Goal: Task Accomplishment & Management: Manage account settings

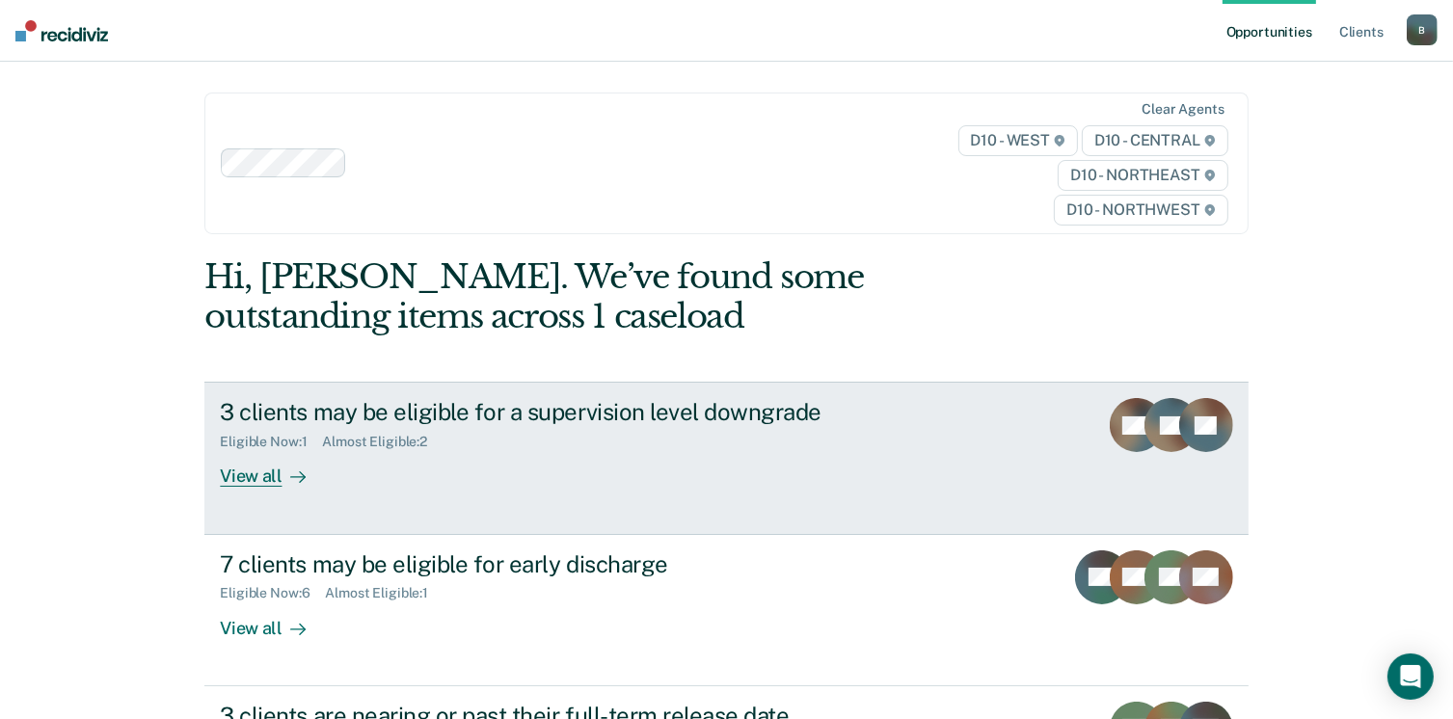
click at [246, 473] on div "View all" at bounding box center [274, 469] width 108 height 38
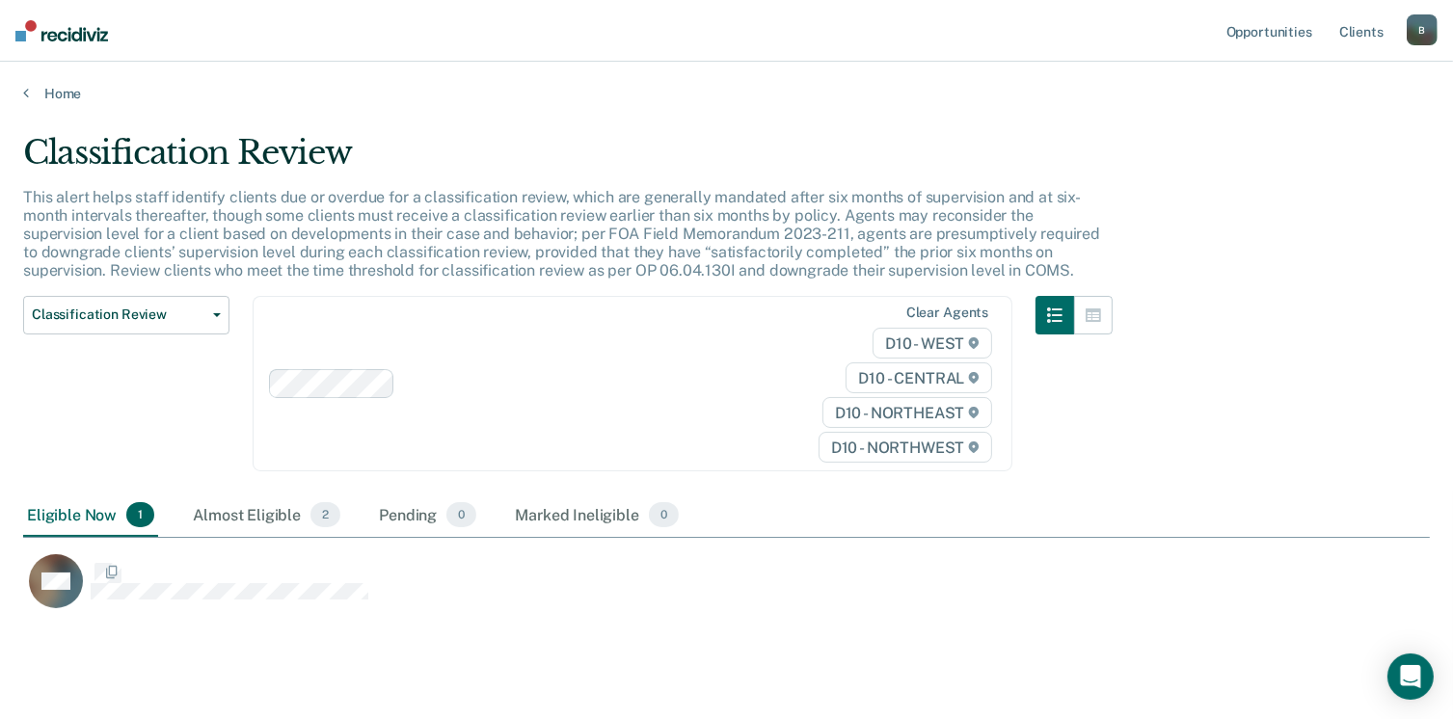
scroll to position [474, 1393]
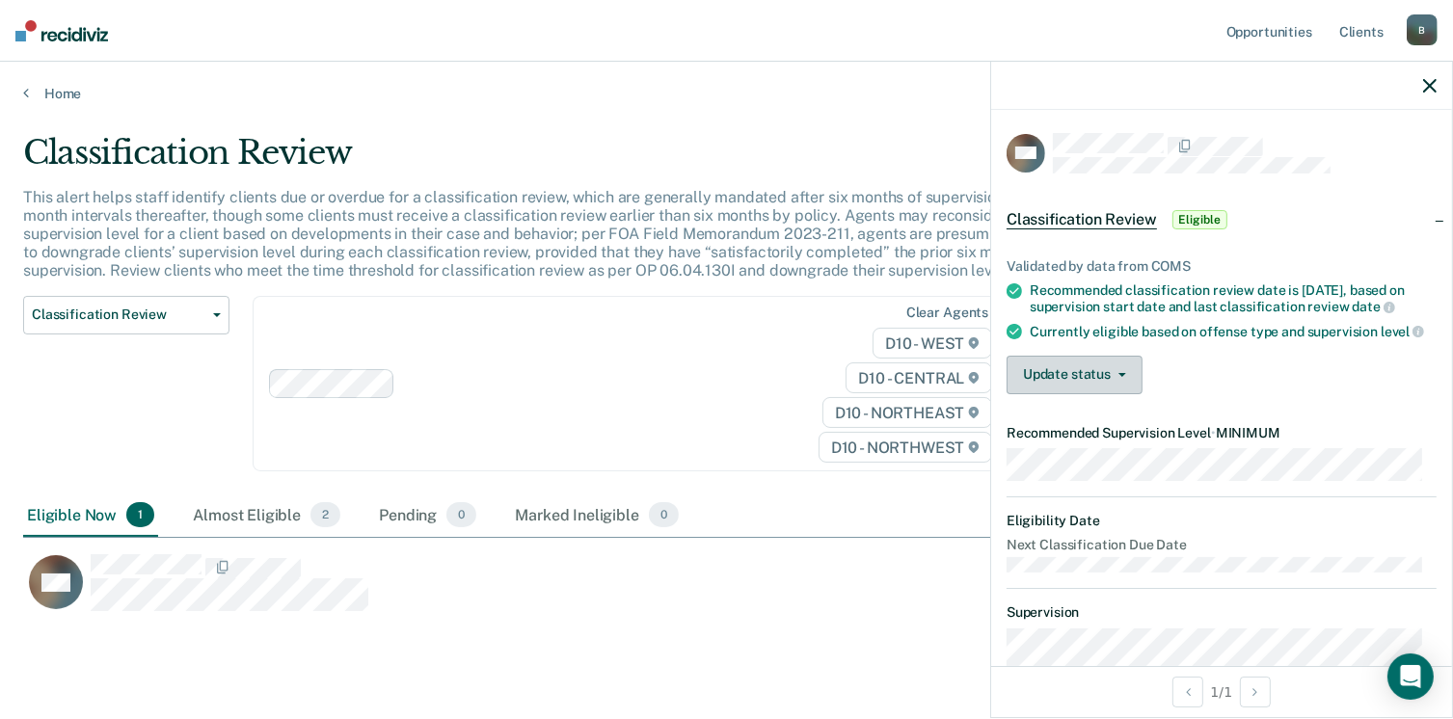
click at [1123, 380] on button "Update status" at bounding box center [1075, 375] width 136 height 39
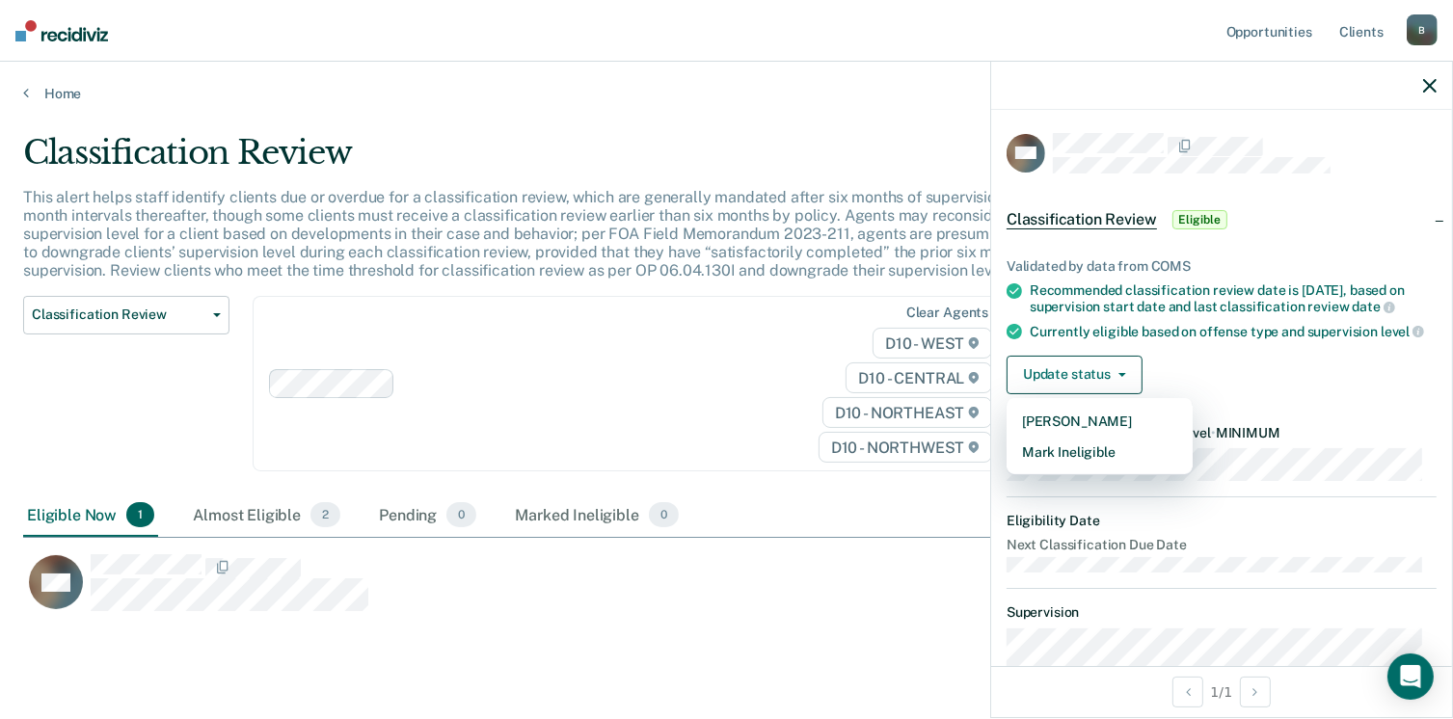
click at [1238, 383] on div "Update status [PERSON_NAME] Mark Ineligible" at bounding box center [1222, 375] width 430 height 39
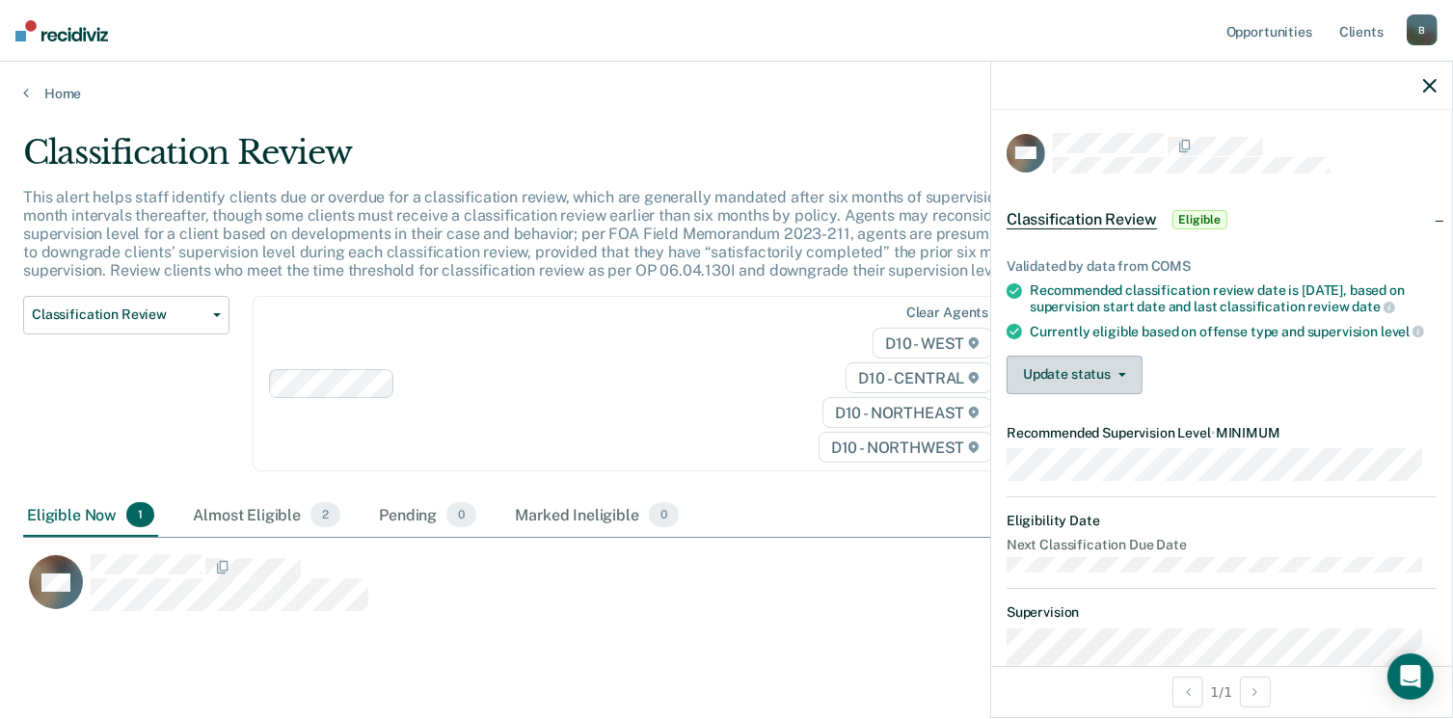
click at [1112, 377] on span "button" at bounding box center [1118, 375] width 15 height 4
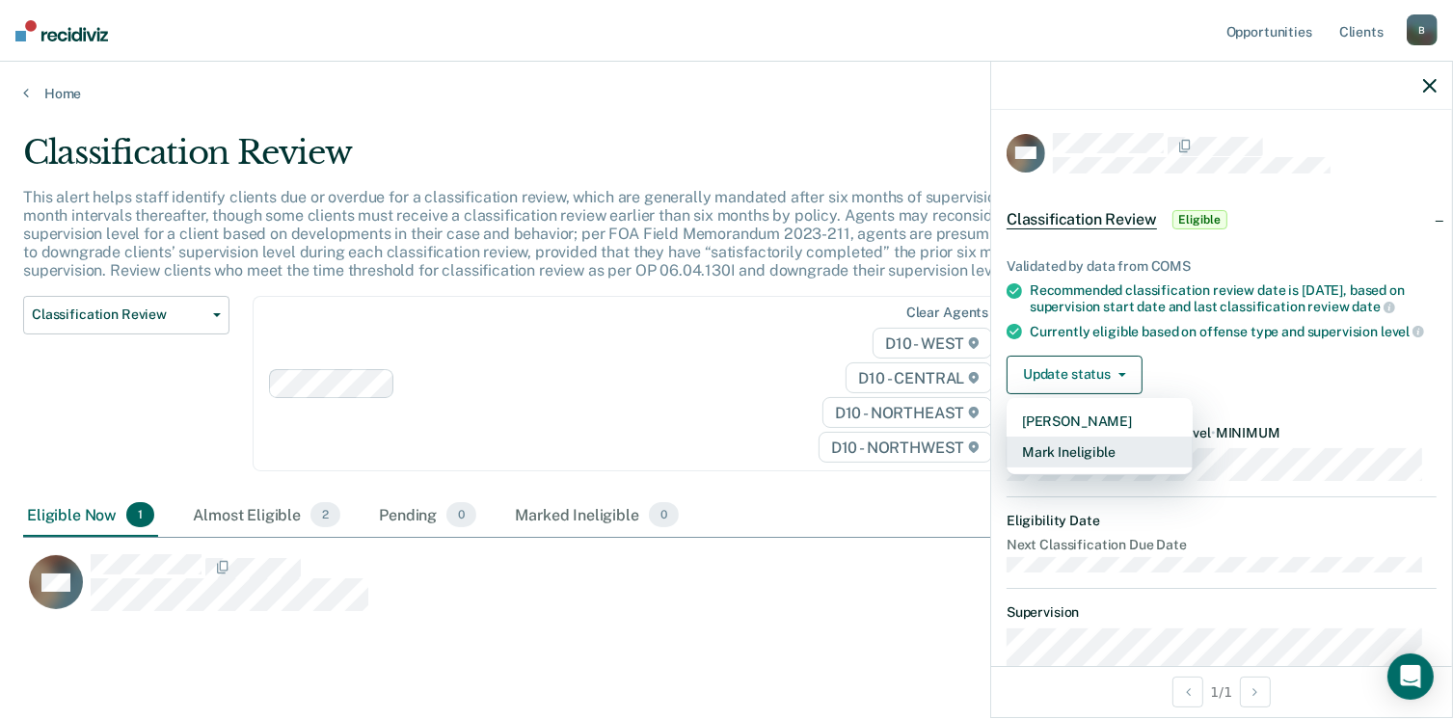
click at [1090, 463] on button "Mark Ineligible" at bounding box center [1100, 452] width 186 height 31
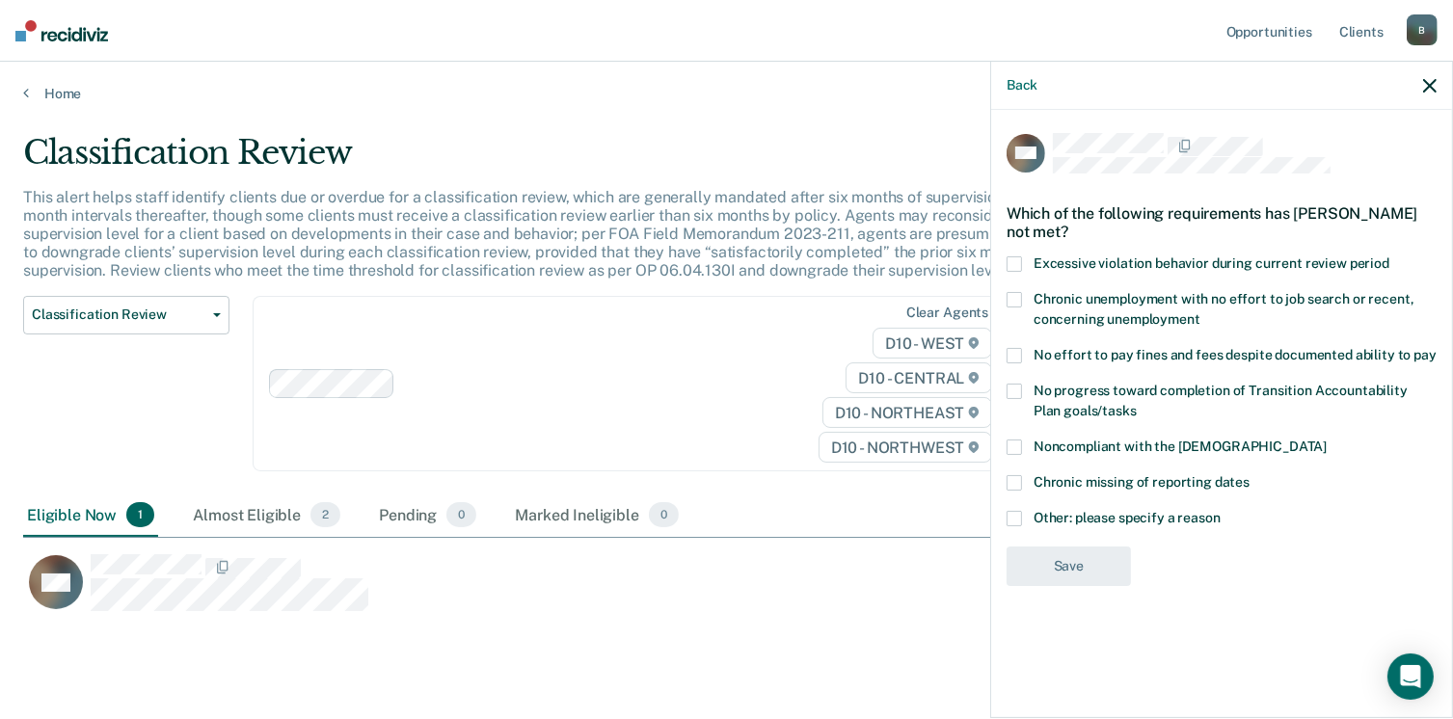
click at [1012, 514] on span at bounding box center [1014, 518] width 15 height 15
click at [1221, 511] on input "Other: please specify a reason" at bounding box center [1221, 511] width 0 height 0
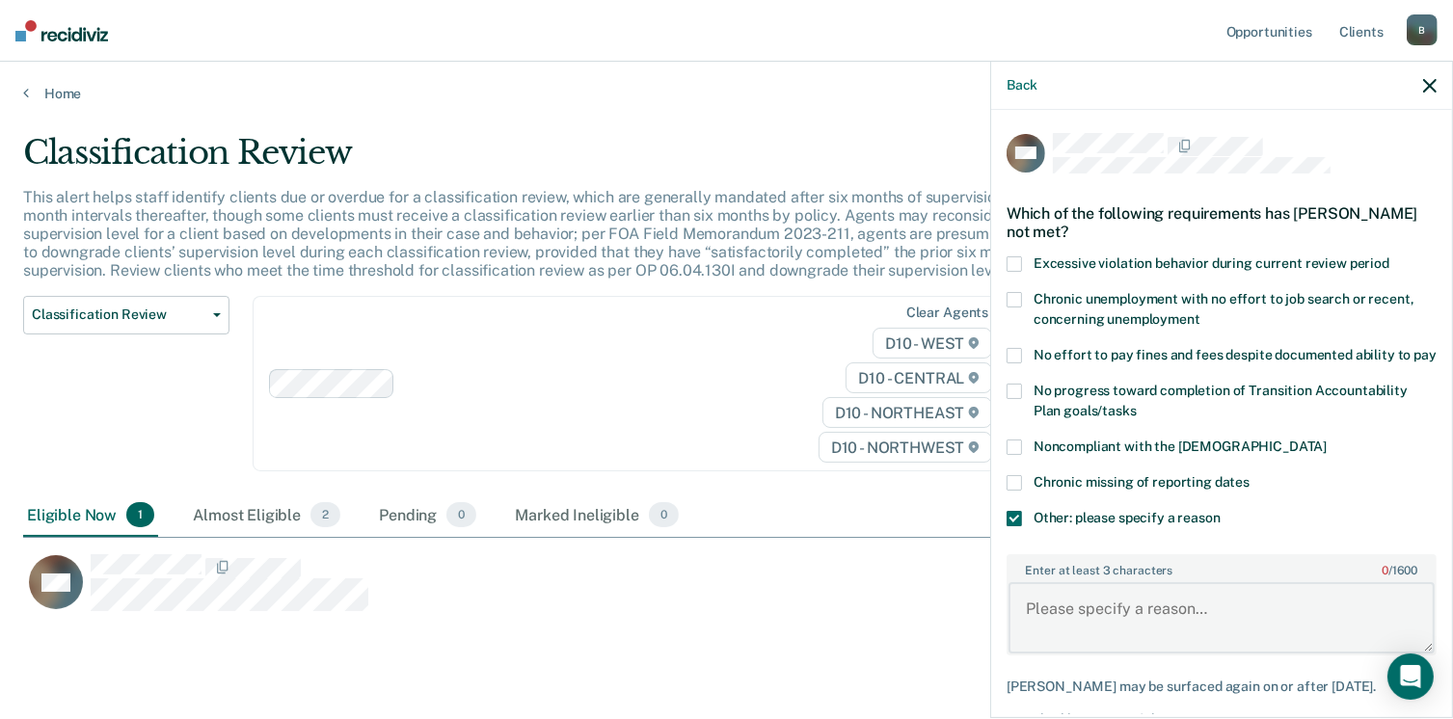
click at [1052, 629] on textarea "Enter at least 3 characters 0 / 1600" at bounding box center [1222, 618] width 426 height 71
click at [1050, 629] on textarea "Enter at least 3 characters 0 / 1600" at bounding box center [1222, 618] width 426 height 71
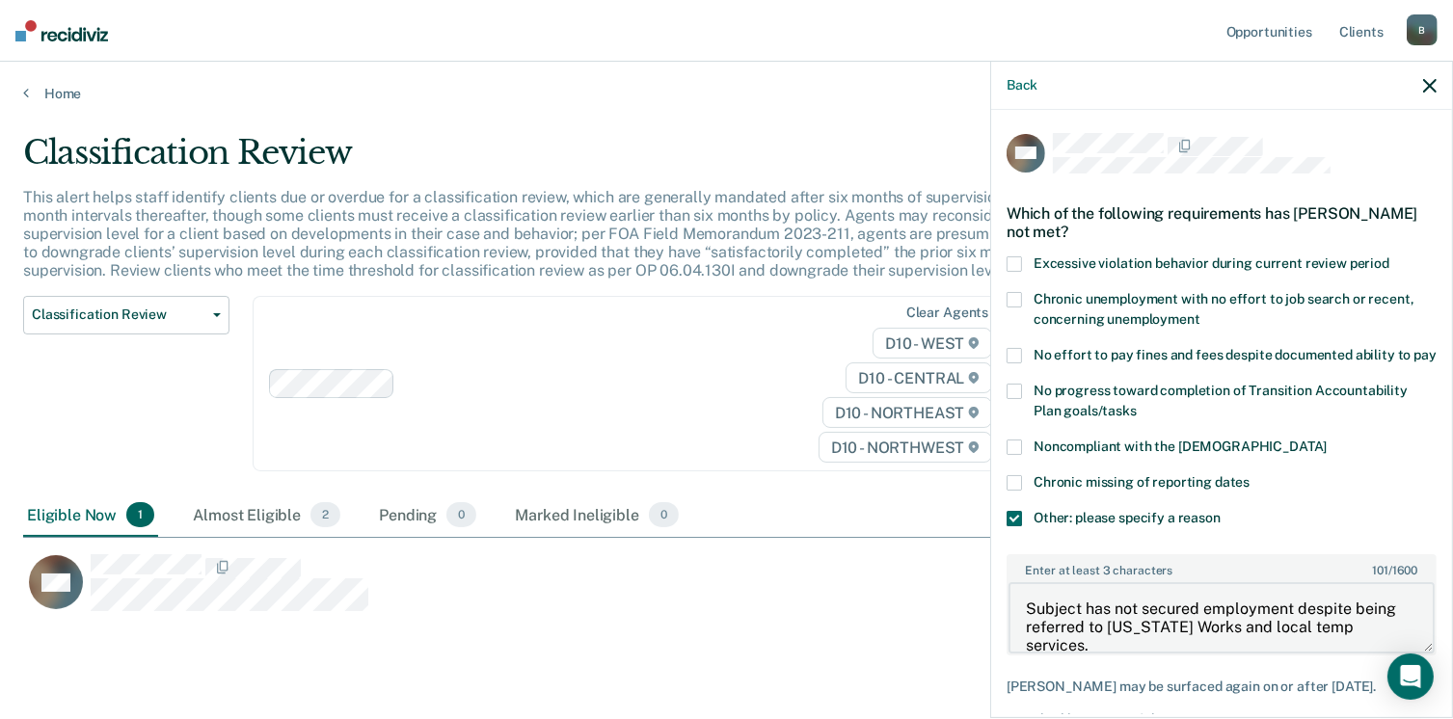
type textarea "Subject has not secured employment despite being referred to [US_STATE] Works a…"
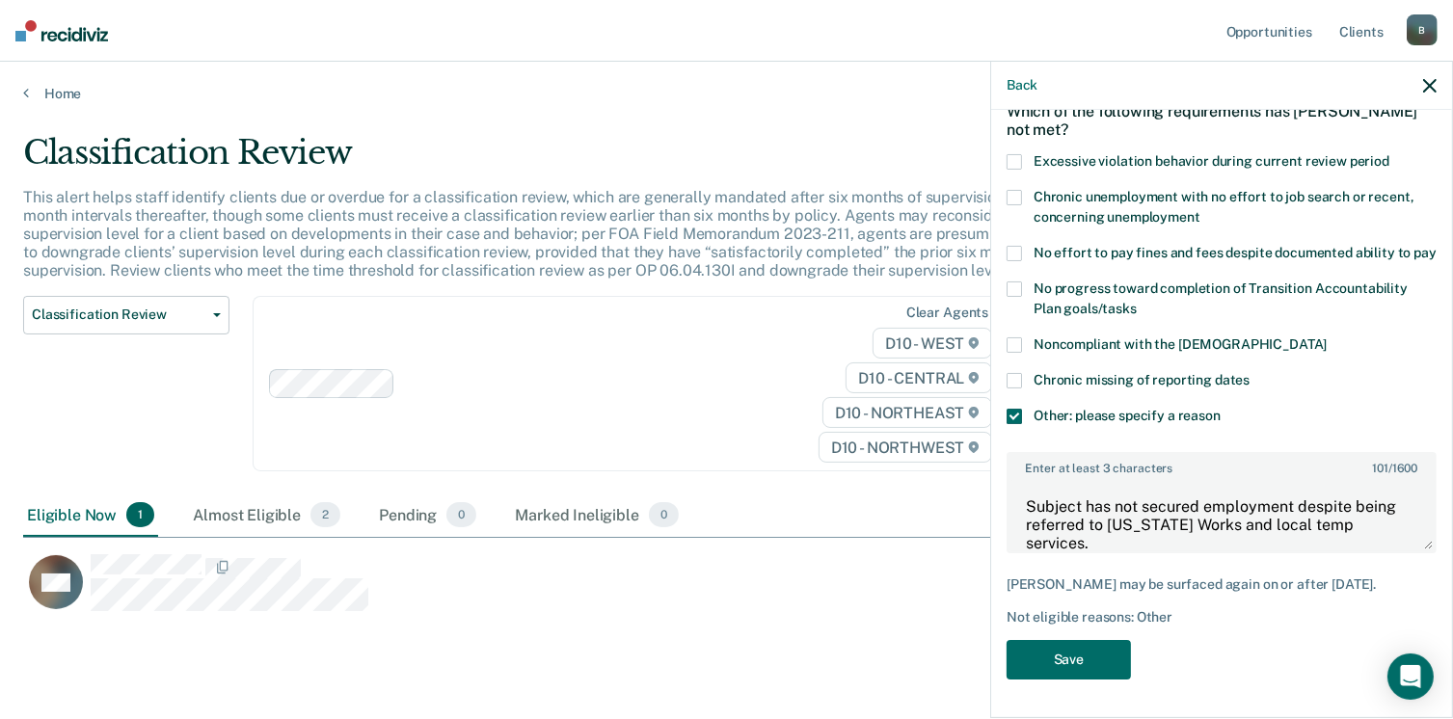
scroll to position [119, 0]
click at [1108, 656] on button "Save" at bounding box center [1069, 660] width 124 height 40
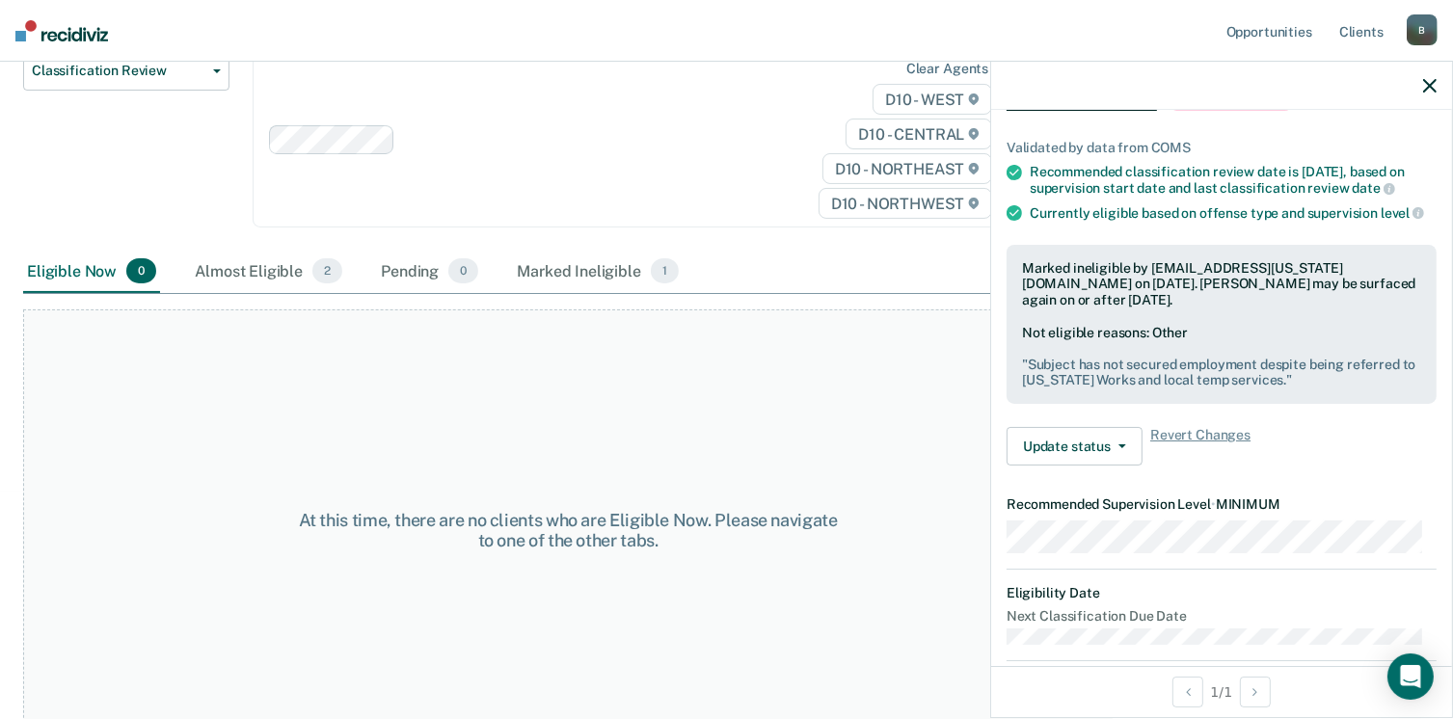
scroll to position [272, 0]
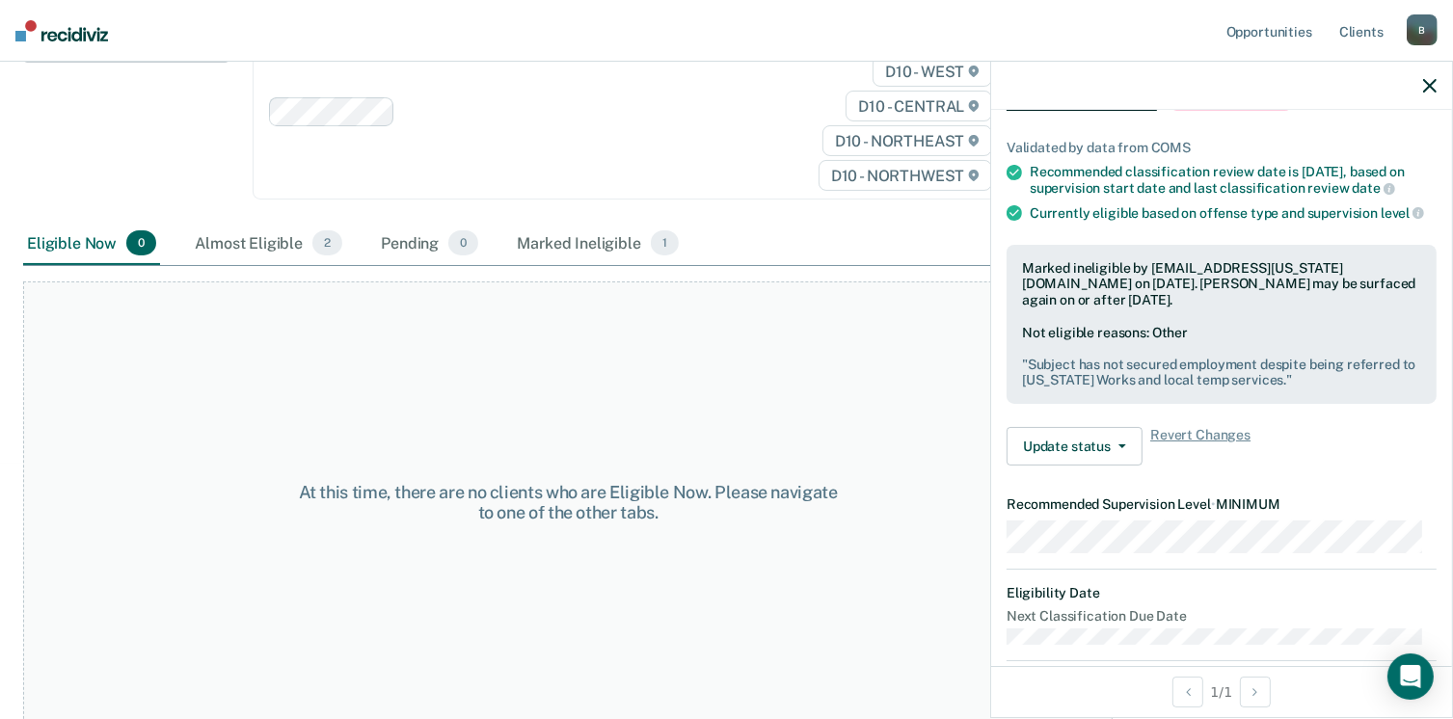
click at [432, 364] on div "At this time, there are no clients who are Eligible Now. Please navigate to one…" at bounding box center [568, 503] width 1090 height 443
click at [1432, 91] on icon "button" at bounding box center [1430, 86] width 14 height 14
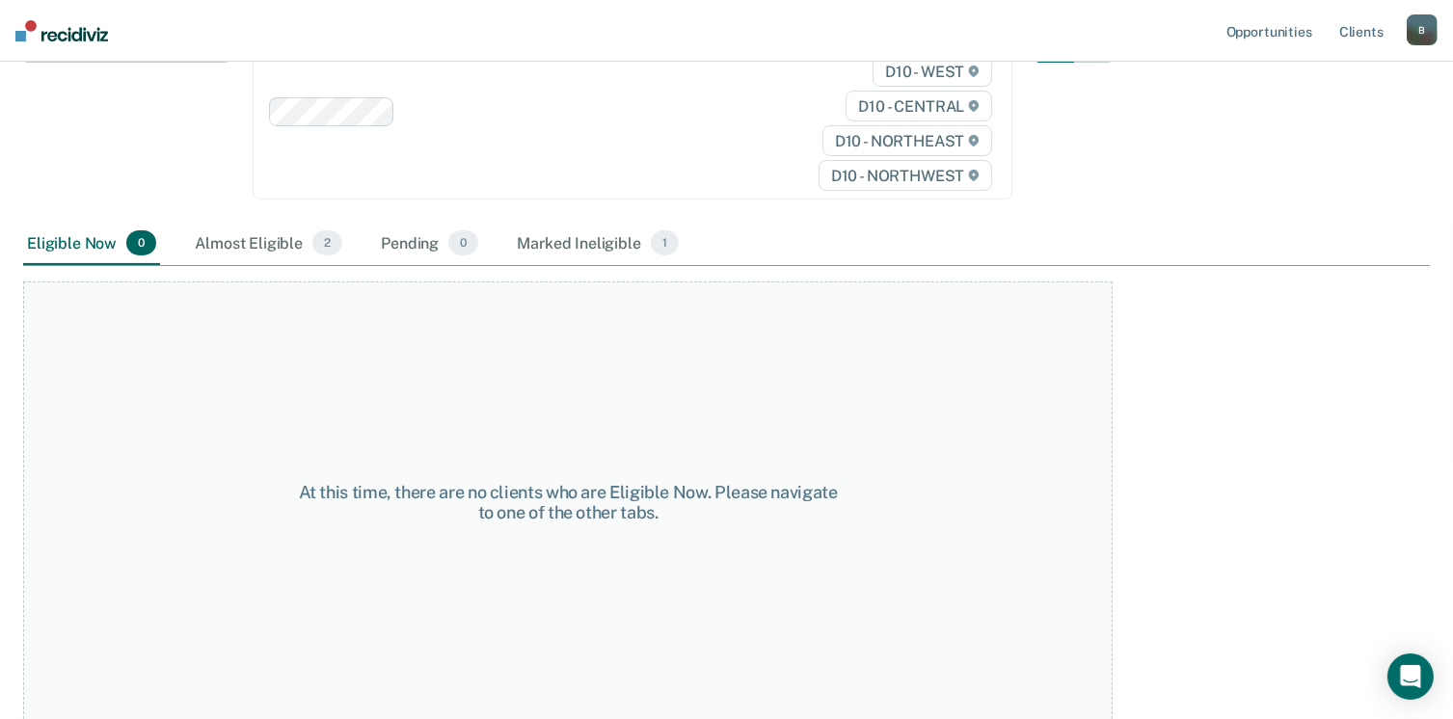
click at [1443, 447] on html "Looks like you’re using Internet Explorer 11. For faster loading and a better e…" at bounding box center [726, 87] width 1453 height 719
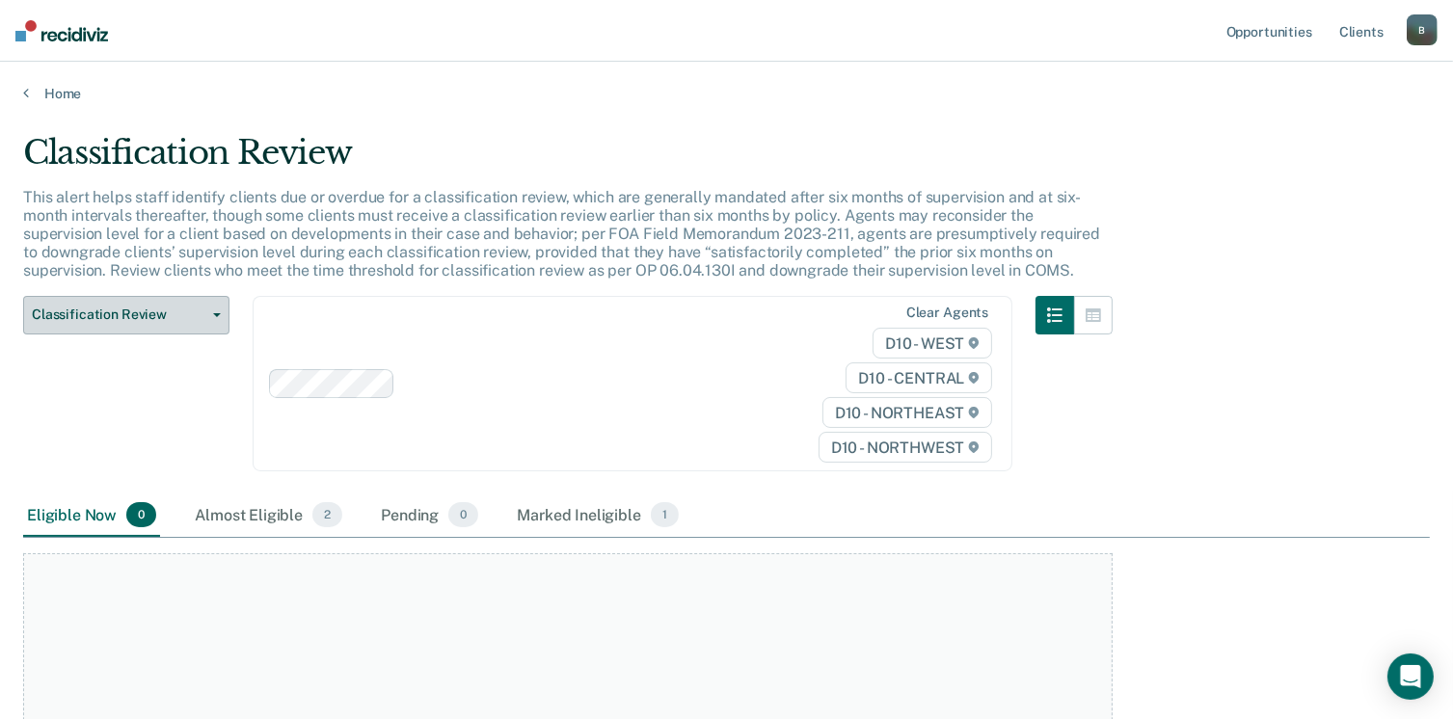
click at [197, 313] on span "Classification Review" at bounding box center [119, 315] width 174 height 16
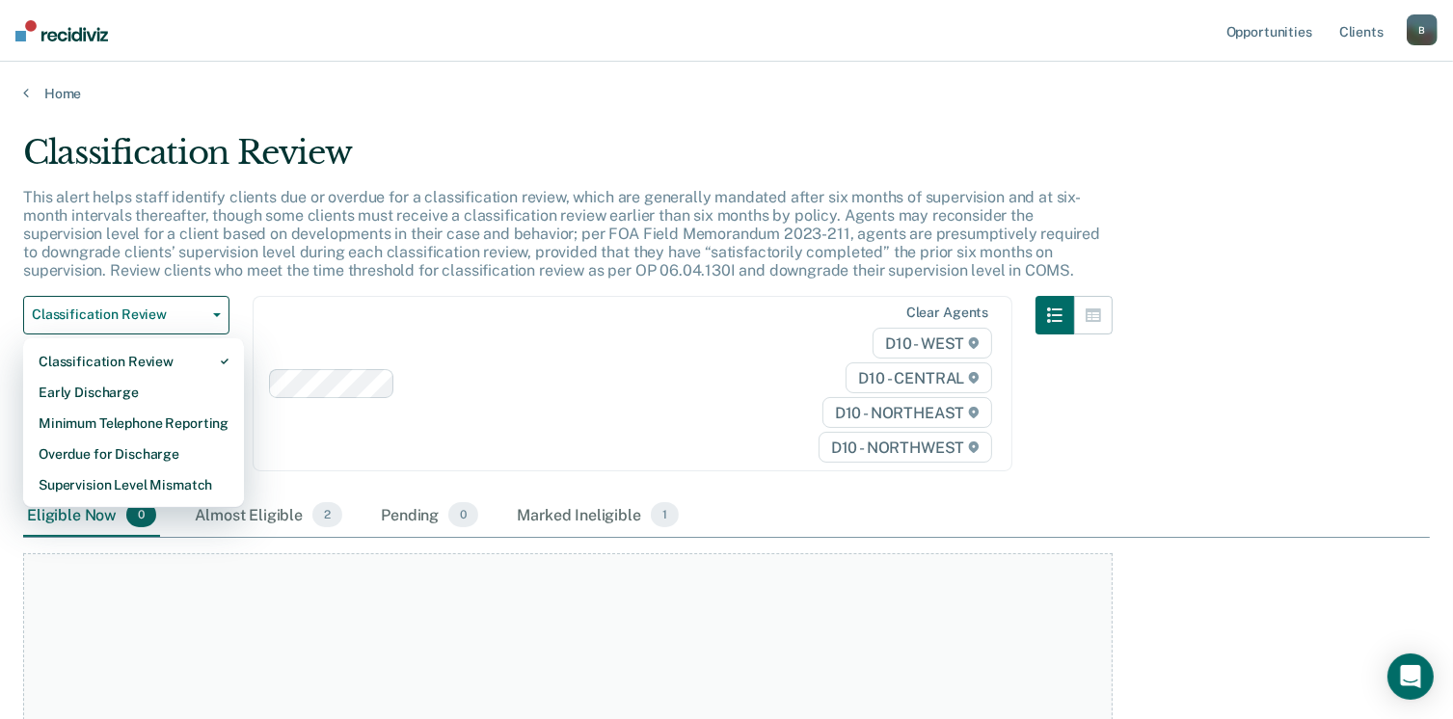
click at [585, 372] on div at bounding box center [589, 383] width 373 height 22
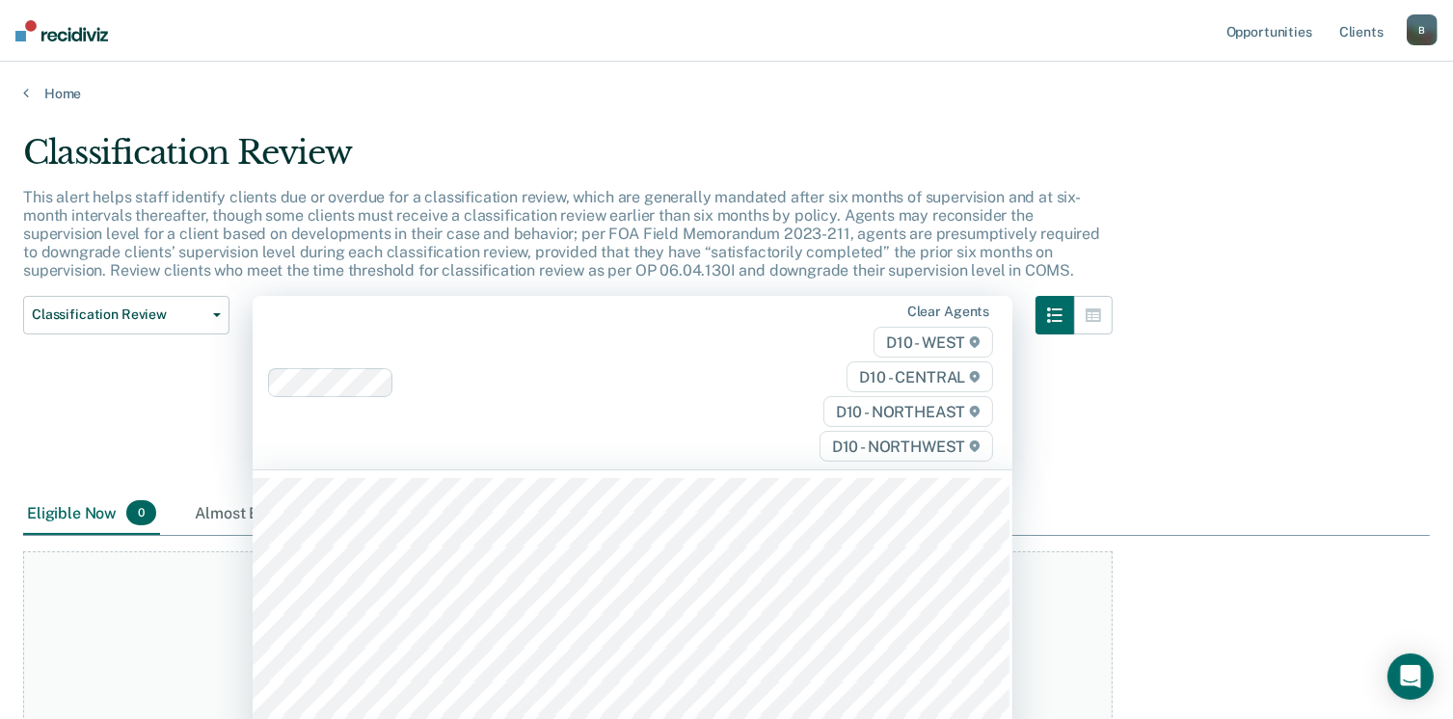
scroll to position [41, 0]
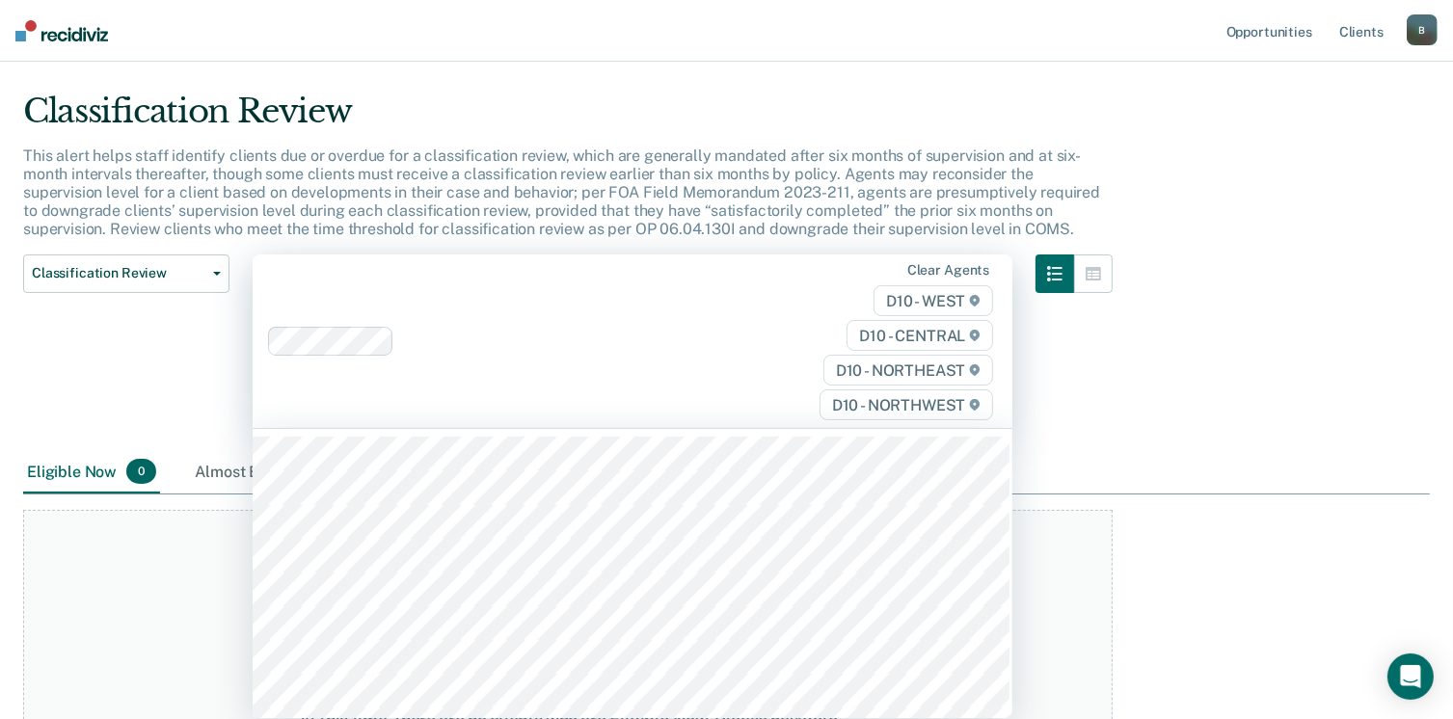
click at [1079, 520] on div "At this time, there are no clients who are Eligible Now. Please navigate to one…" at bounding box center [568, 730] width 1090 height 441
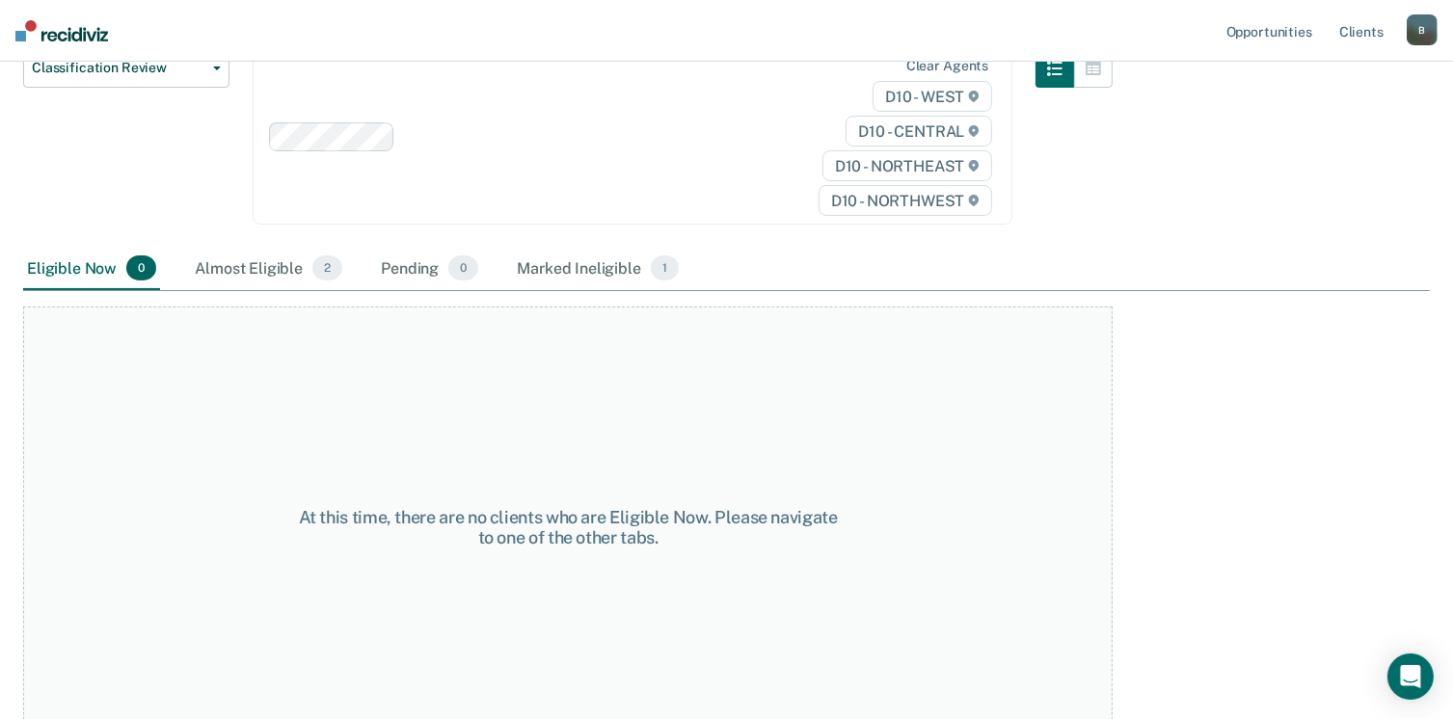
scroll to position [272, 0]
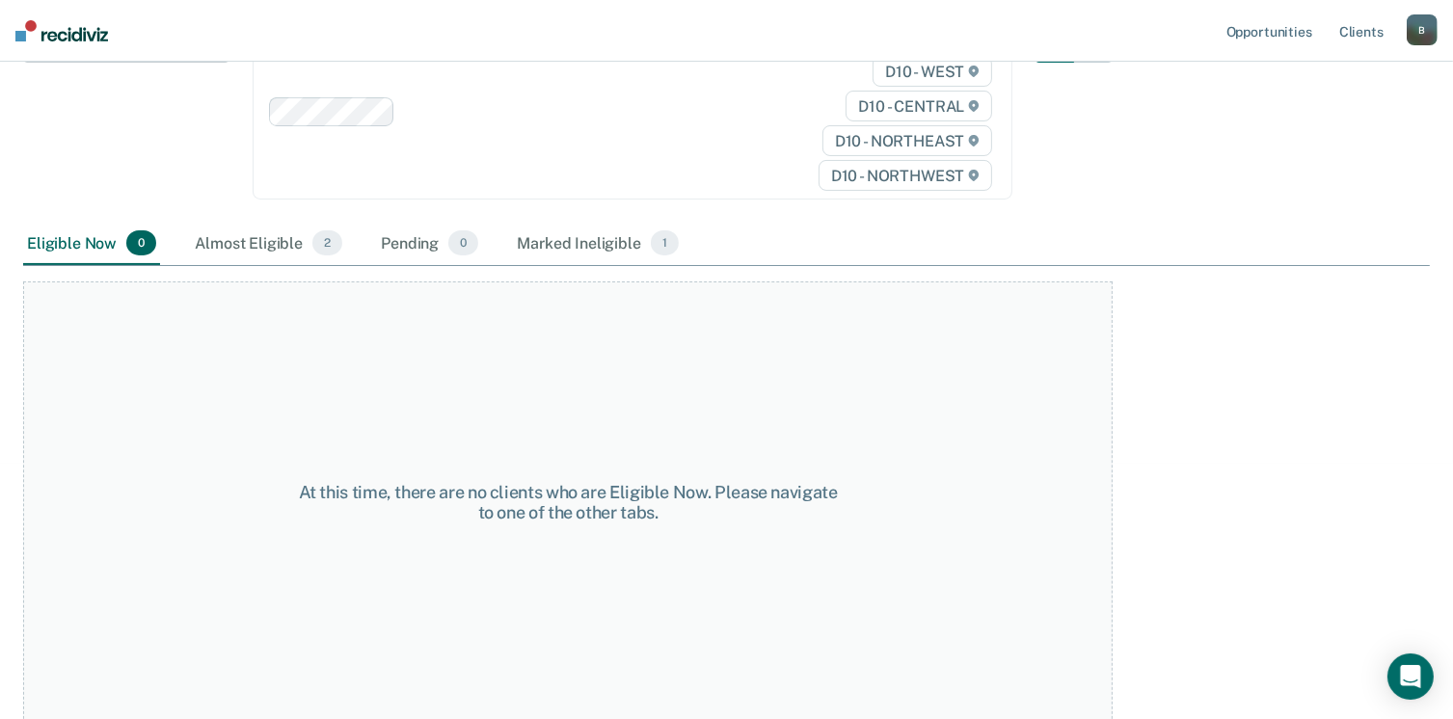
click at [1423, 30] on div "B" at bounding box center [1422, 29] width 31 height 31
click at [1372, 32] on link "Client s" at bounding box center [1362, 31] width 52 height 62
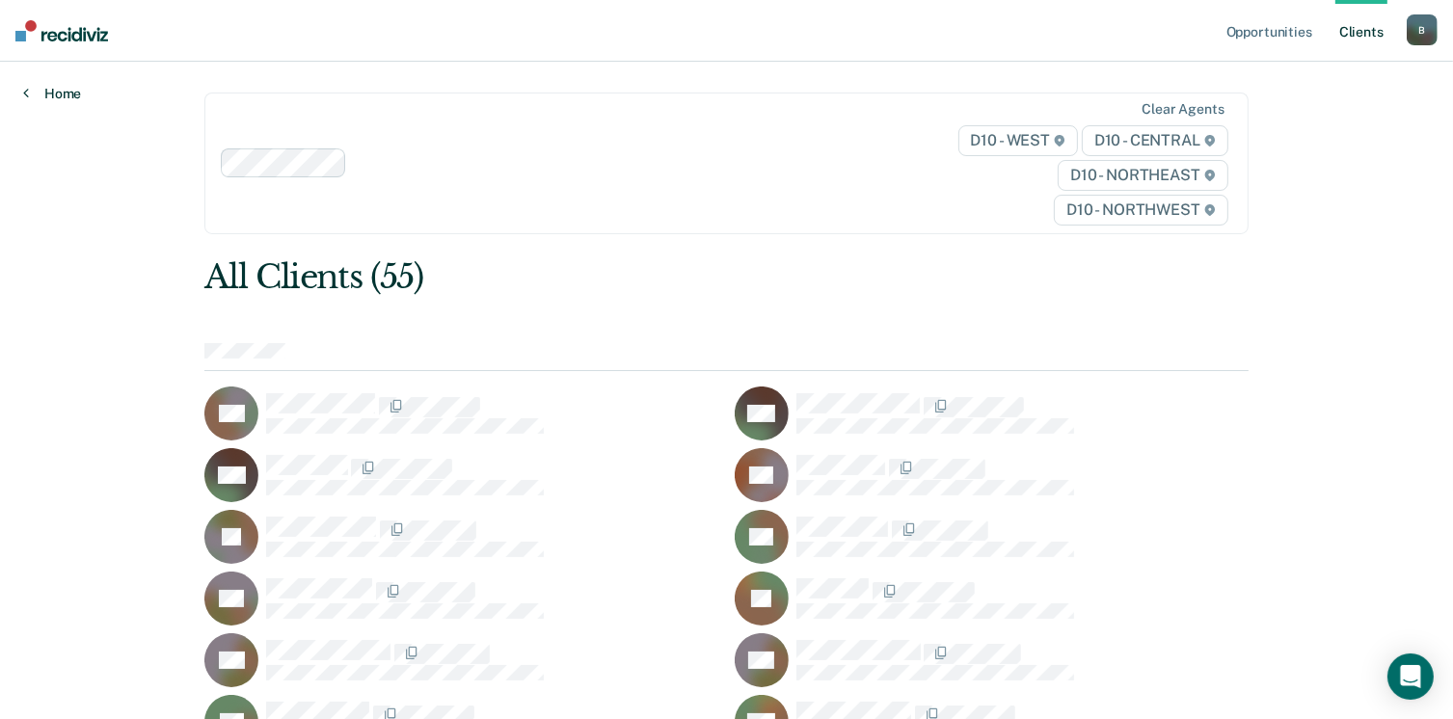
click at [48, 88] on link "Home" at bounding box center [52, 93] width 58 height 17
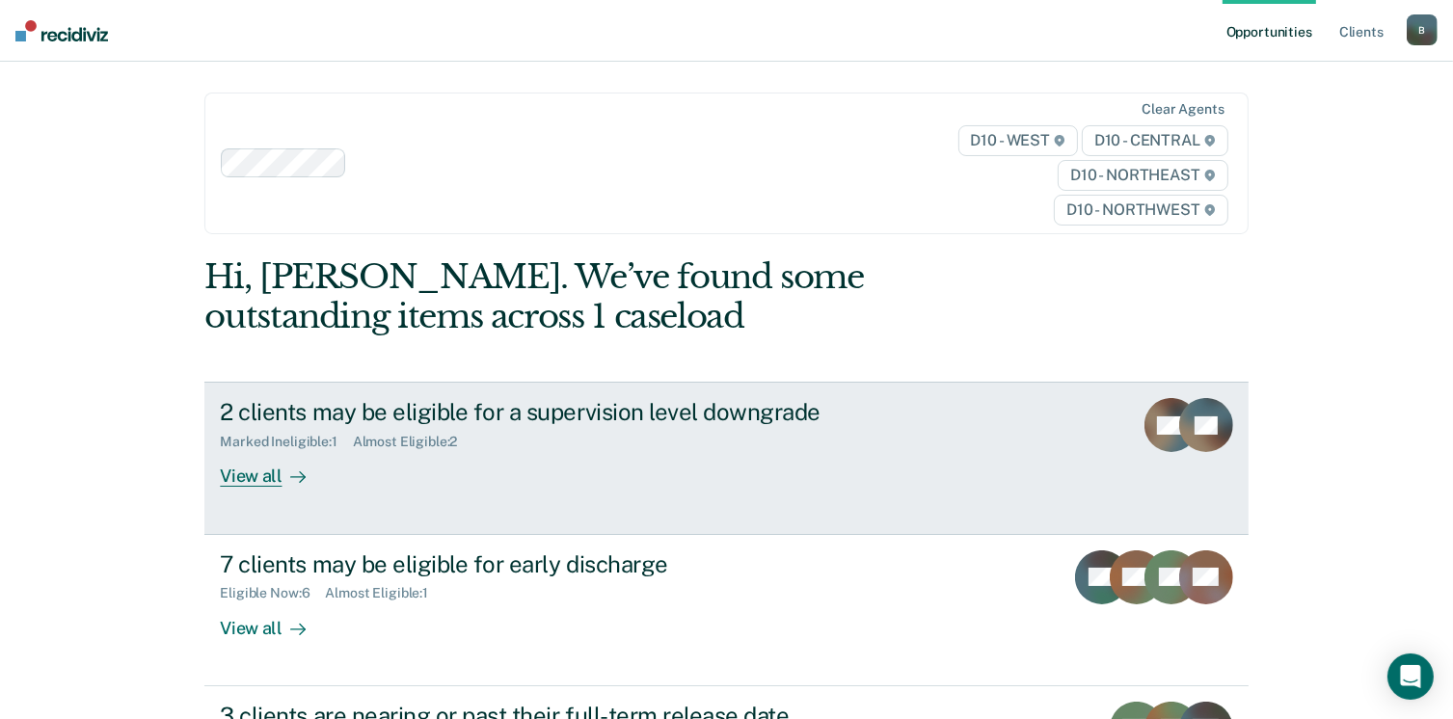
click at [260, 485] on div "View all" at bounding box center [274, 469] width 108 height 38
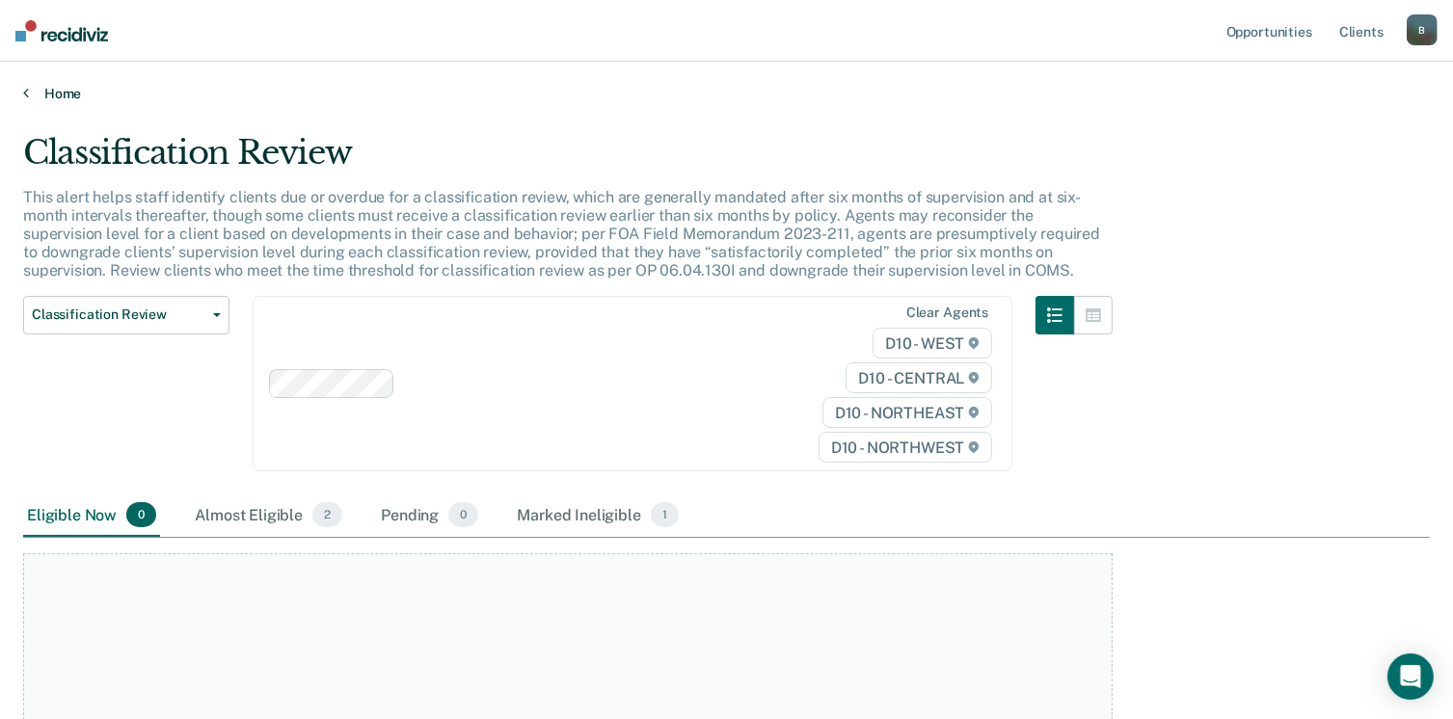
click at [46, 94] on link "Home" at bounding box center [726, 93] width 1407 height 17
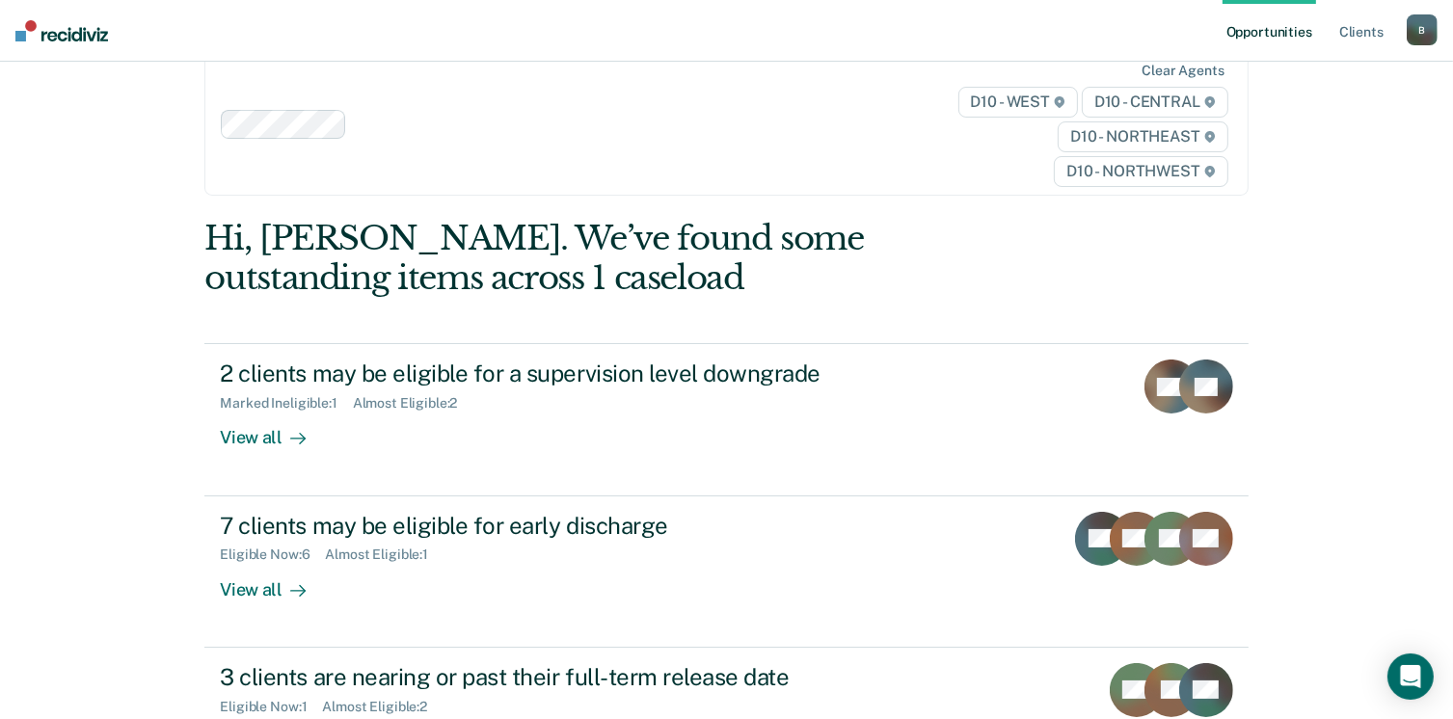
scroll to position [167, 0]
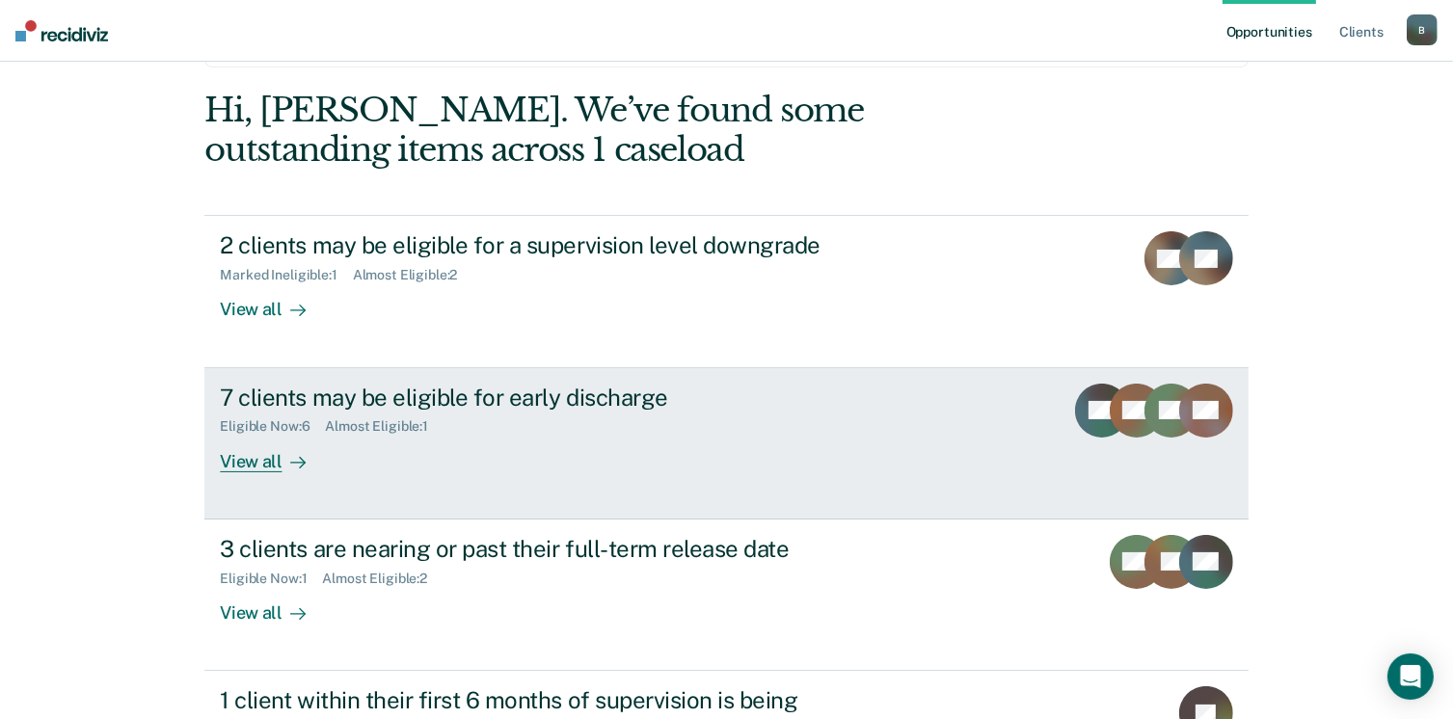
click at [257, 460] on div "View all" at bounding box center [274, 454] width 108 height 38
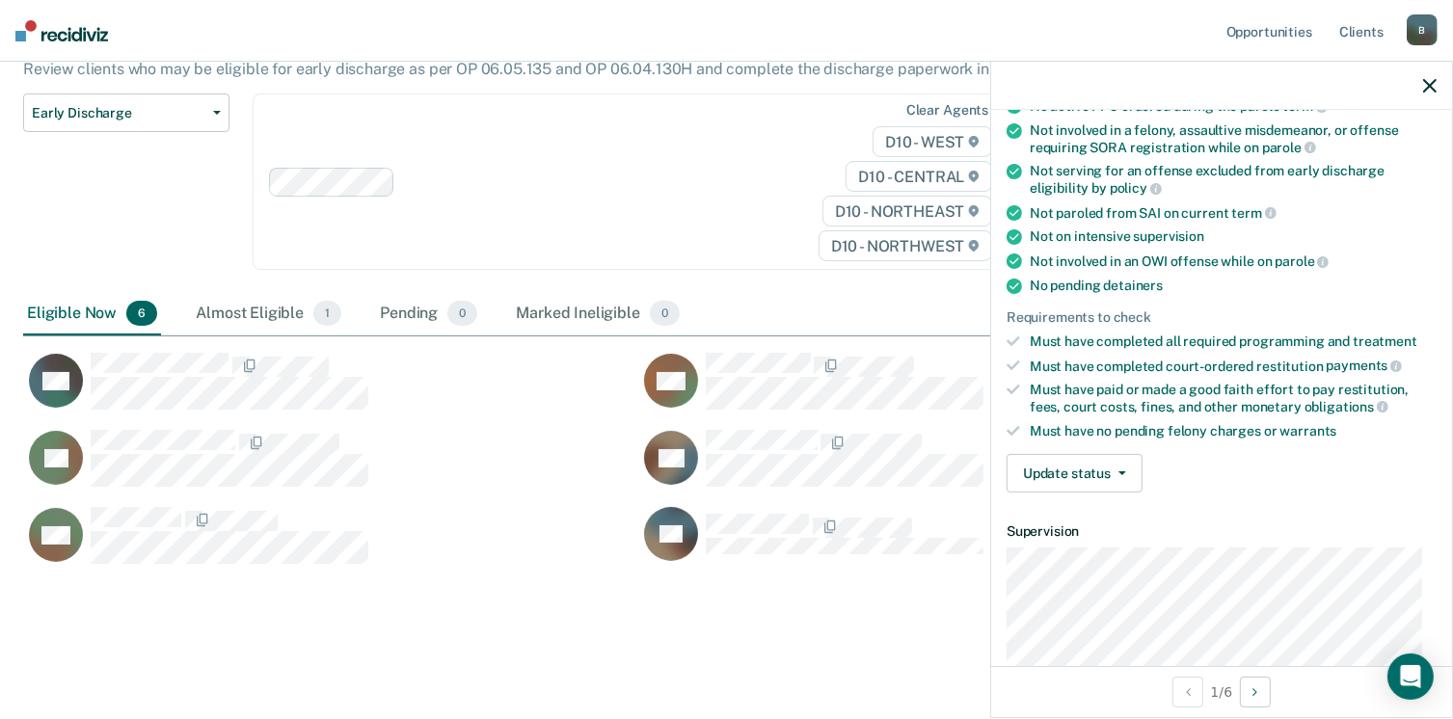
scroll to position [251, 0]
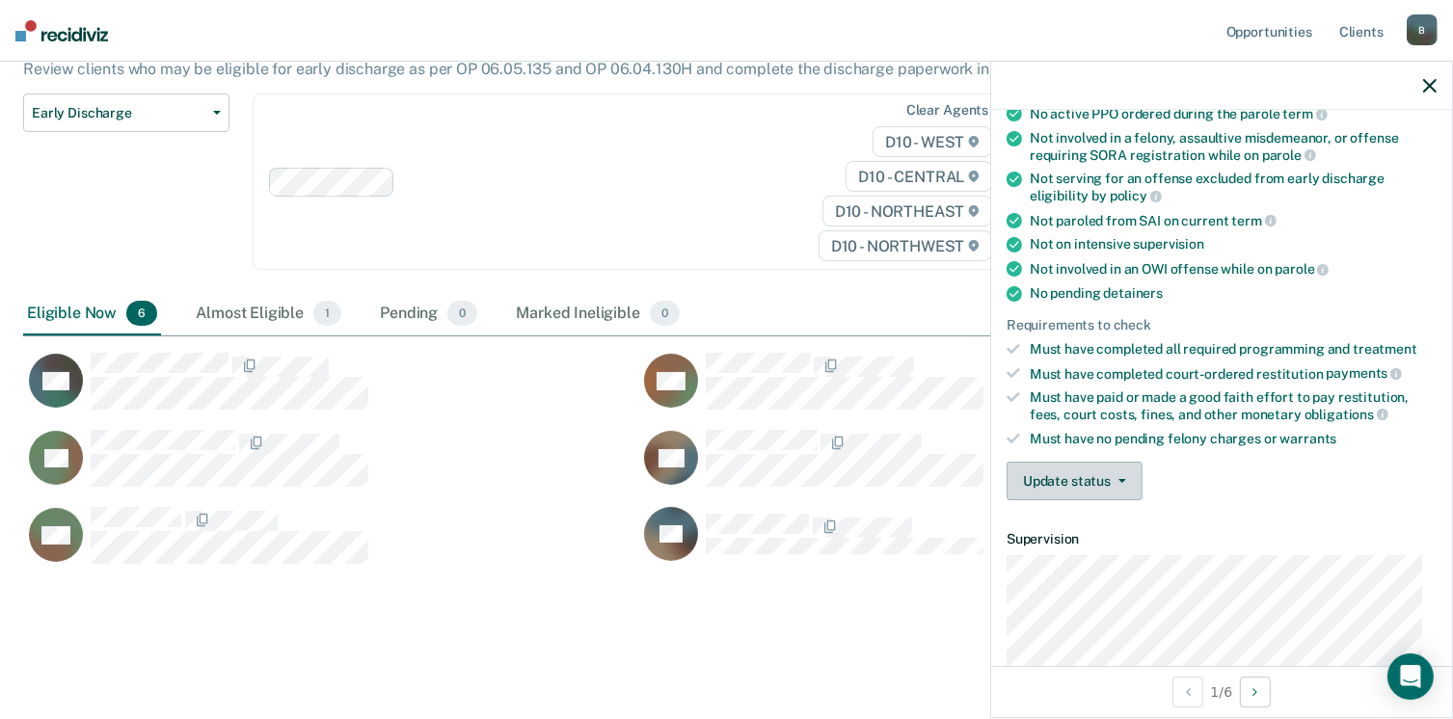
click at [1115, 468] on button "Update status" at bounding box center [1075, 481] width 136 height 39
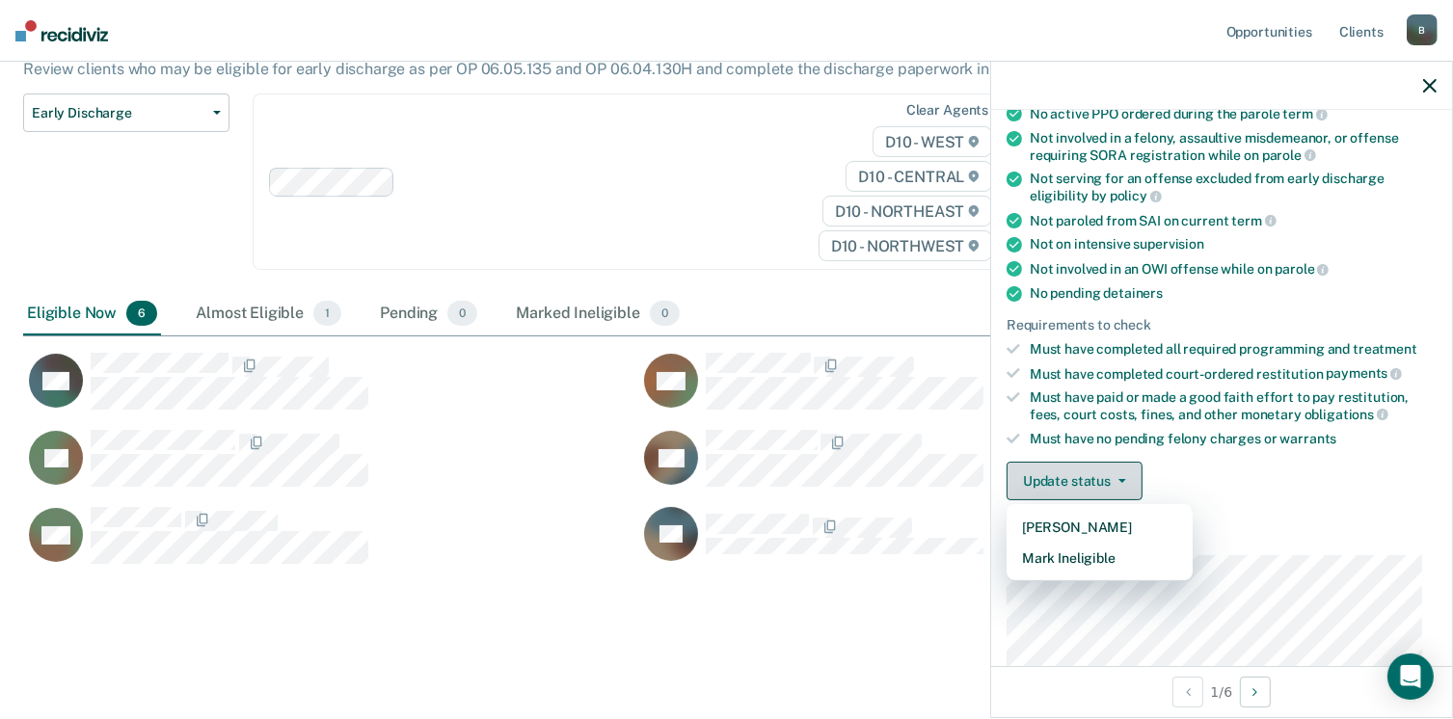
click at [1115, 468] on button "Update status" at bounding box center [1075, 481] width 136 height 39
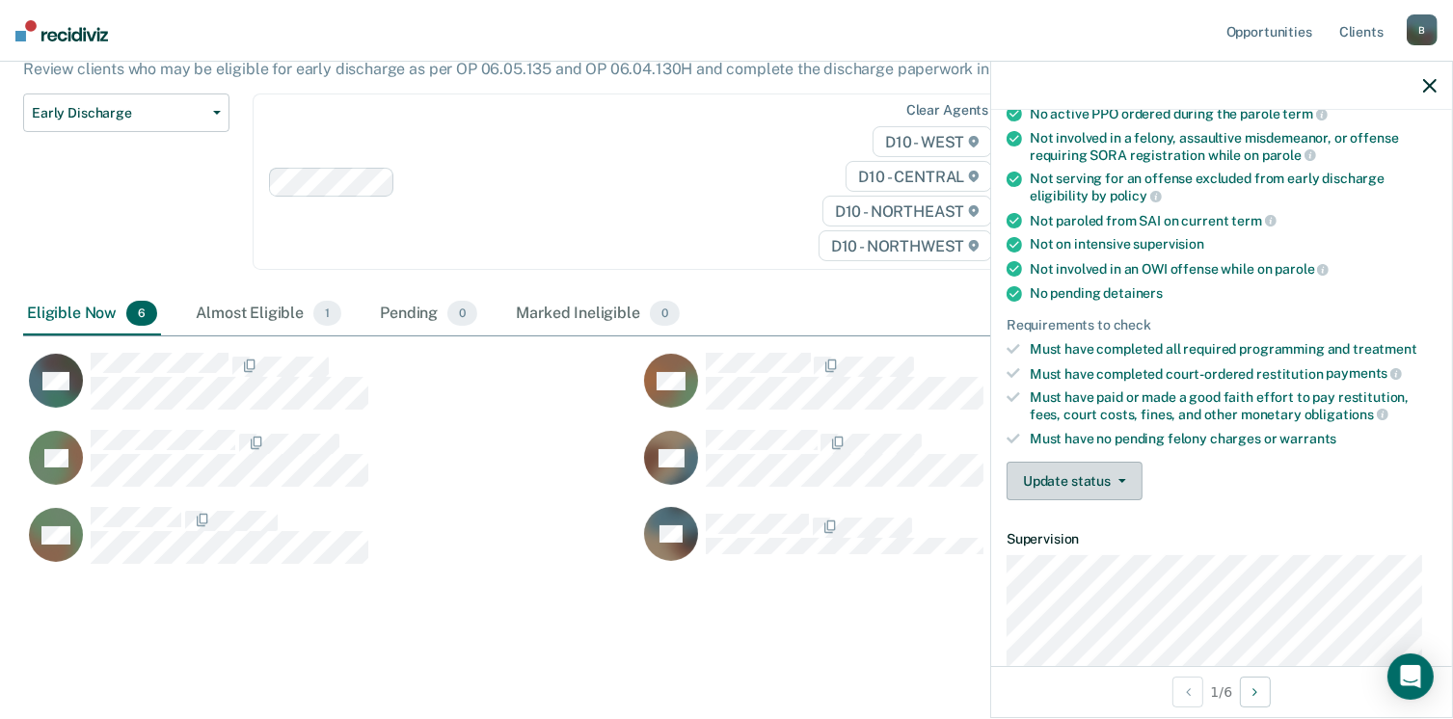
click at [1115, 468] on button "Update status" at bounding box center [1075, 481] width 136 height 39
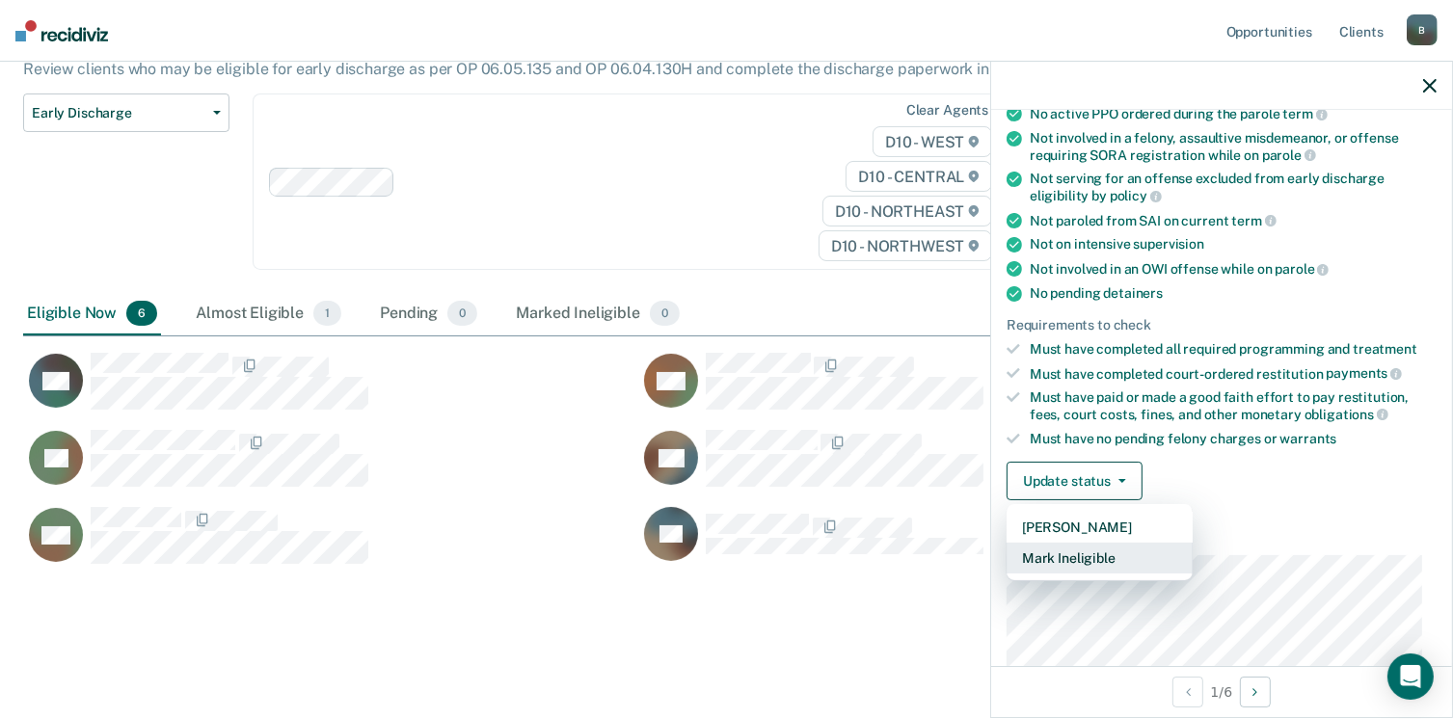
click at [1118, 545] on button "Mark Ineligible" at bounding box center [1100, 558] width 186 height 31
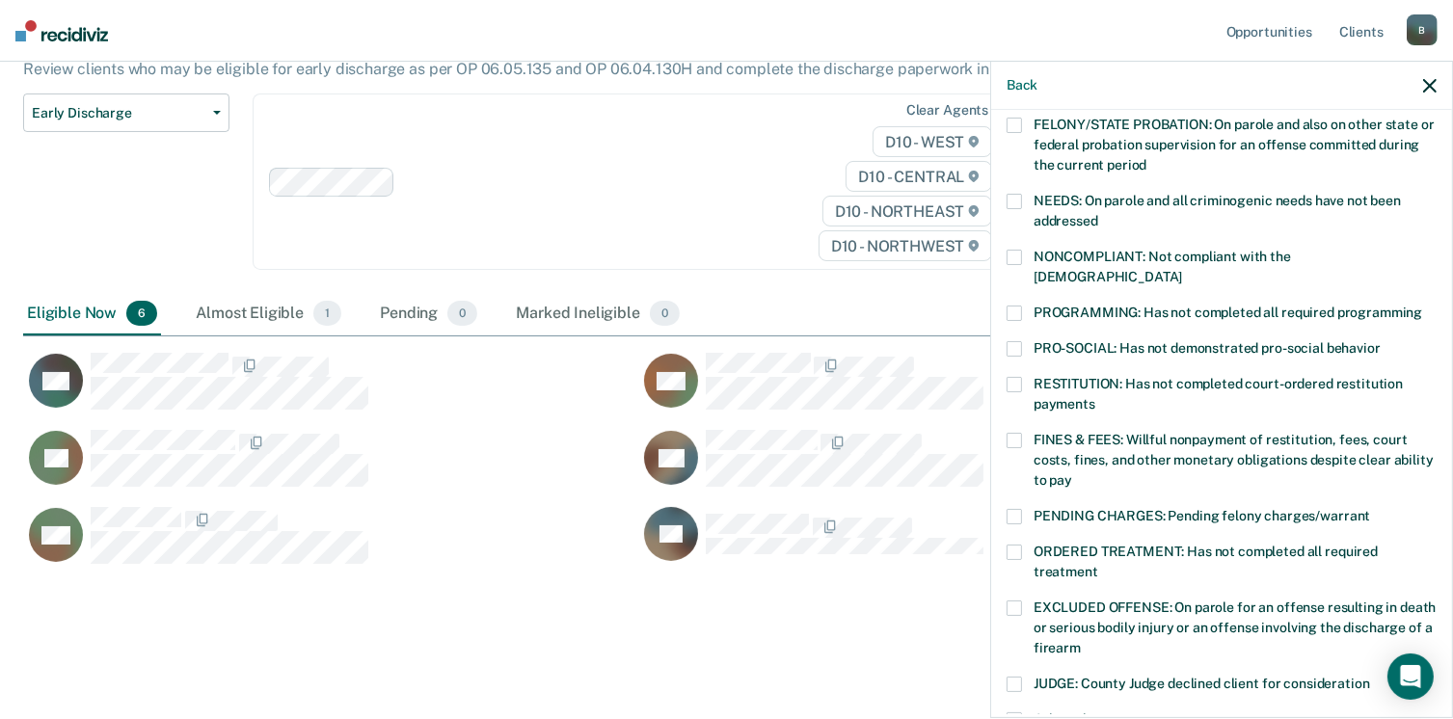
click at [1436, 700] on div "DH Which of the following requirements has [PERSON_NAME] not met? [MEDICAL_DATA…" at bounding box center [1221, 412] width 461 height 605
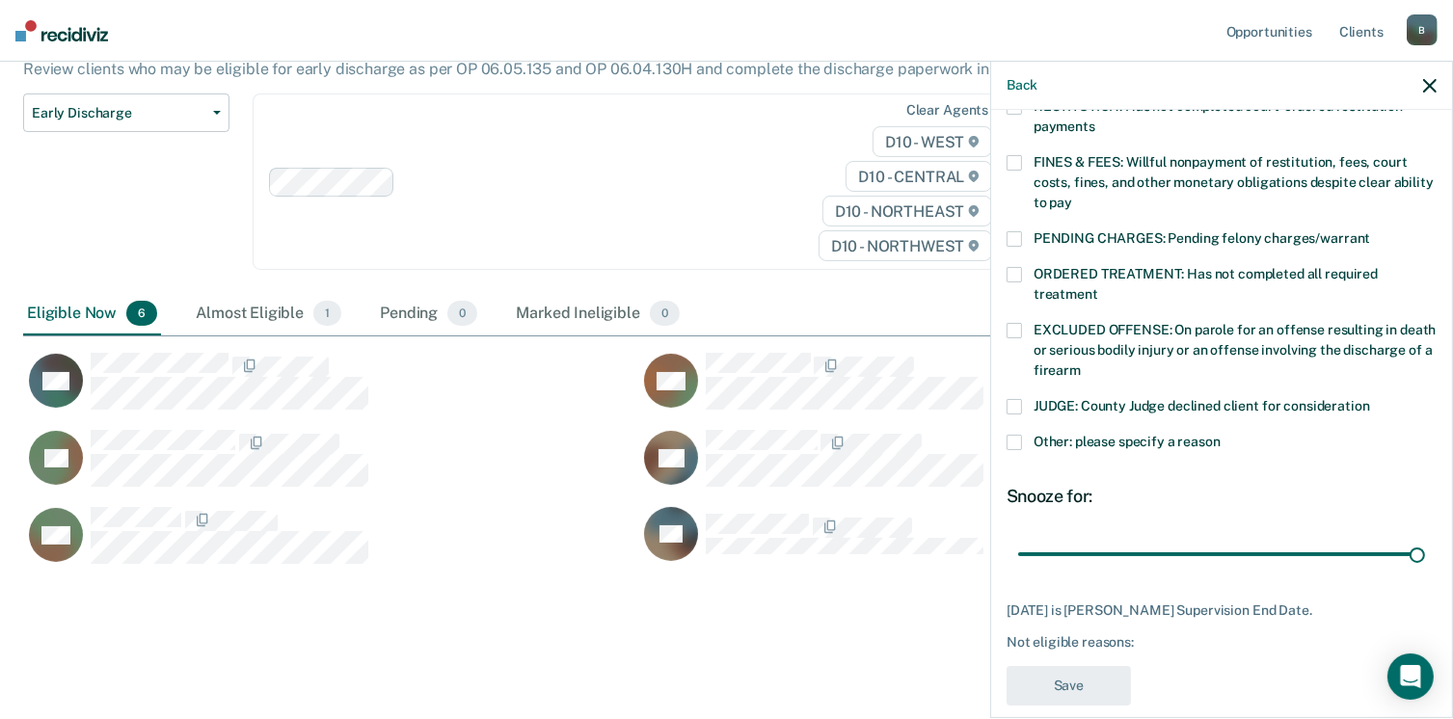
scroll to position [531, 0]
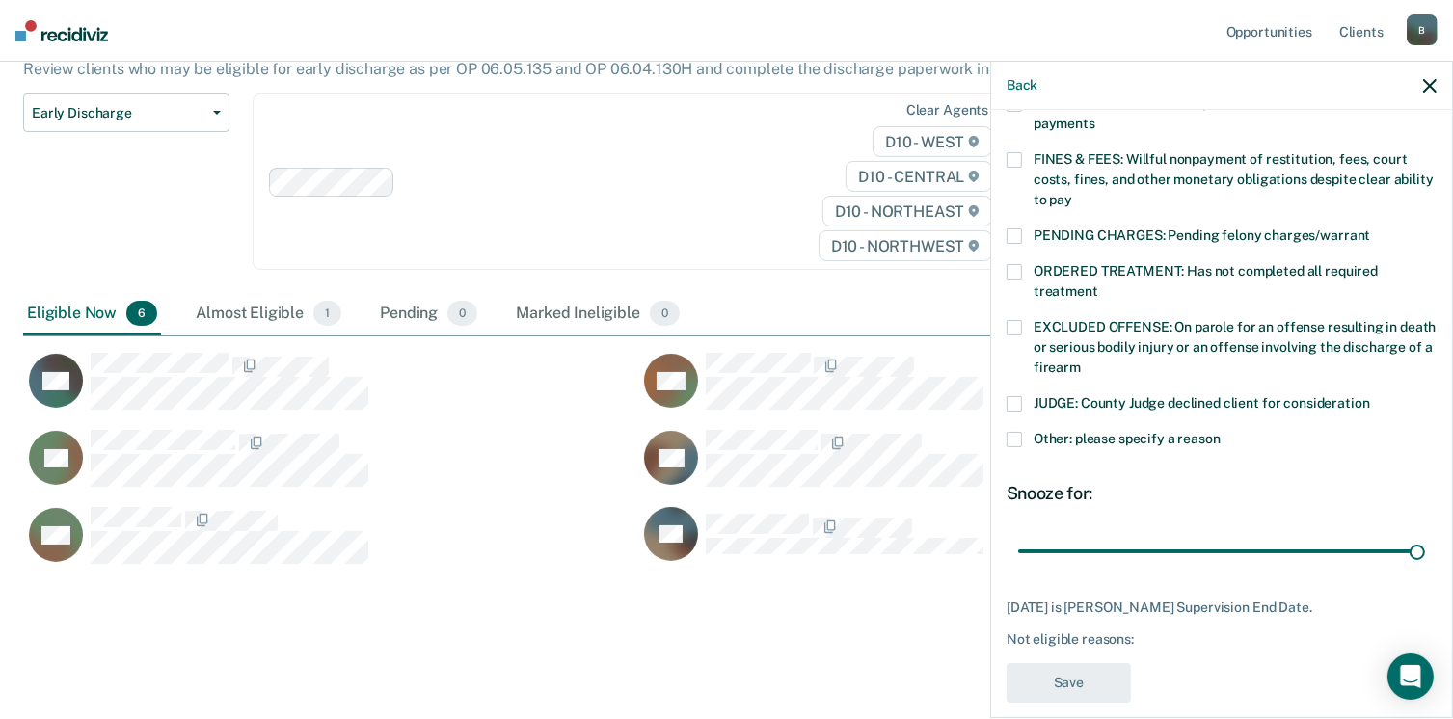
click at [1013, 432] on span at bounding box center [1014, 439] width 15 height 15
click at [1221, 432] on input "Other: please specify a reason" at bounding box center [1221, 432] width 0 height 0
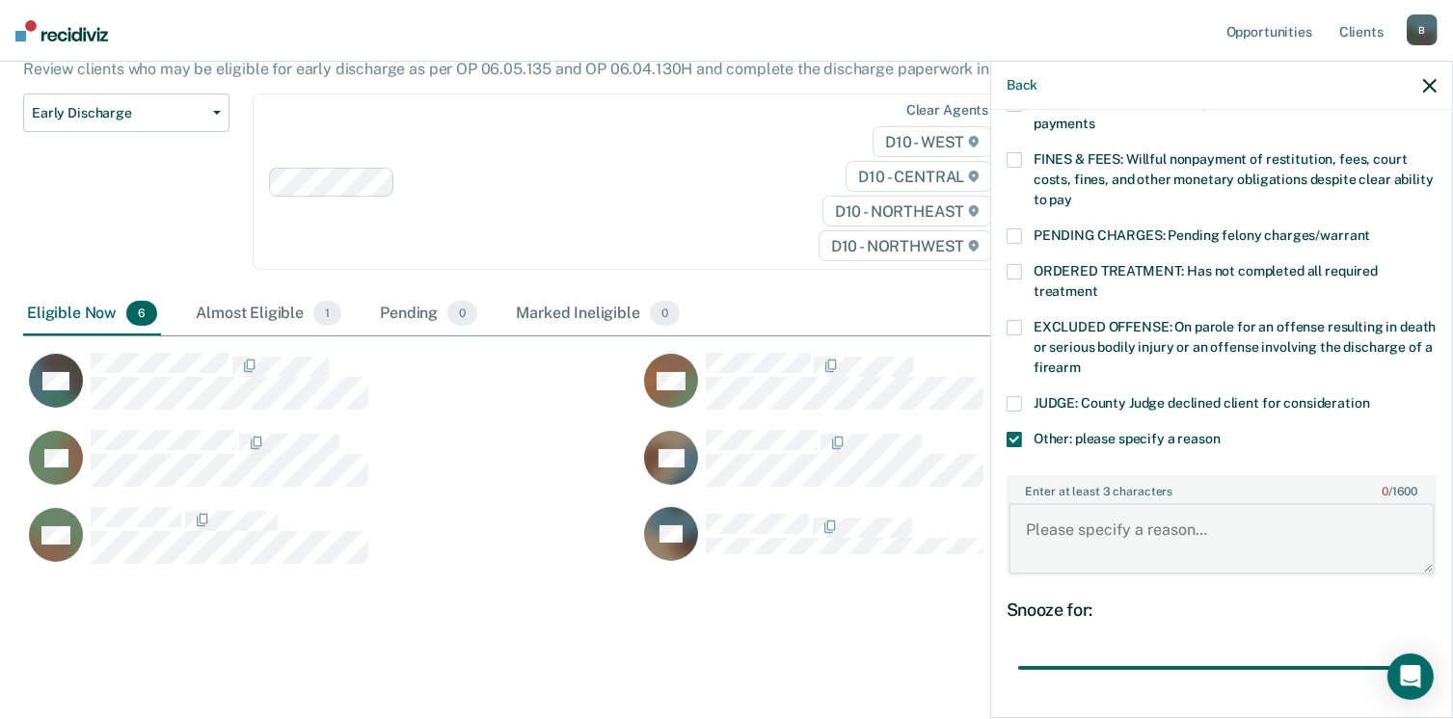
click at [1058, 503] on textarea "Enter at least 3 characters 0 / 1600" at bounding box center [1222, 538] width 426 height 71
click at [1091, 533] on textarea "Enter at least 3 characters 0 / 1600" at bounding box center [1222, 538] width 426 height 71
type textarea "Agent will continue to supervise subject until discharge date of [DATE]"
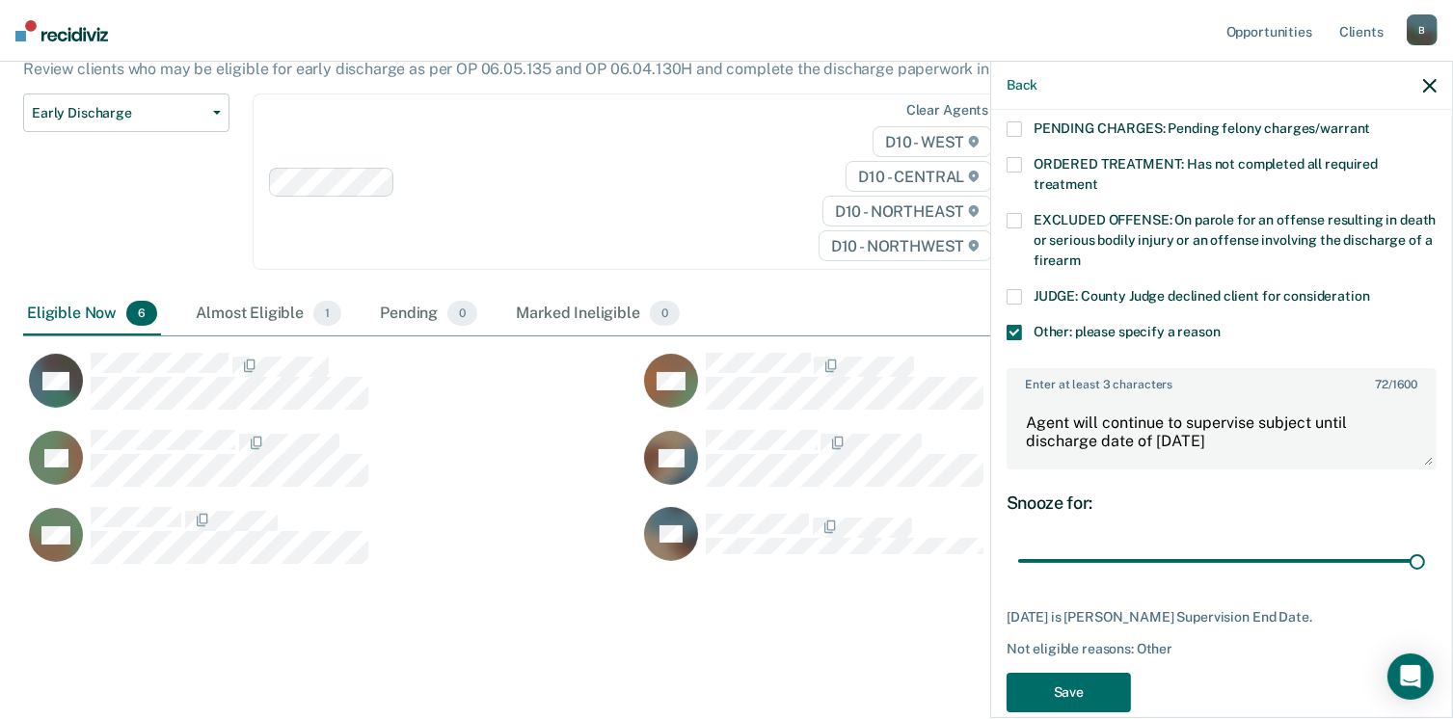
scroll to position [646, 0]
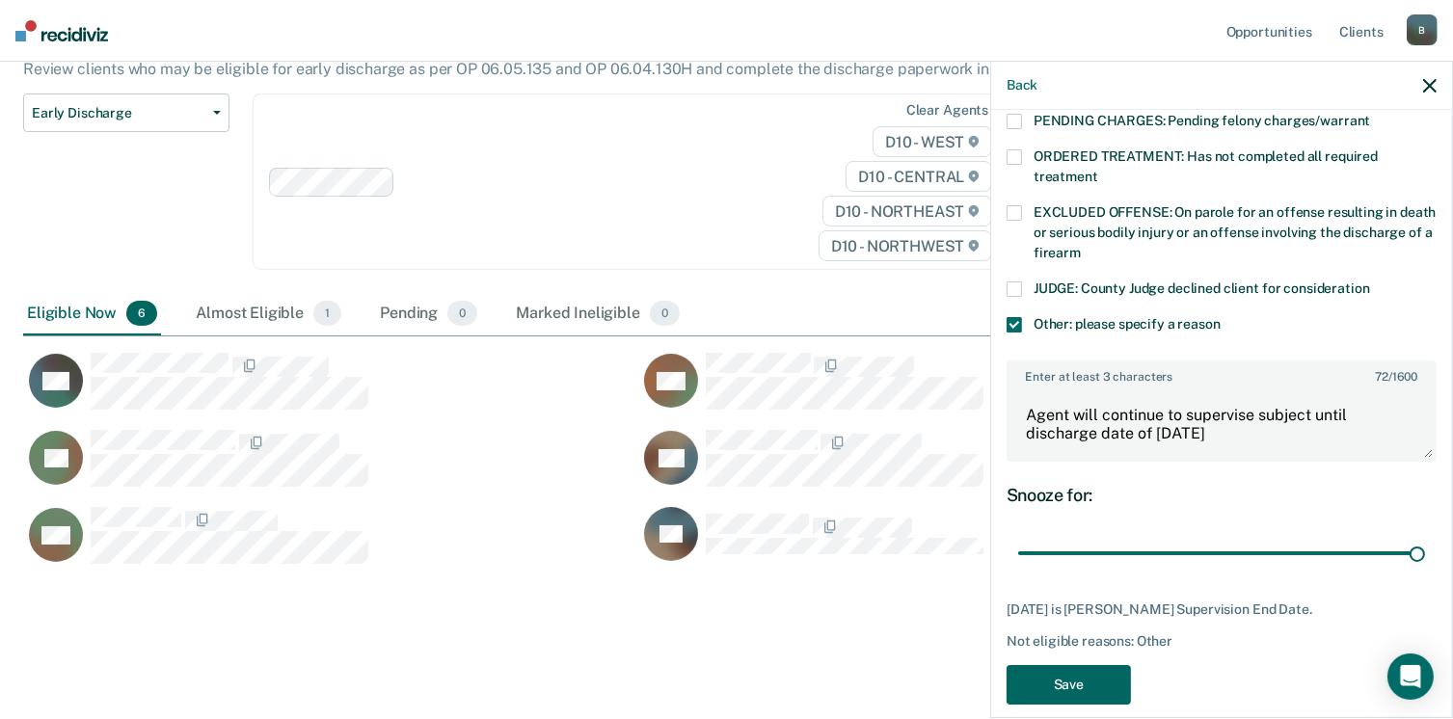
click at [1064, 665] on button "Save" at bounding box center [1069, 685] width 124 height 40
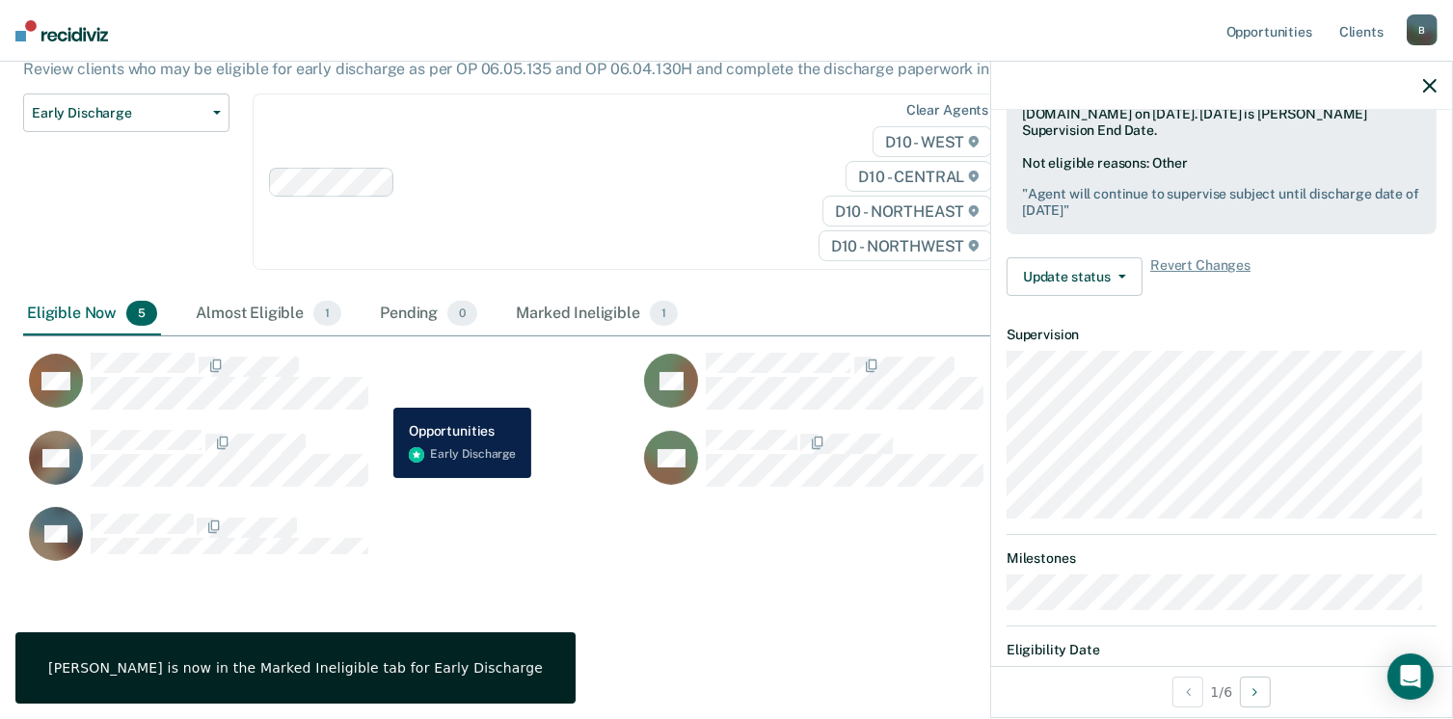
click at [379, 393] on div "DM" at bounding box center [319, 381] width 592 height 59
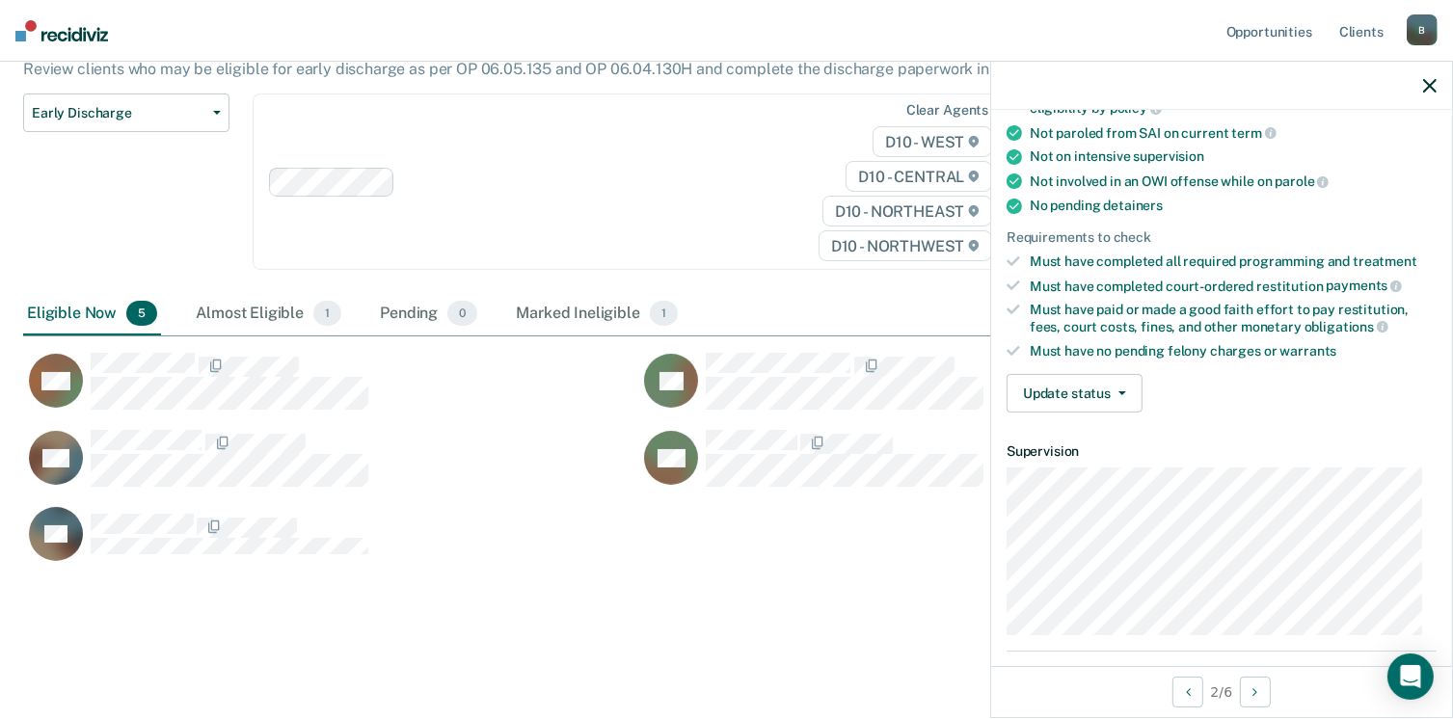
scroll to position [374, 0]
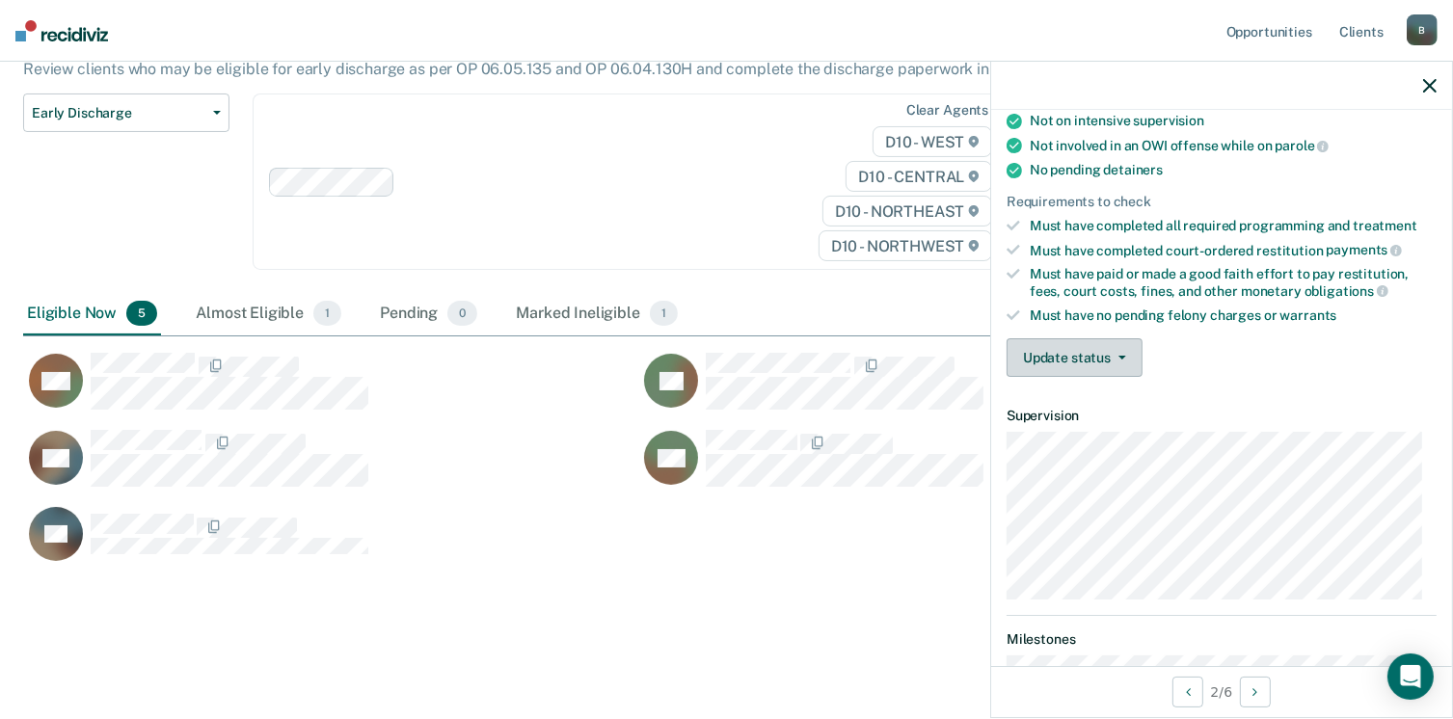
click at [1116, 344] on button "Update status" at bounding box center [1075, 358] width 136 height 39
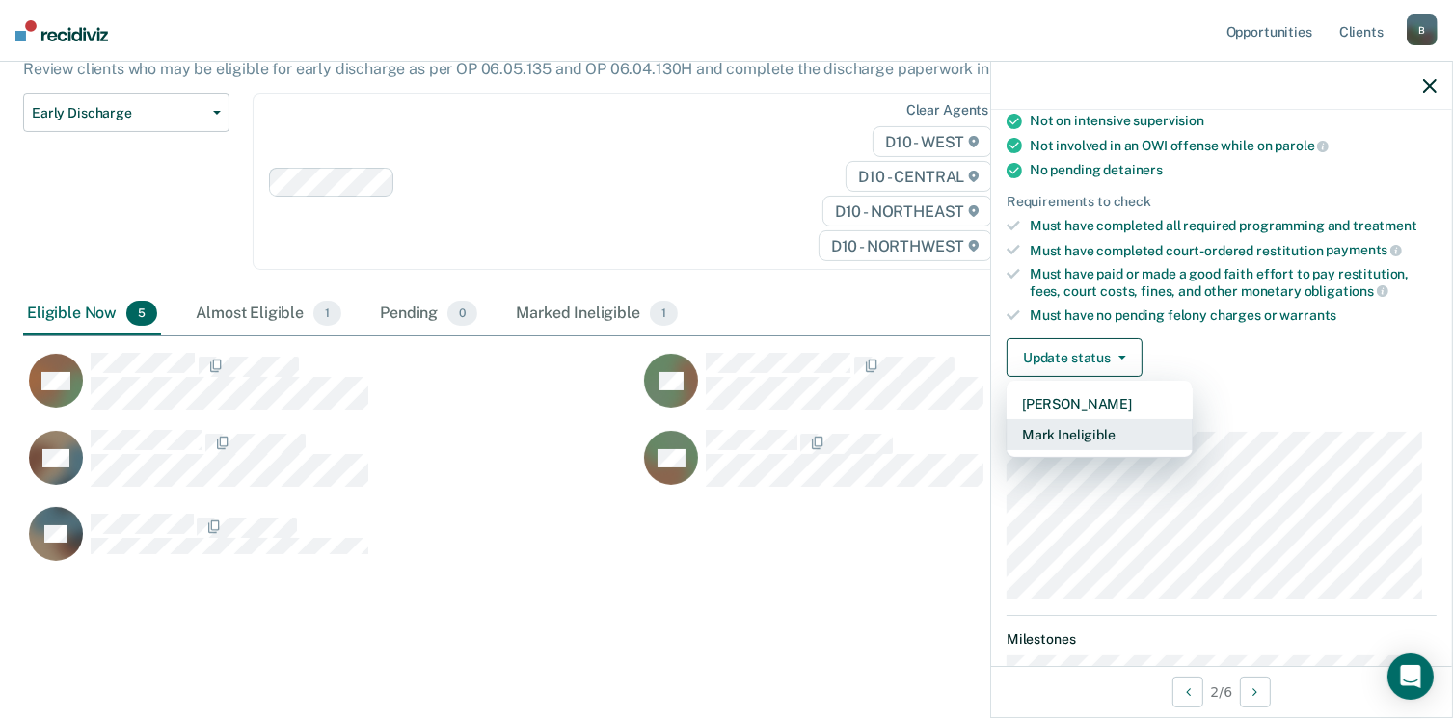
click at [1096, 430] on button "Mark Ineligible" at bounding box center [1100, 435] width 186 height 31
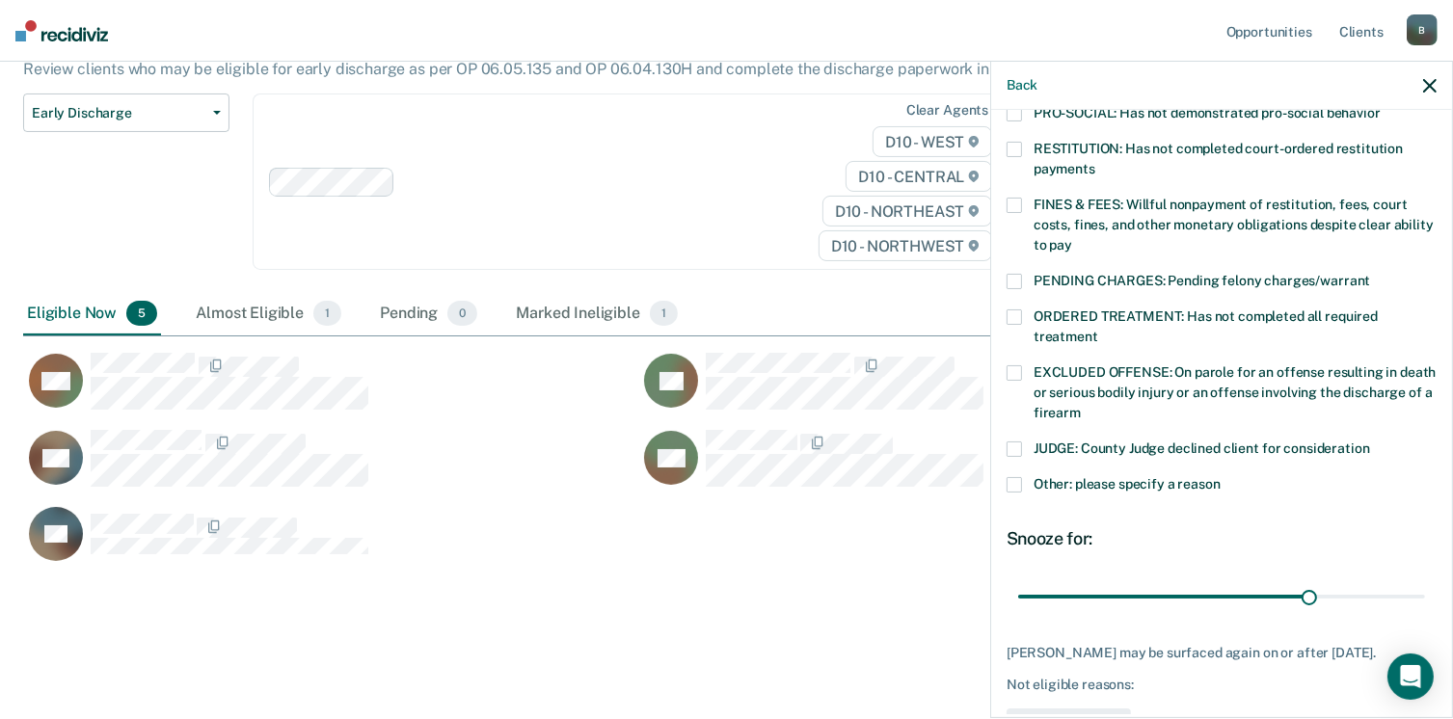
scroll to position [531, 0]
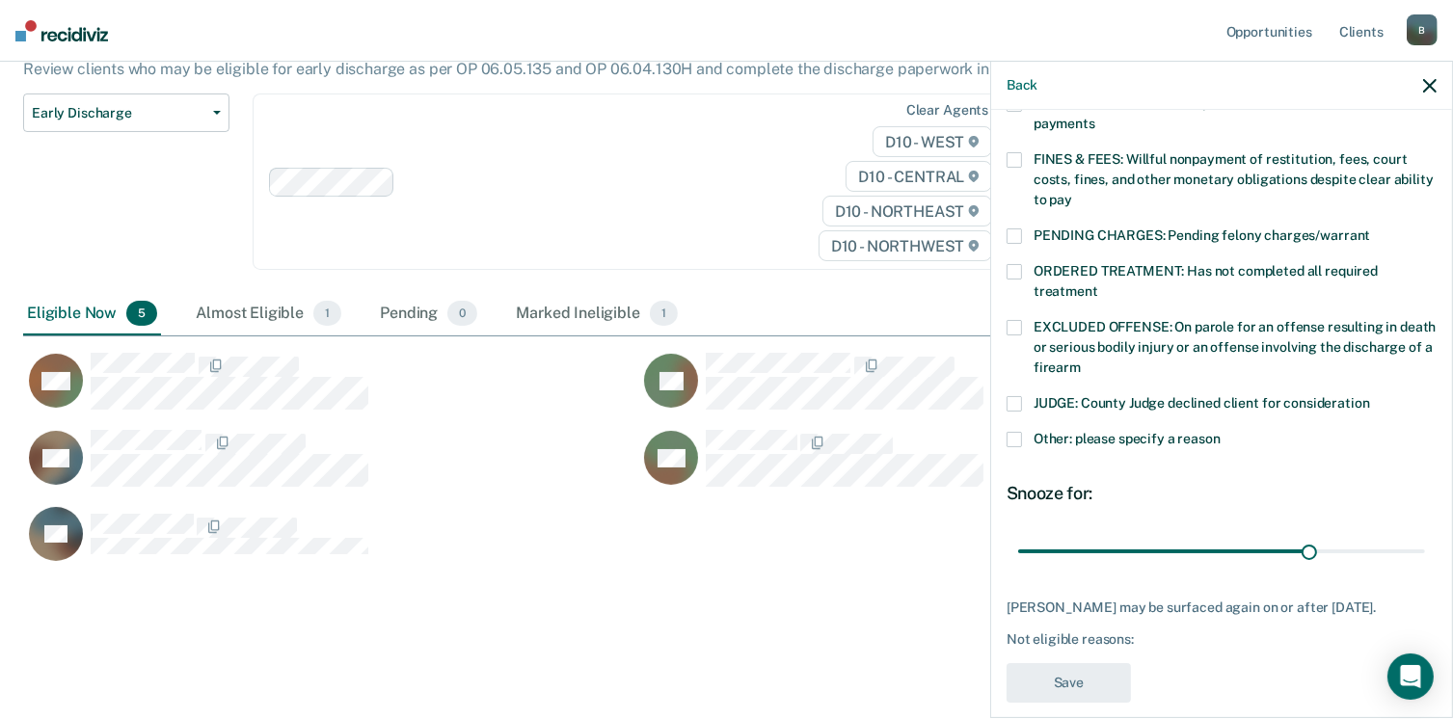
click at [1016, 432] on span at bounding box center [1014, 439] width 15 height 15
click at [1221, 432] on input "Other: please specify a reason" at bounding box center [1221, 432] width 0 height 0
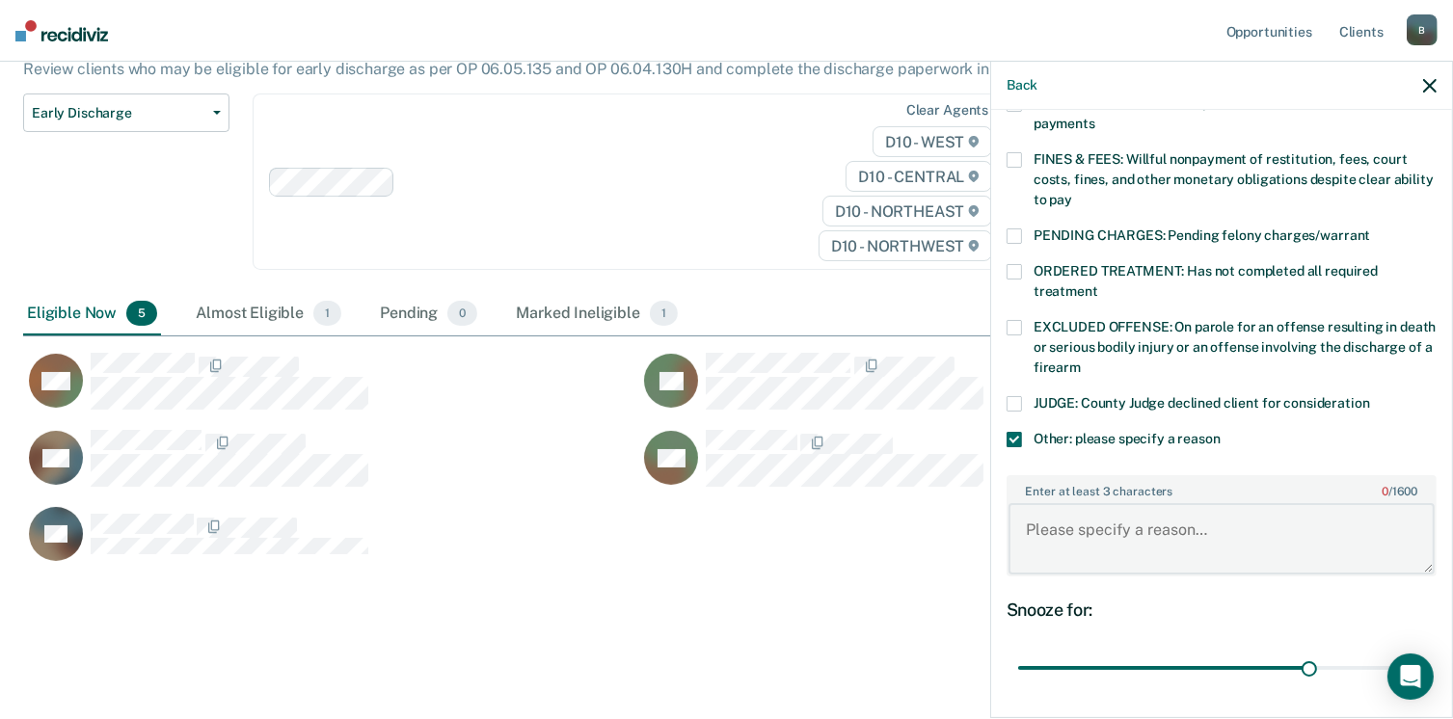
click at [1053, 516] on textarea "Enter at least 3 characters 0 / 1600" at bounding box center [1222, 538] width 426 height 71
type textarea "Subject does not have secure housing and is dealing w/ mental health issues"
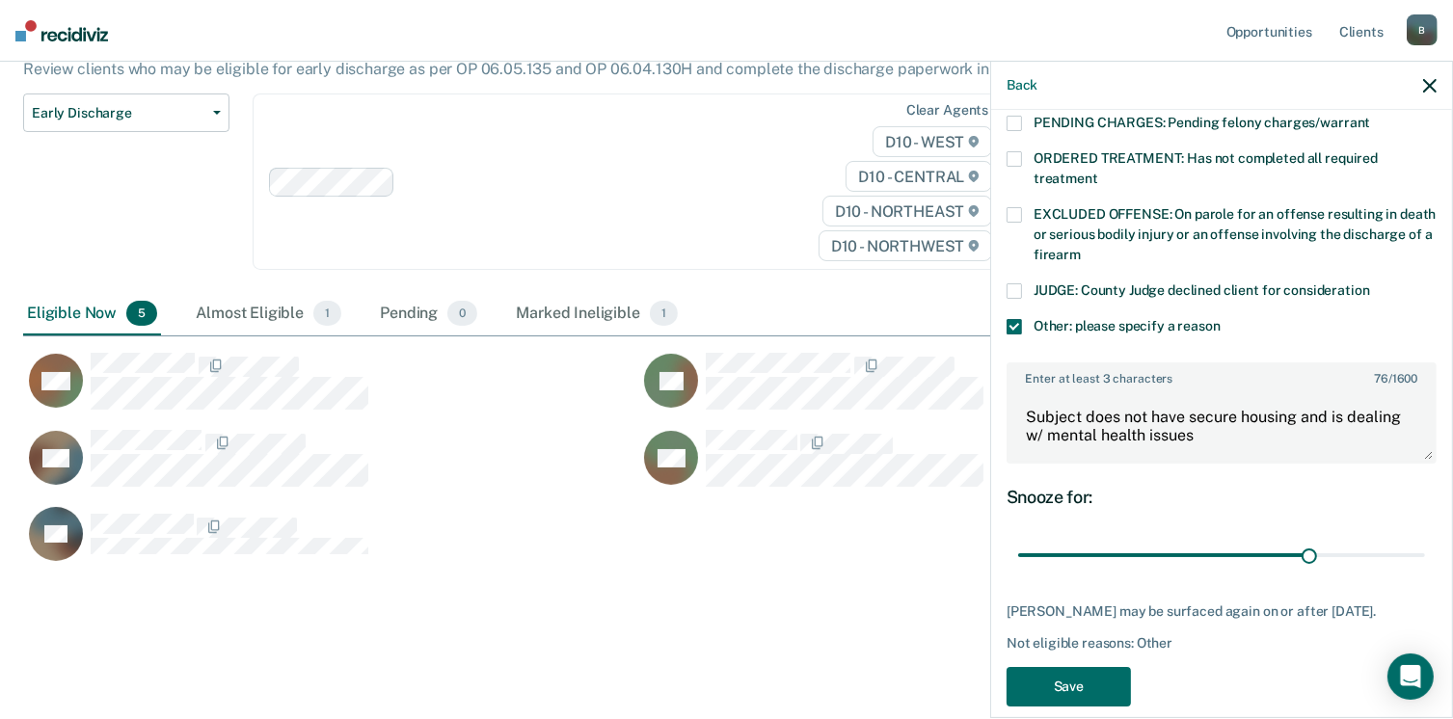
scroll to position [646, 0]
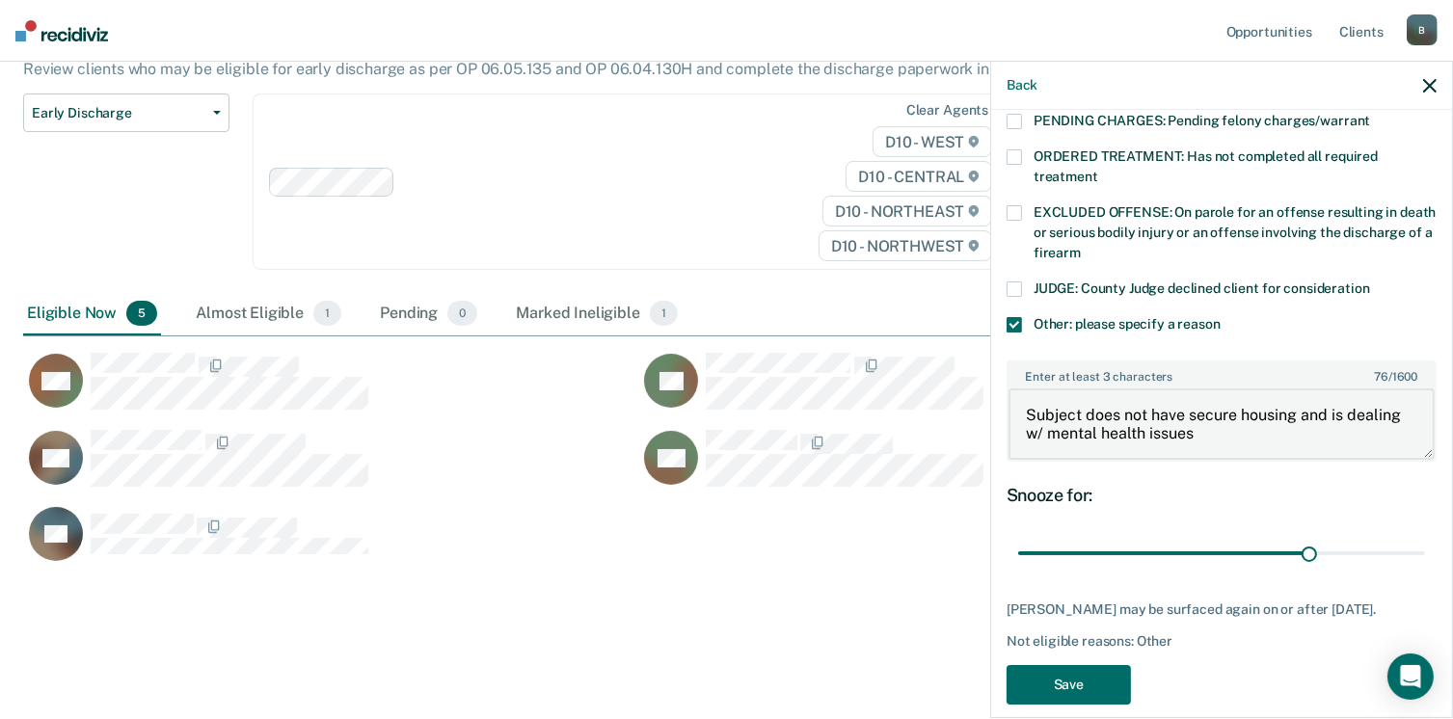
click at [1226, 425] on textarea "Subject does not have secure housing and is dealing w/ mental health issues" at bounding box center [1222, 424] width 426 height 71
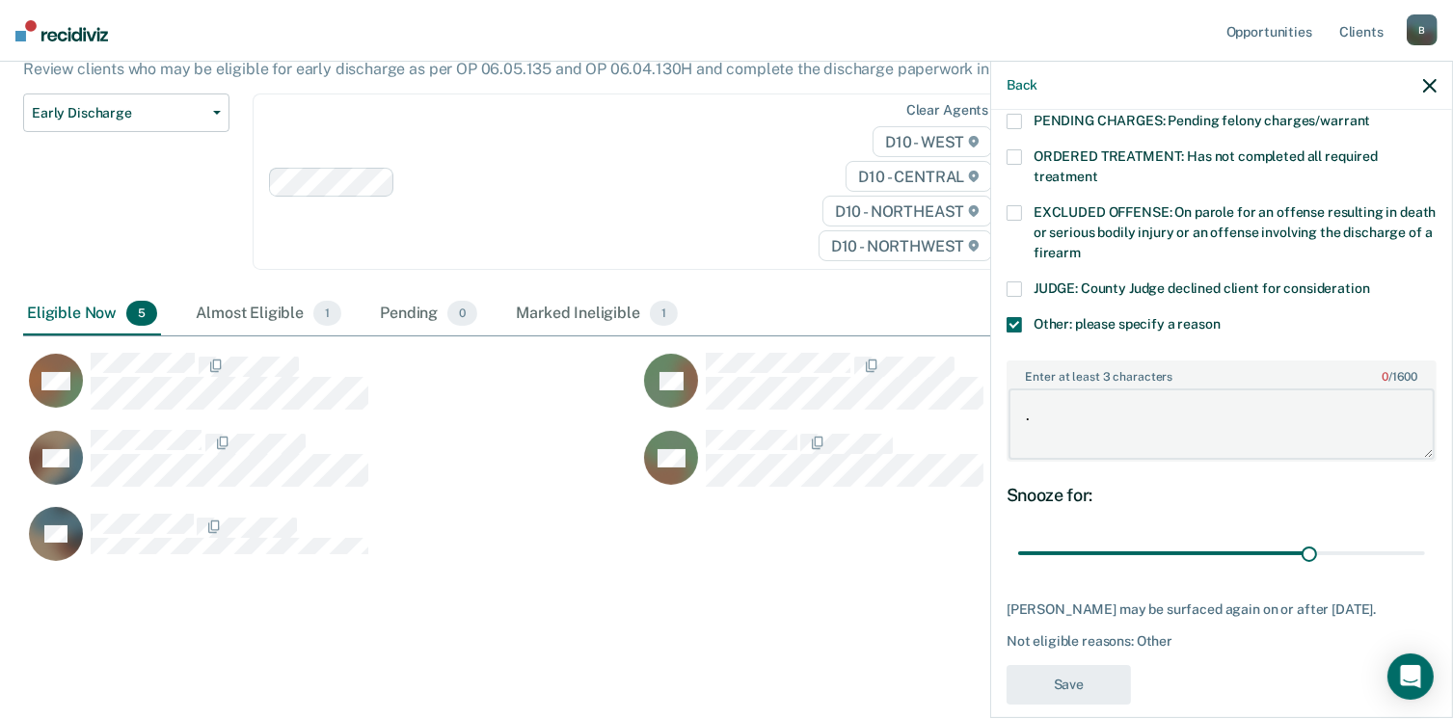
click at [1226, 425] on textarea "." at bounding box center [1222, 424] width 426 height 71
type textarea "."
click at [1226, 425] on textarea "." at bounding box center [1222, 424] width 426 height 71
click at [1222, 424] on textarea "." at bounding box center [1222, 424] width 426 height 71
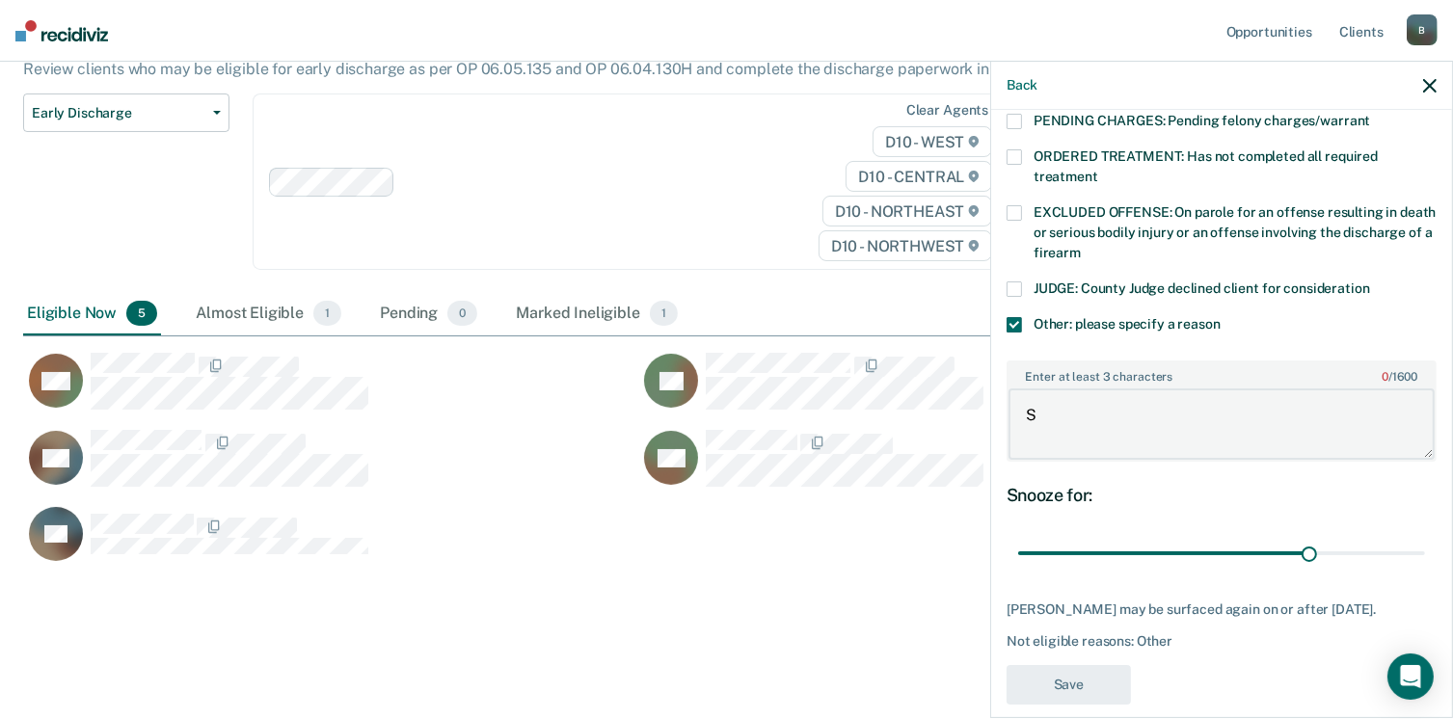
click at [1145, 396] on textarea "S" at bounding box center [1222, 424] width 426 height 71
type textarea "S"
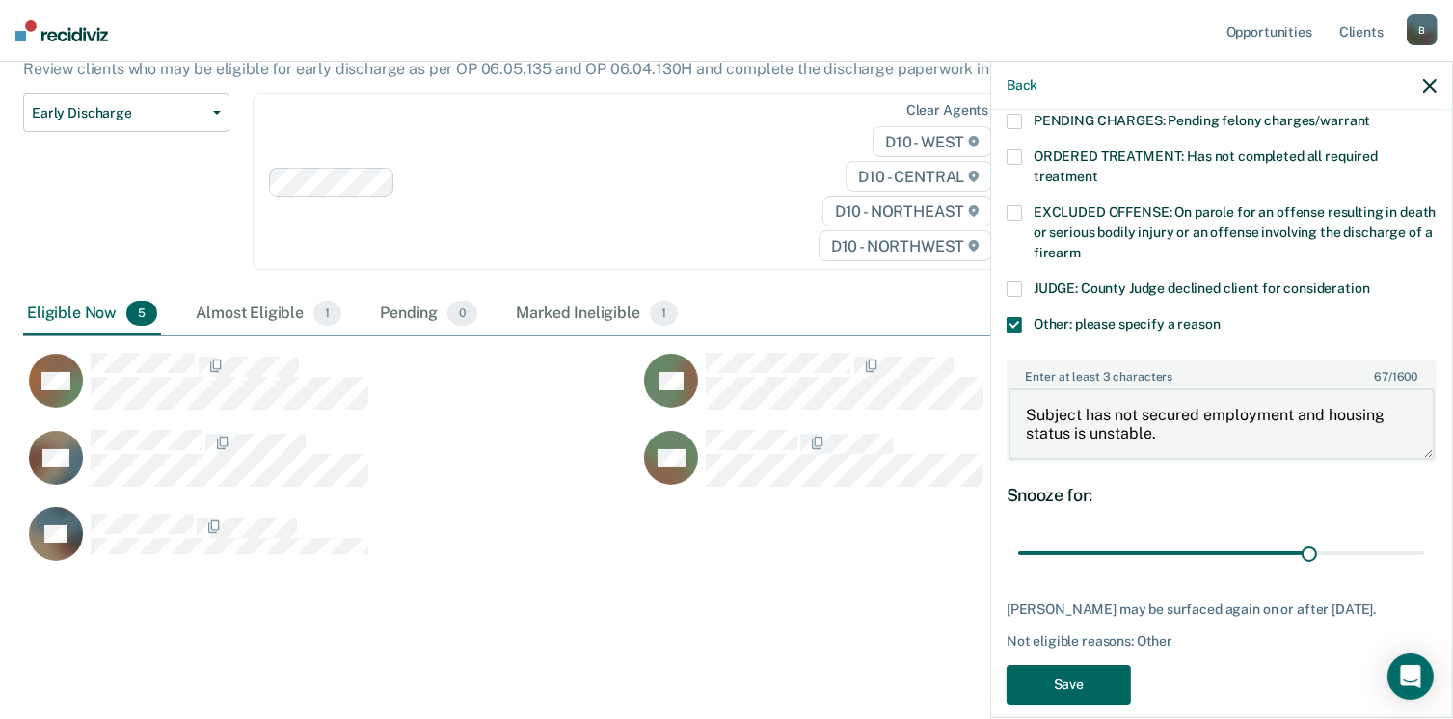
type textarea "Subject has not secured employment and housing status is unstable."
click at [1098, 665] on button "Save" at bounding box center [1069, 685] width 124 height 40
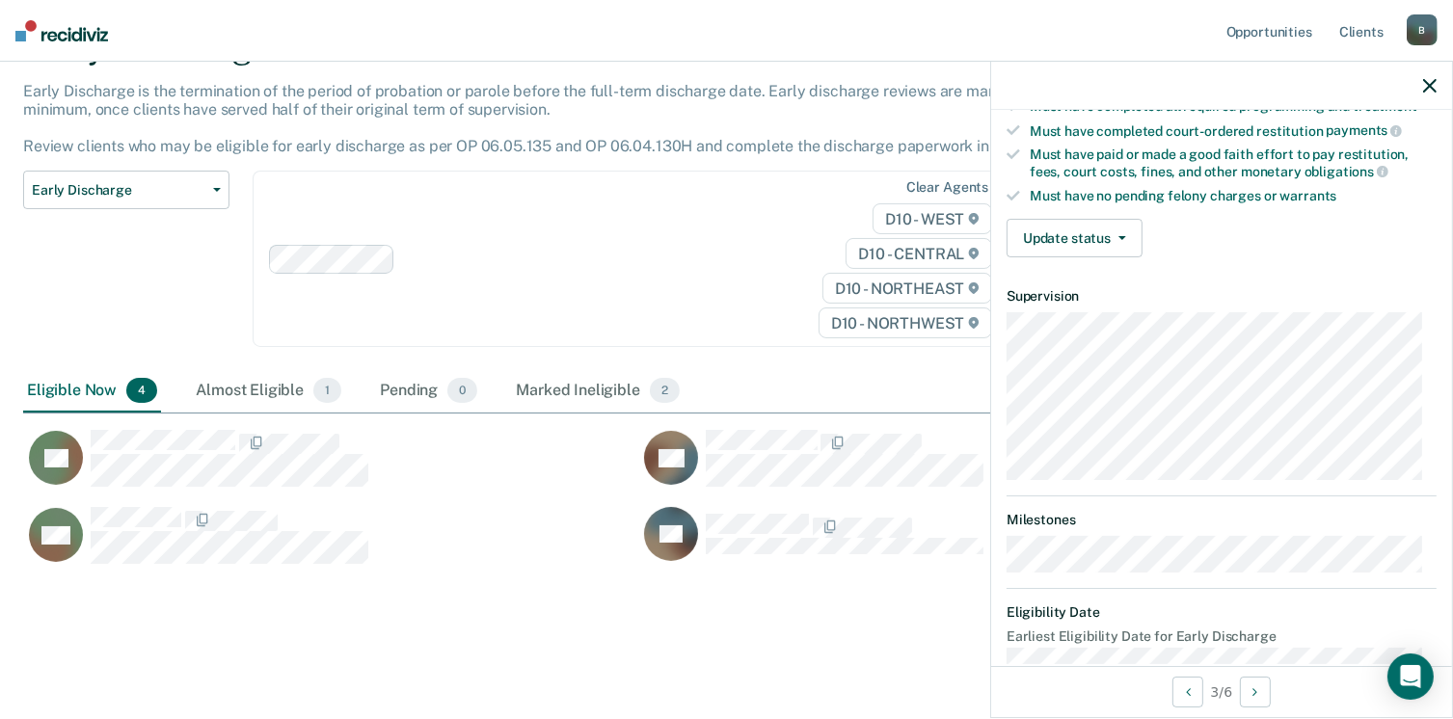
scroll to position [521, 0]
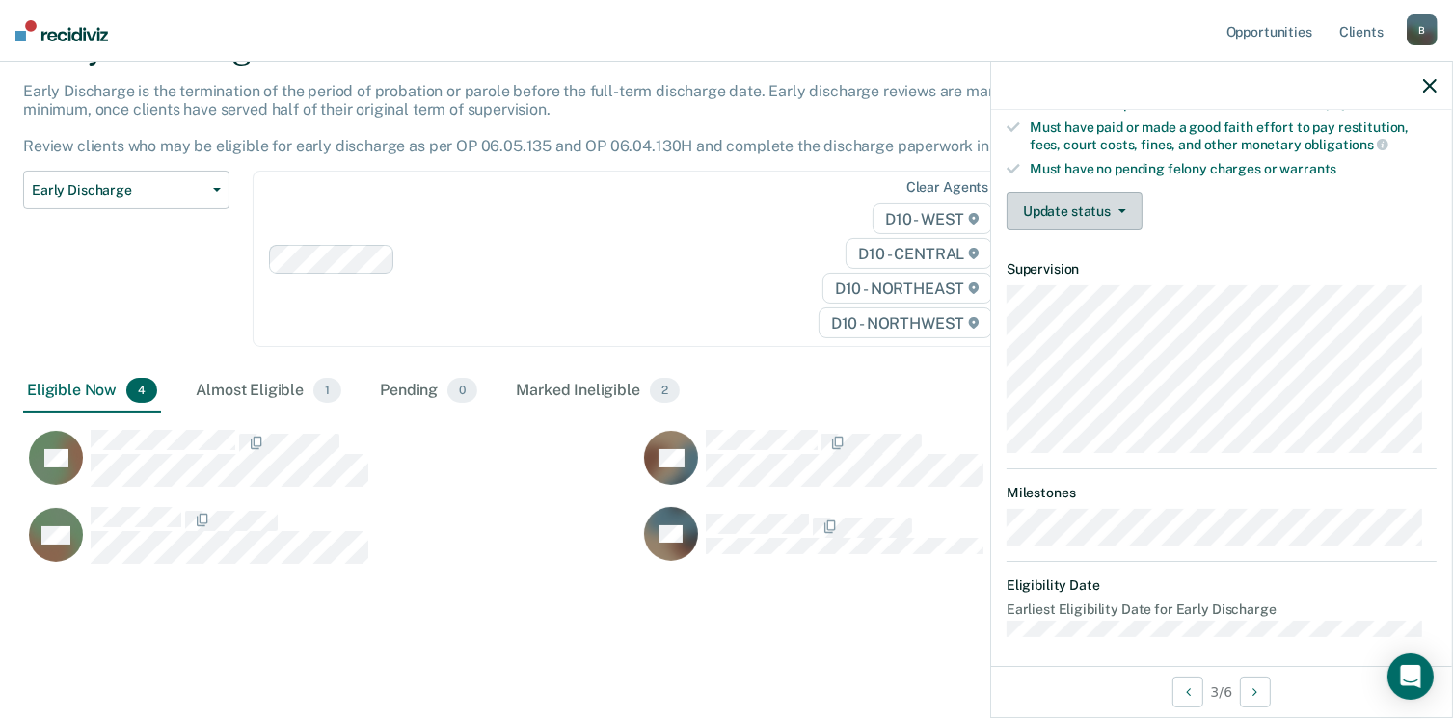
click at [1059, 217] on button "Update status" at bounding box center [1075, 211] width 136 height 39
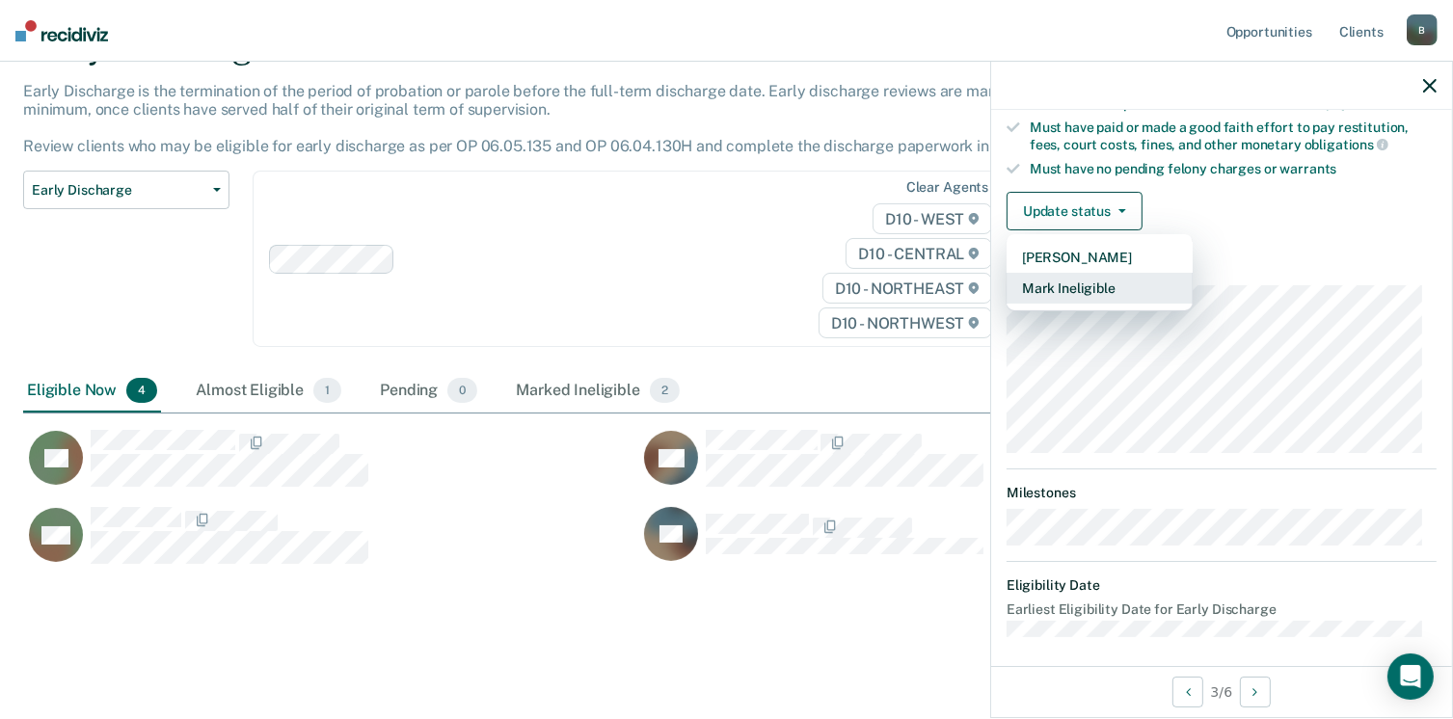
click at [1057, 279] on button "Mark Ineligible" at bounding box center [1100, 288] width 186 height 31
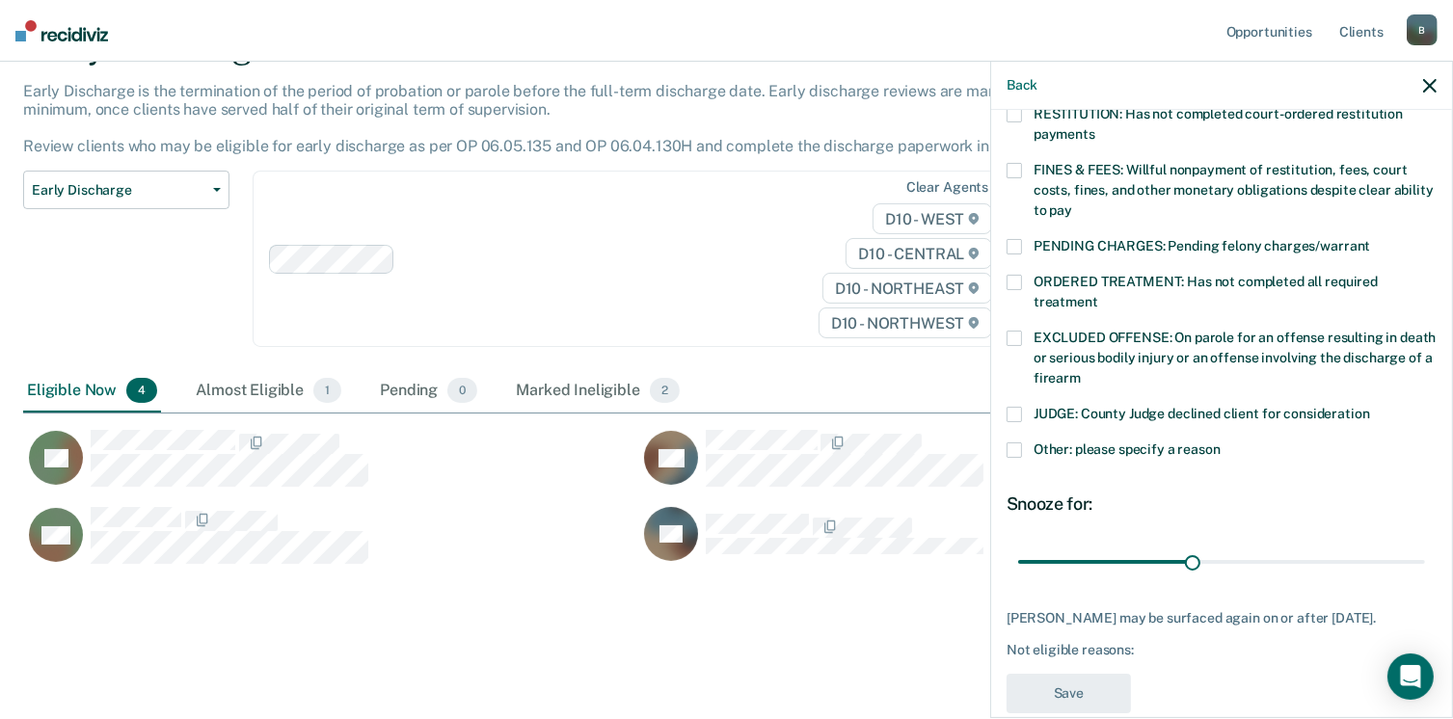
click at [1024, 443] on label "Other: please specify a reason" at bounding box center [1222, 453] width 430 height 20
click at [1221, 443] on input "Other: please specify a reason" at bounding box center [1221, 443] width 0 height 0
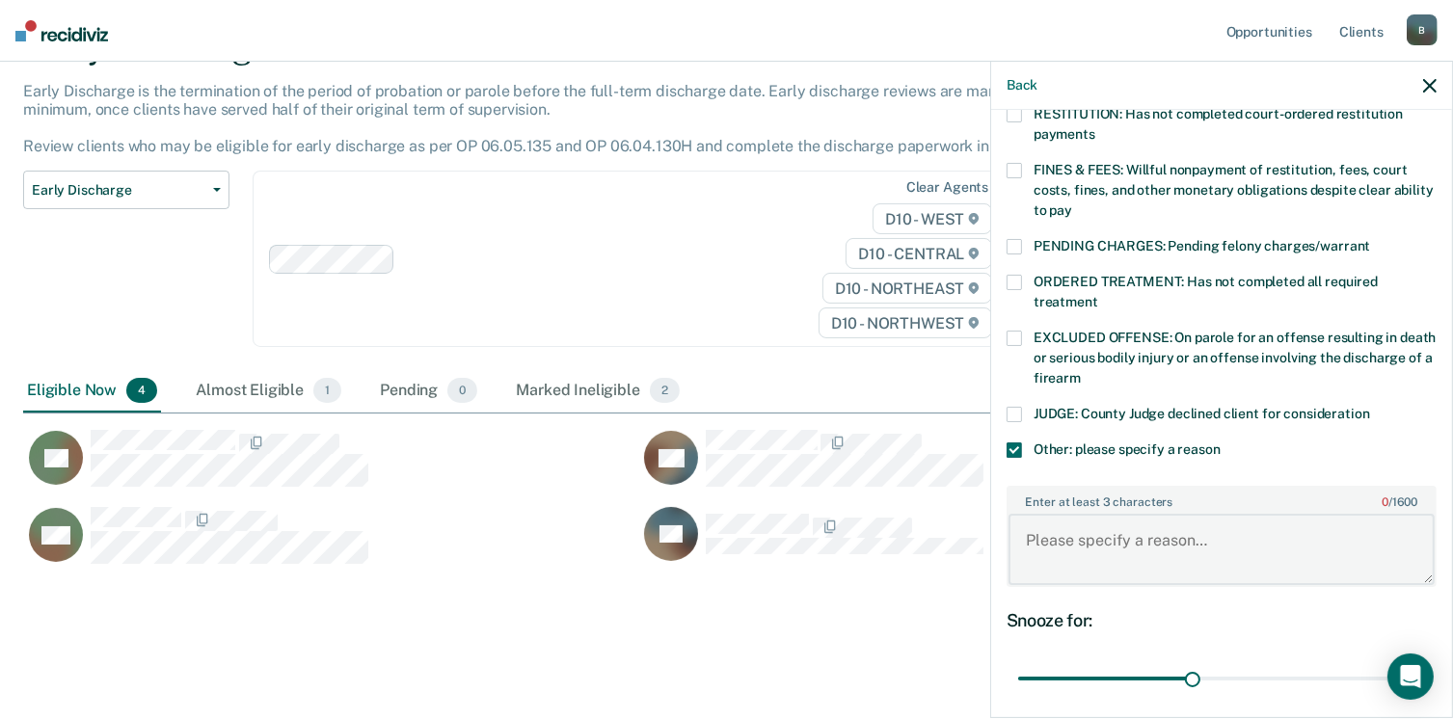
click at [1058, 539] on textarea "Enter at least 3 characters 0 / 1600" at bounding box center [1222, 549] width 426 height 71
type textarea "Agent will continue to supervise case until discharge date, which is [DATE]."
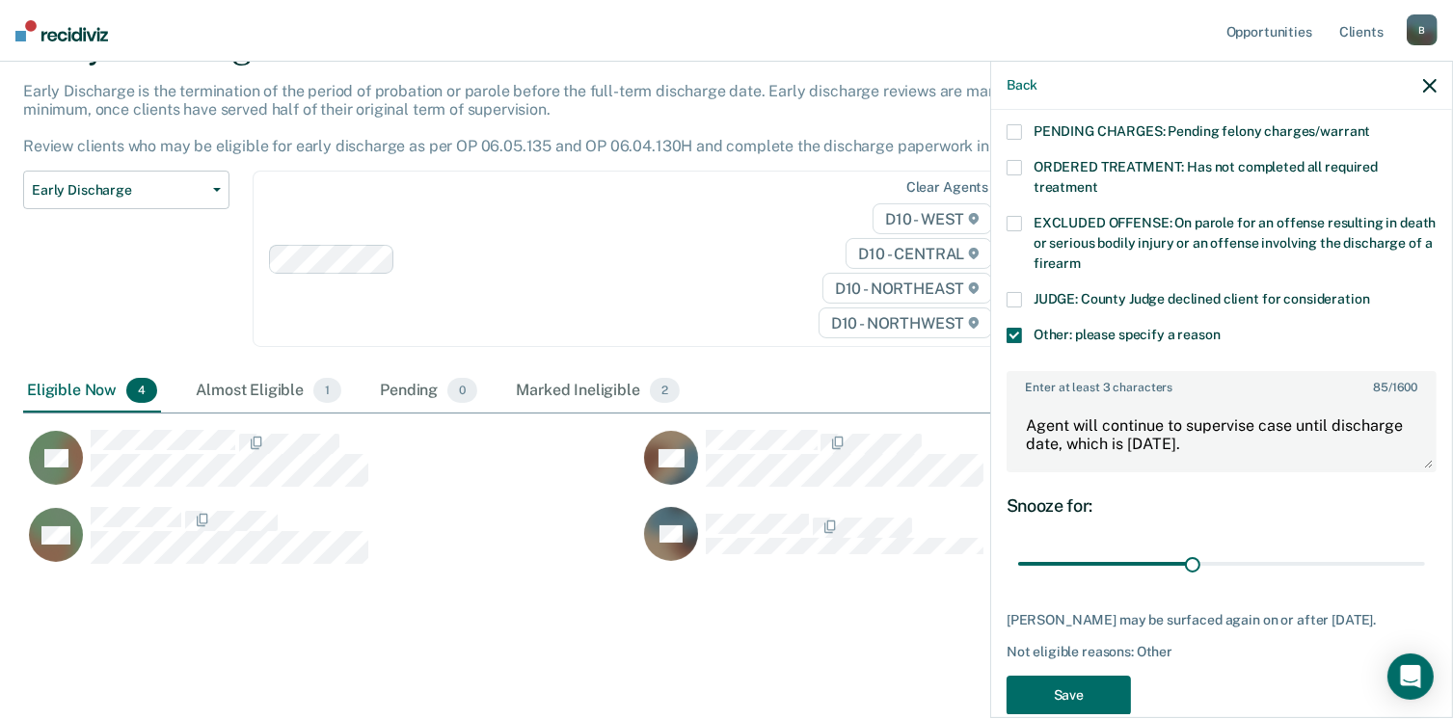
scroll to position [663, 0]
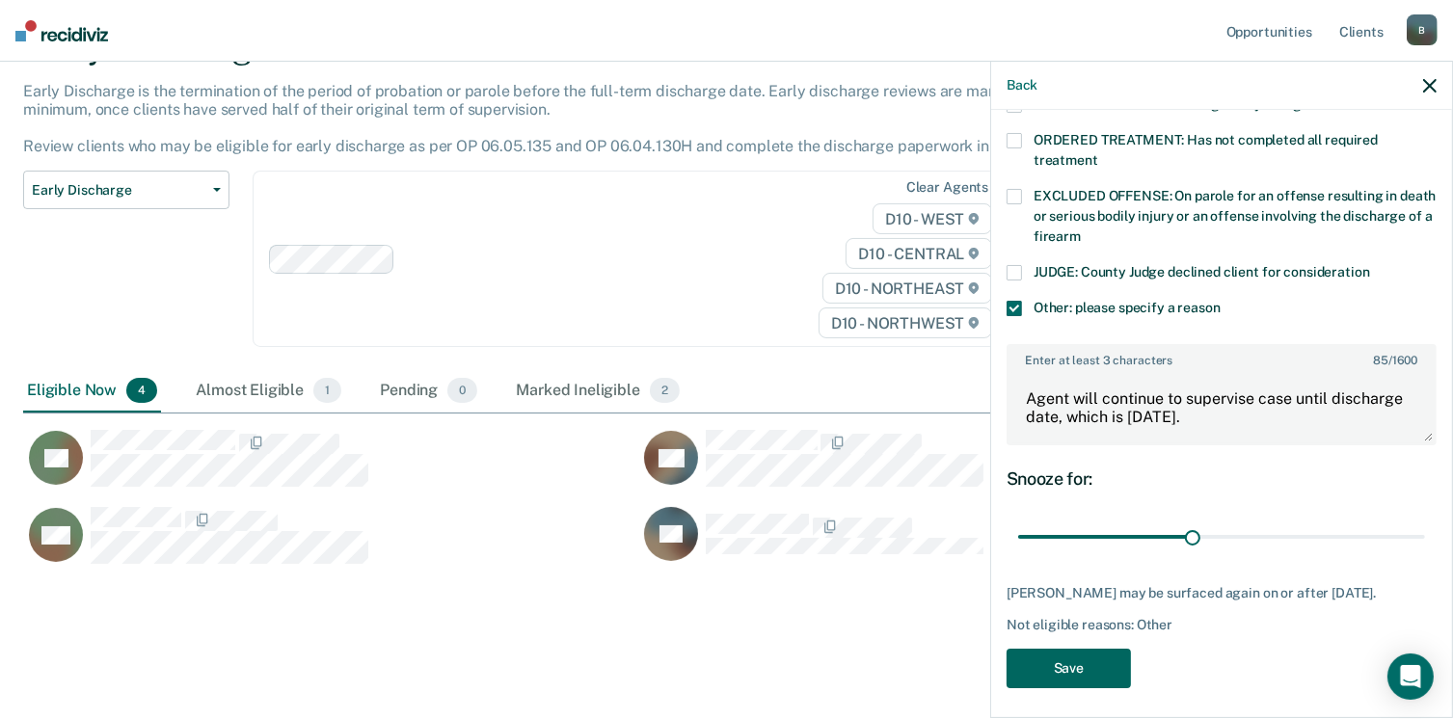
click at [1092, 659] on button "Save" at bounding box center [1069, 669] width 124 height 40
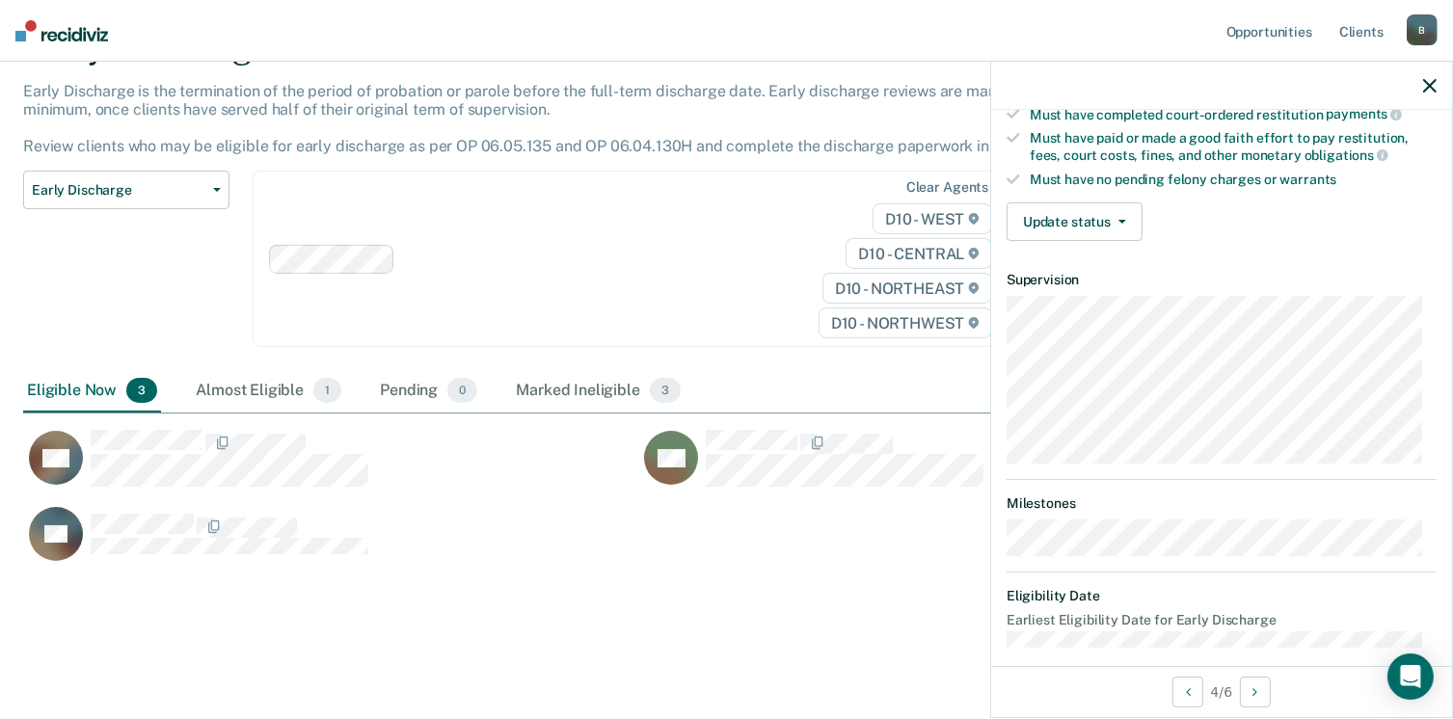
scroll to position [521, 0]
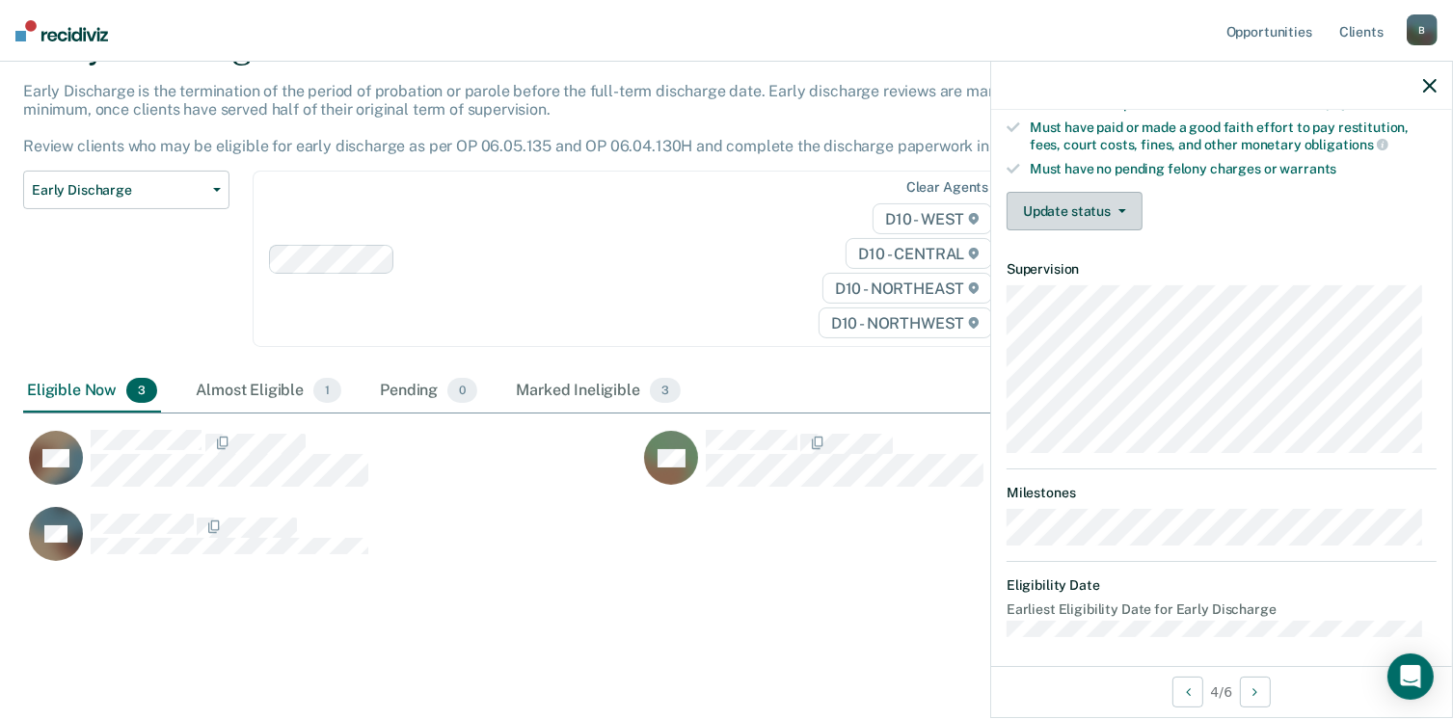
click at [1061, 209] on button "Update status" at bounding box center [1075, 211] width 136 height 39
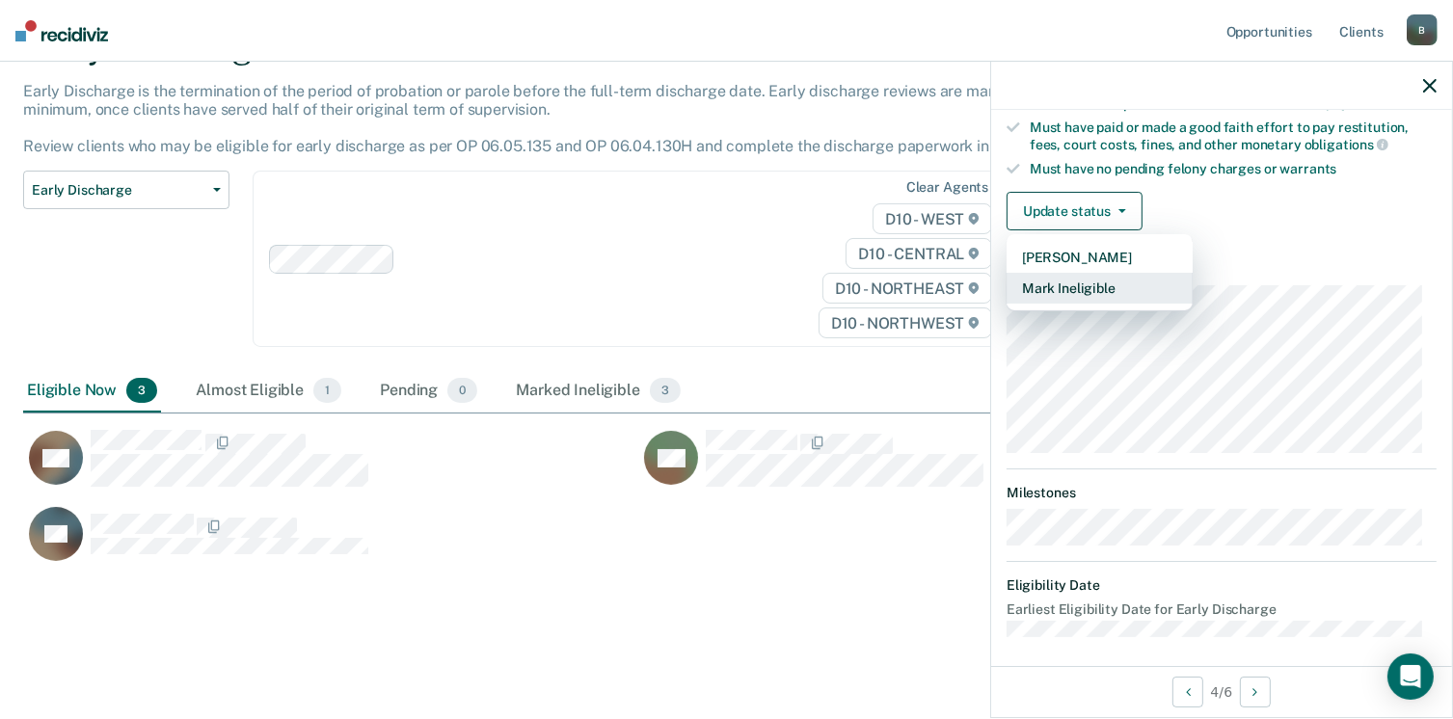
click at [1062, 277] on button "Mark Ineligible" at bounding box center [1100, 288] width 186 height 31
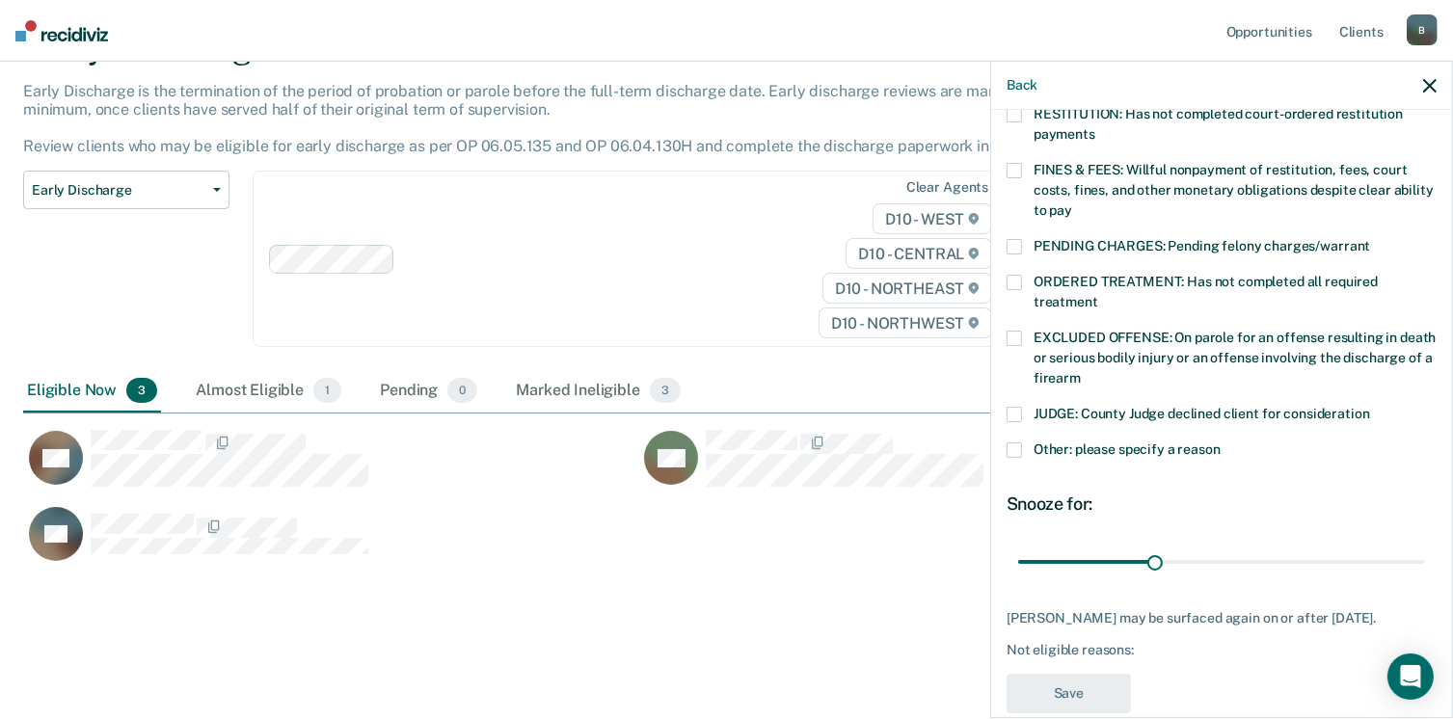
click at [1014, 443] on span at bounding box center [1014, 450] width 15 height 15
click at [1221, 443] on input "Other: please specify a reason" at bounding box center [1221, 443] width 0 height 0
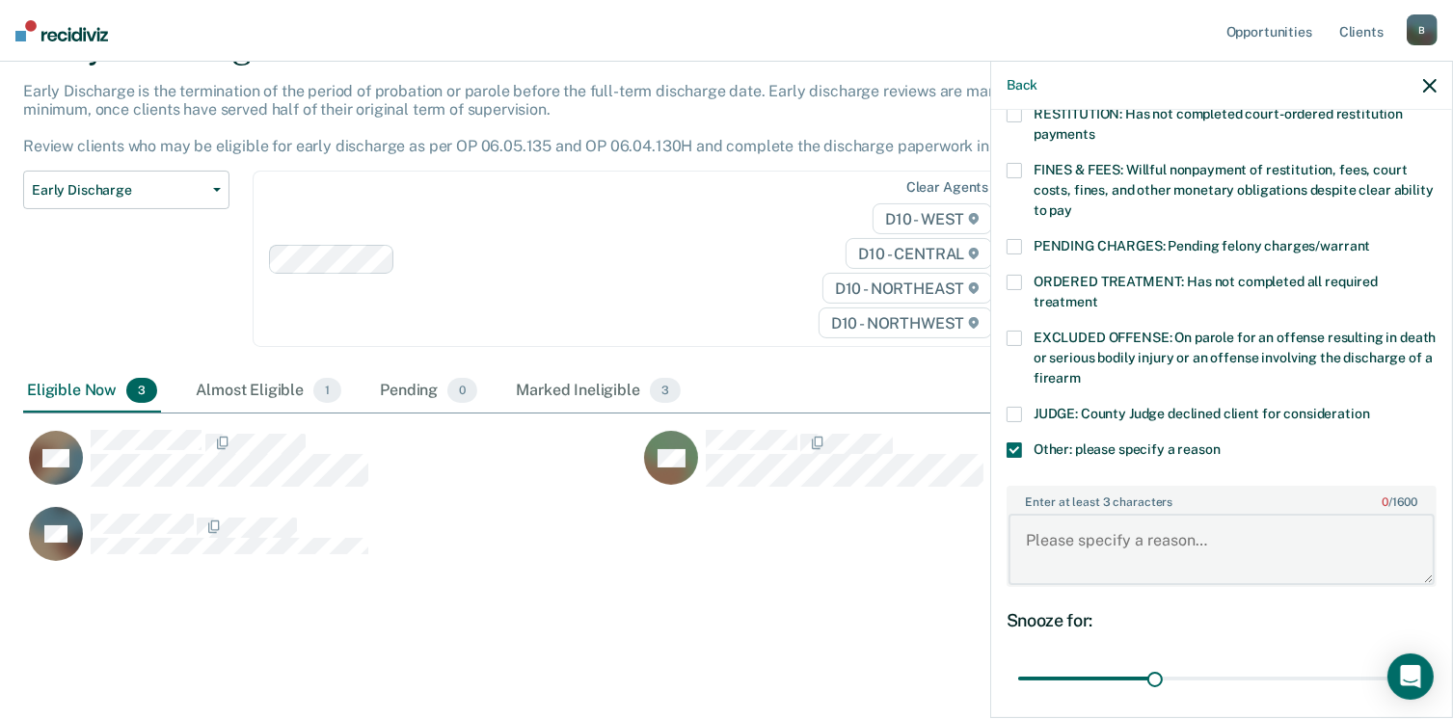
click at [1050, 514] on textarea "Enter at least 3 characters 0 / 1600" at bounding box center [1222, 549] width 426 height 71
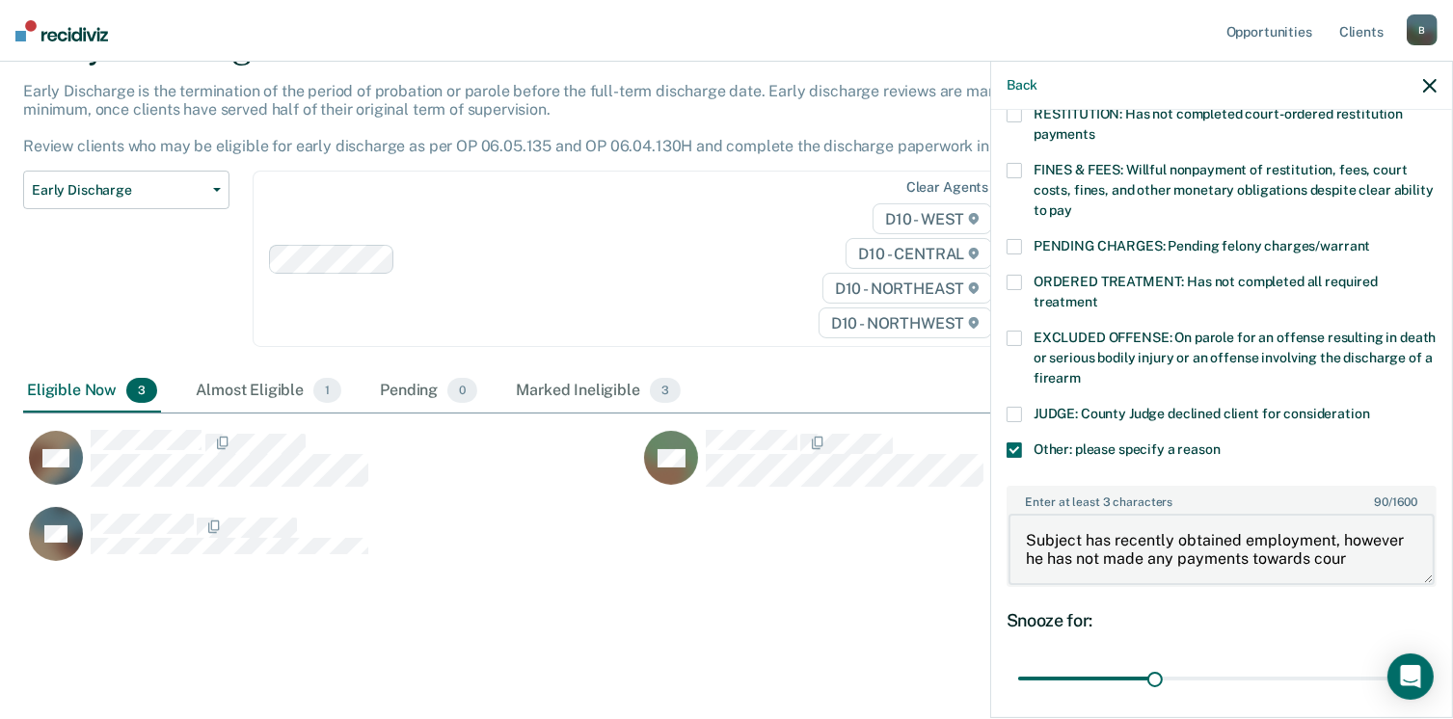
scroll to position [4, 0]
type textarea "Subject has recently obtained employment, however he has not made any payments …"
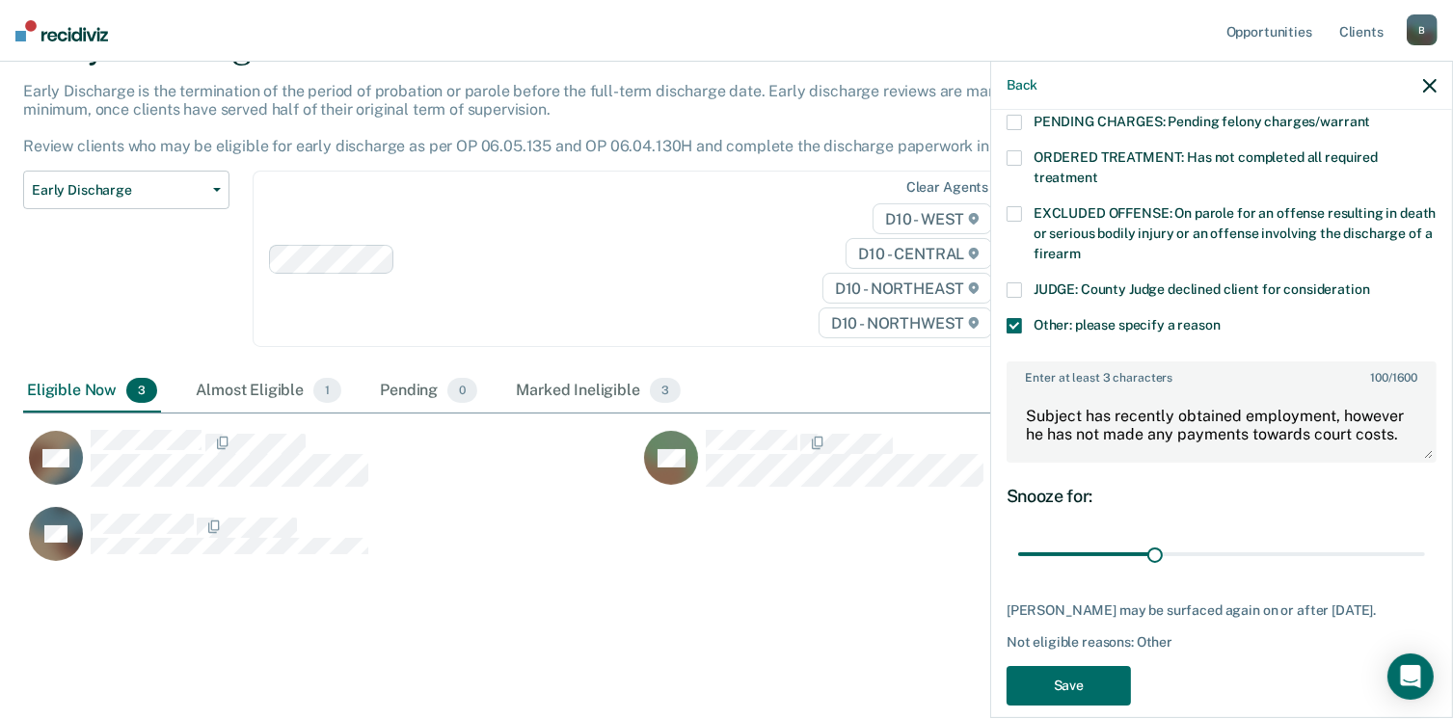
scroll to position [646, 0]
click at [1049, 665] on button "Save" at bounding box center [1069, 685] width 124 height 40
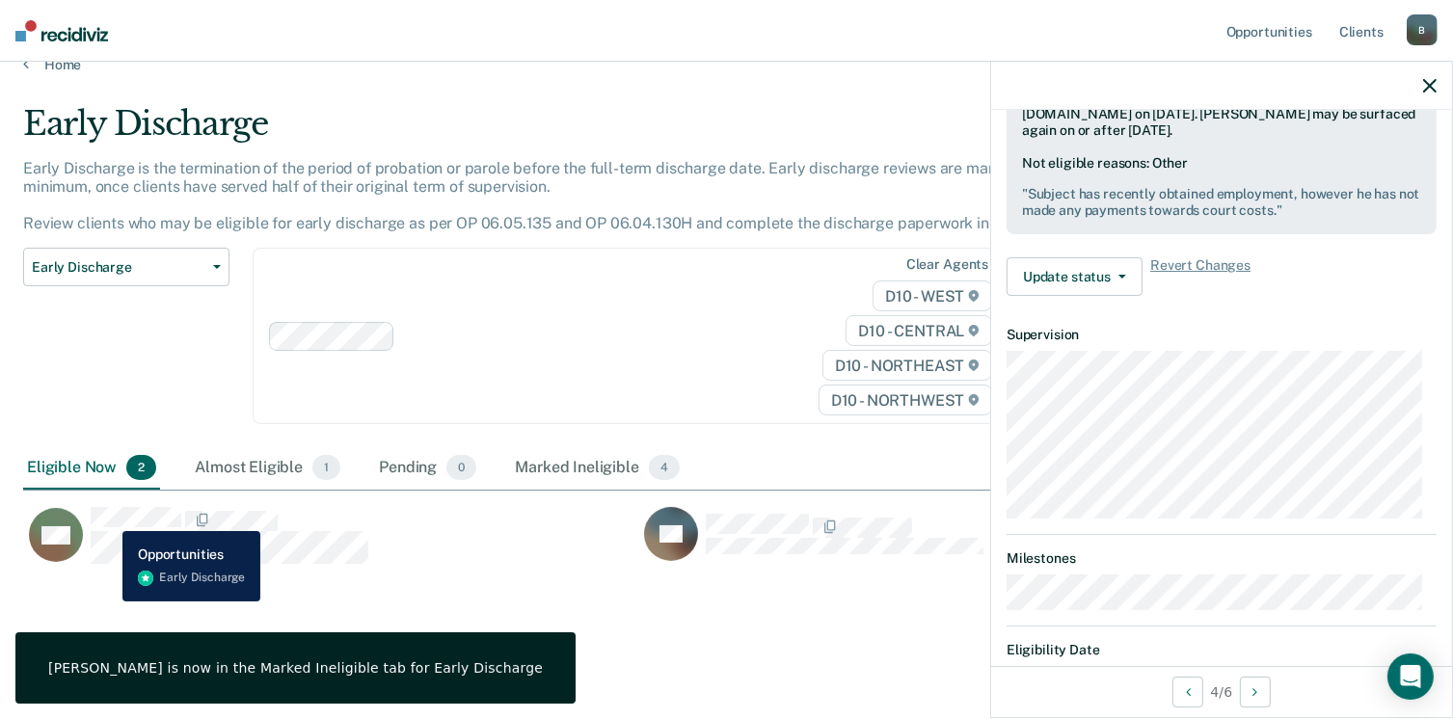
scroll to position [455, 0]
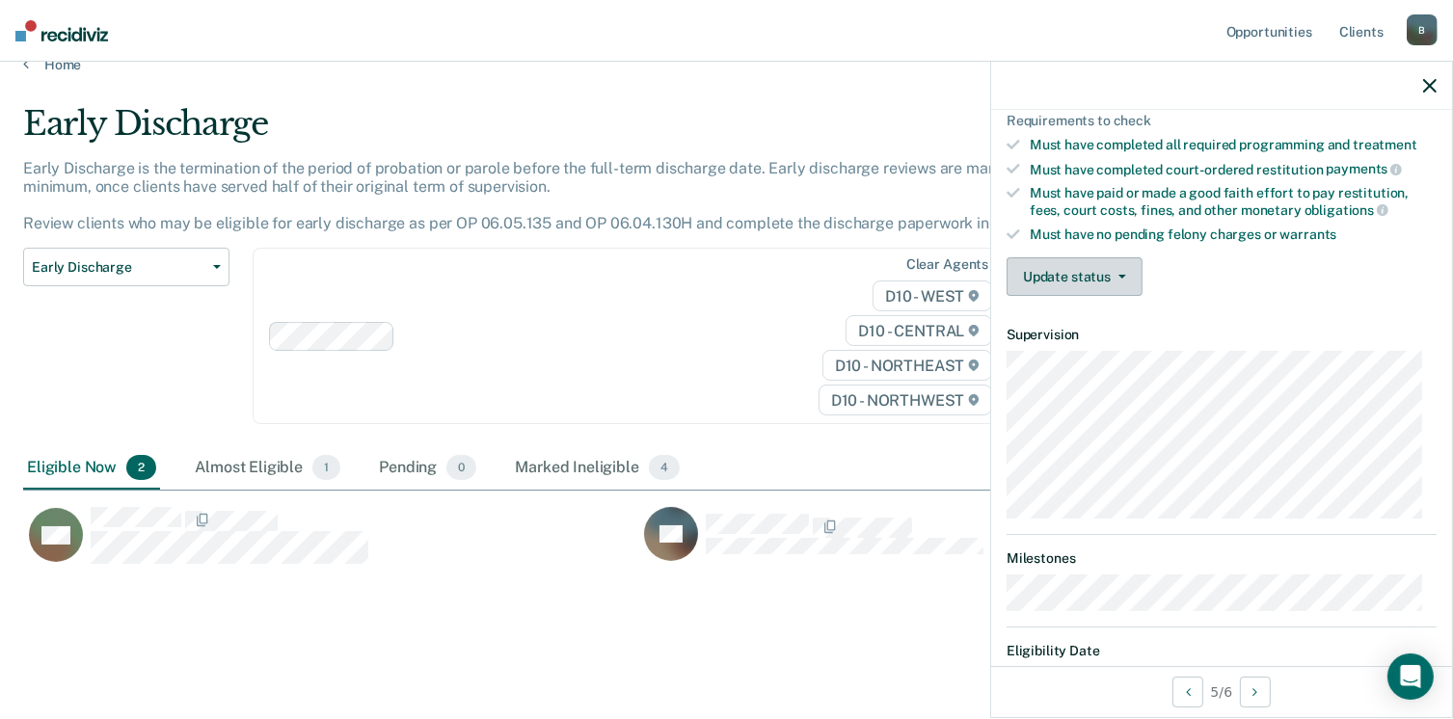
click at [1043, 275] on button "Update status" at bounding box center [1075, 276] width 136 height 39
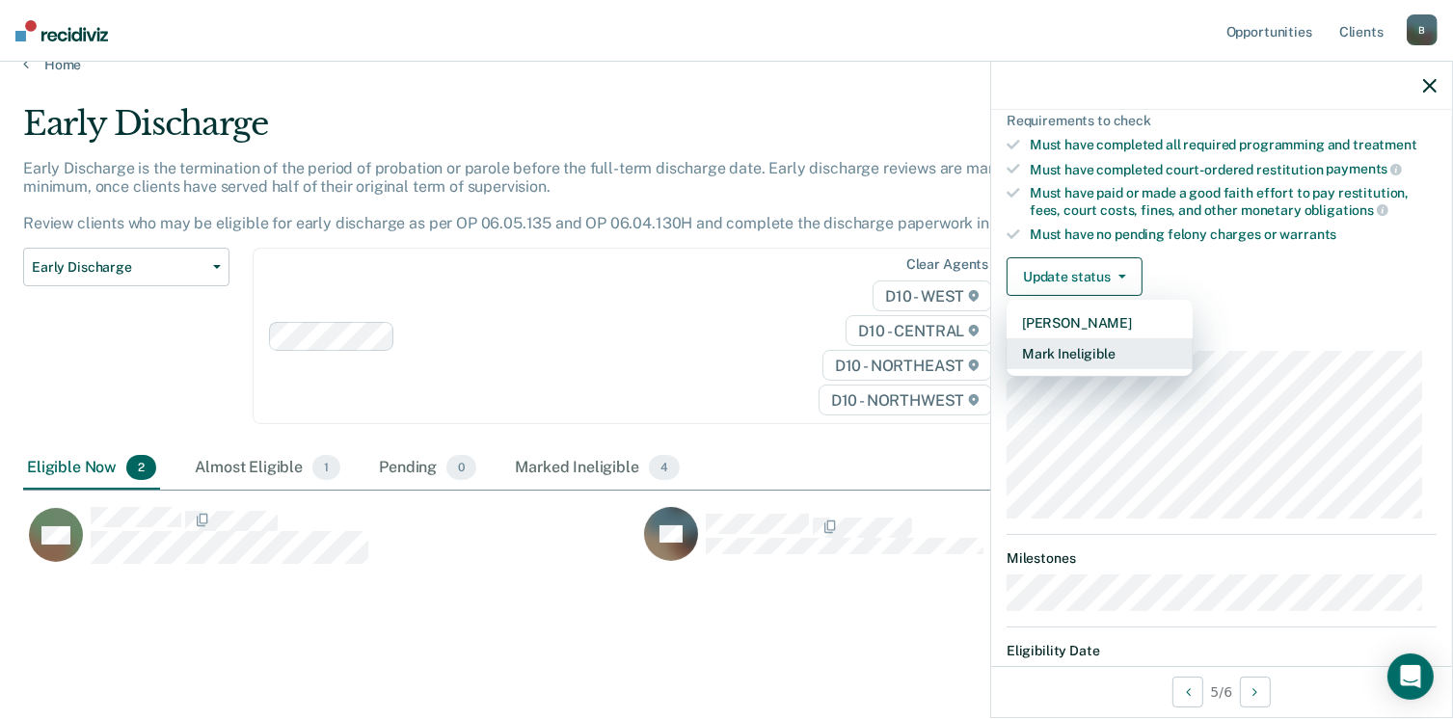
click at [1059, 348] on button "Mark Ineligible" at bounding box center [1100, 354] width 186 height 31
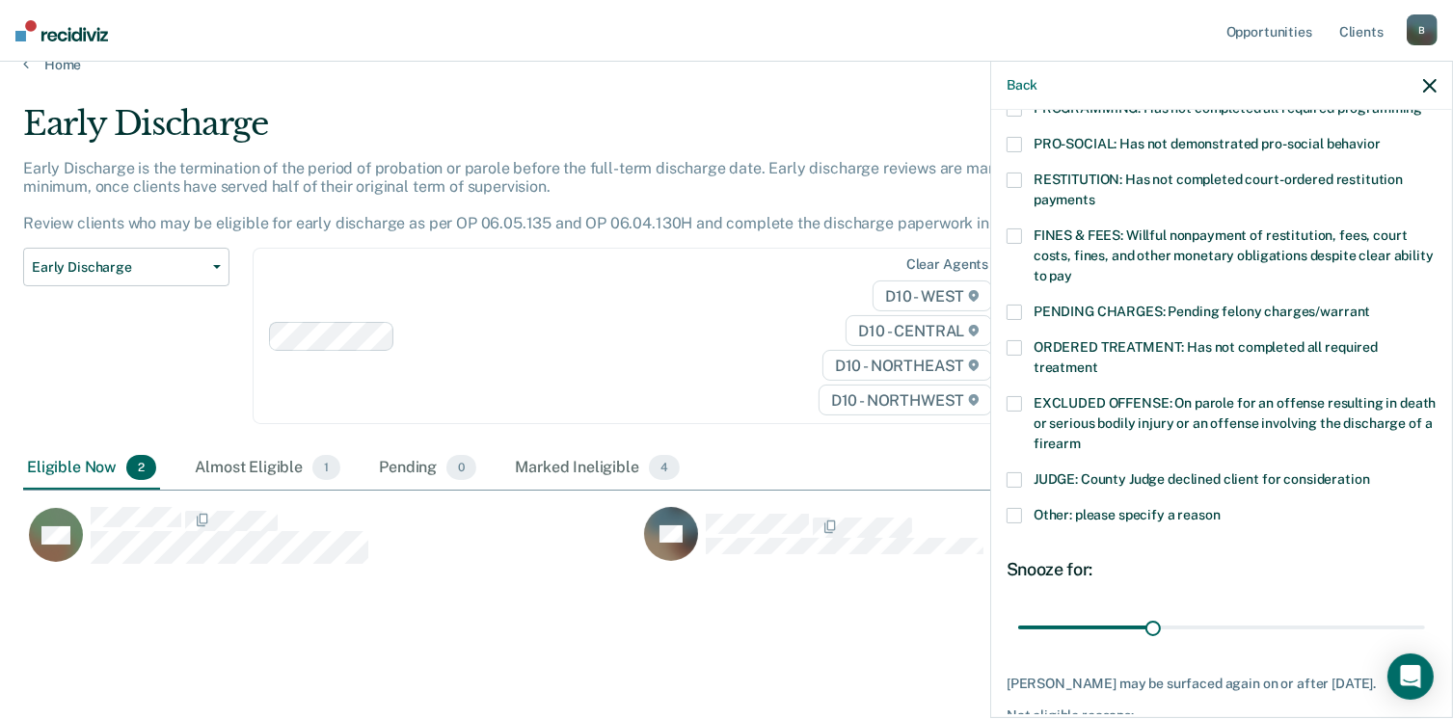
click at [1013, 508] on label "Other: please specify a reason" at bounding box center [1222, 518] width 430 height 20
click at [1221, 508] on input "Other: please specify a reason" at bounding box center [1221, 508] width 0 height 0
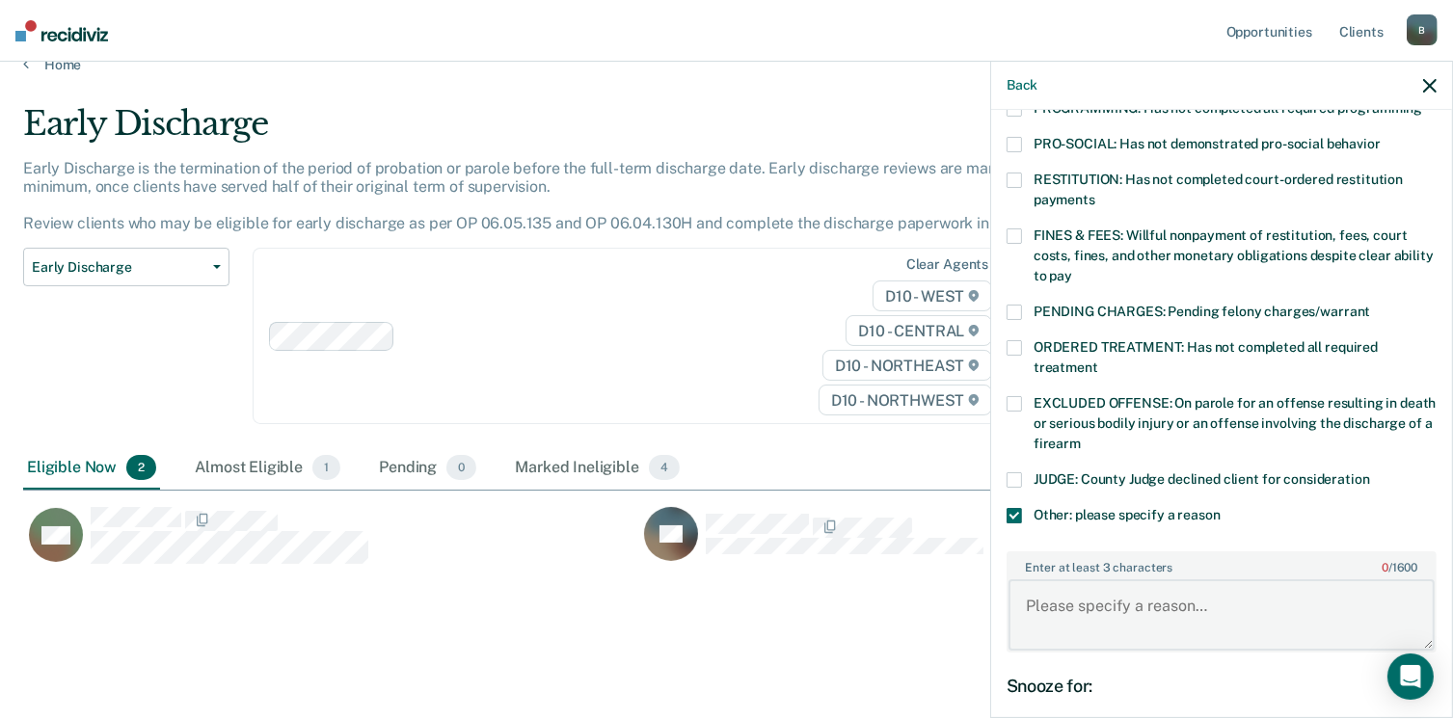
click at [1152, 598] on textarea "Enter at least 3 characters 0 / 1600" at bounding box center [1222, 615] width 426 height 71
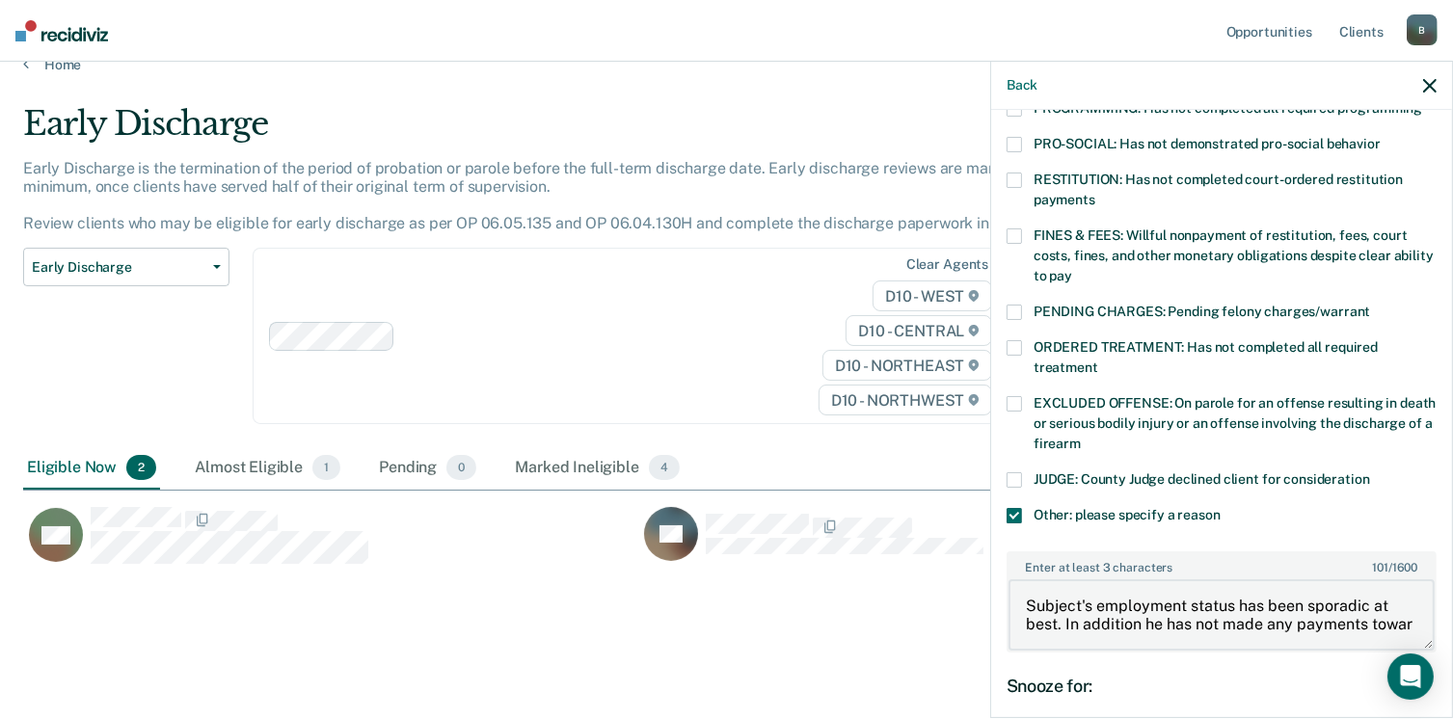
scroll to position [4, 0]
type textarea "Subject's employment status has been sporadic at best. In addition, he has not …"
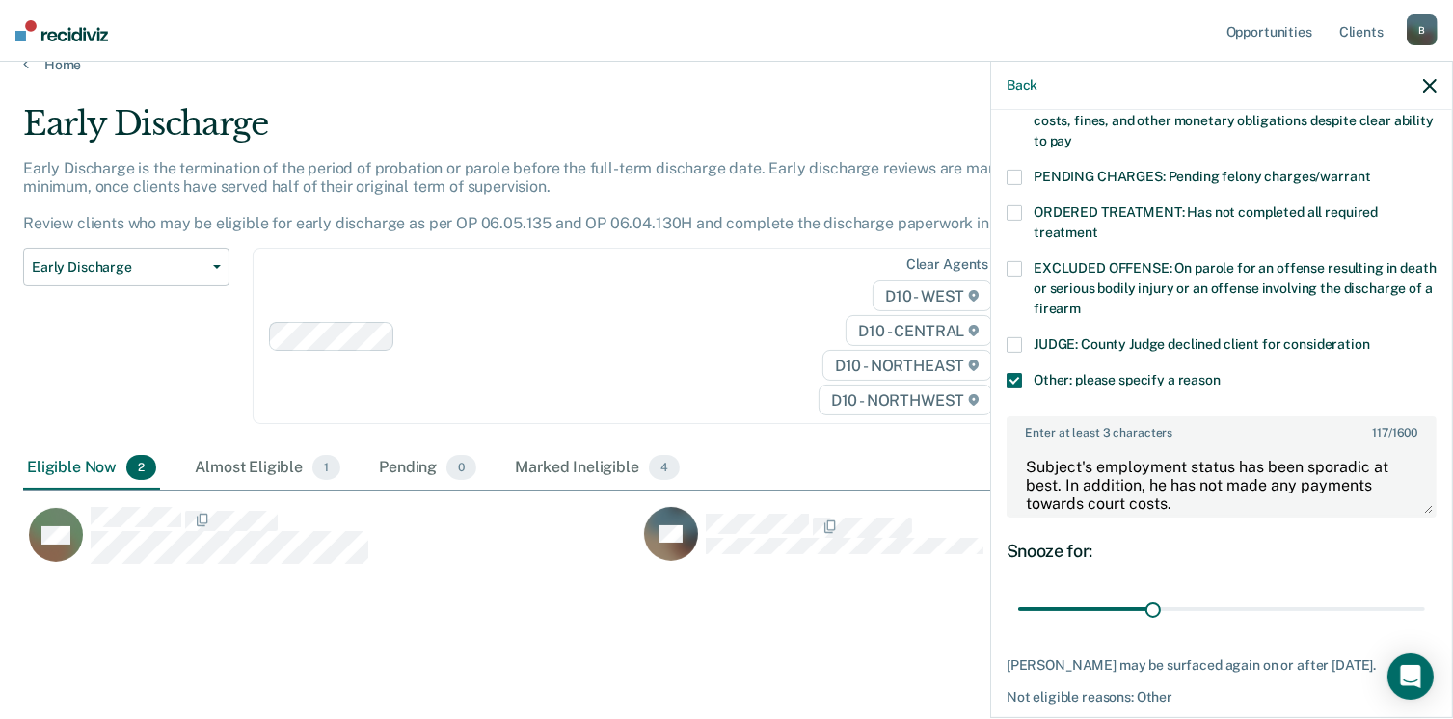
scroll to position [646, 0]
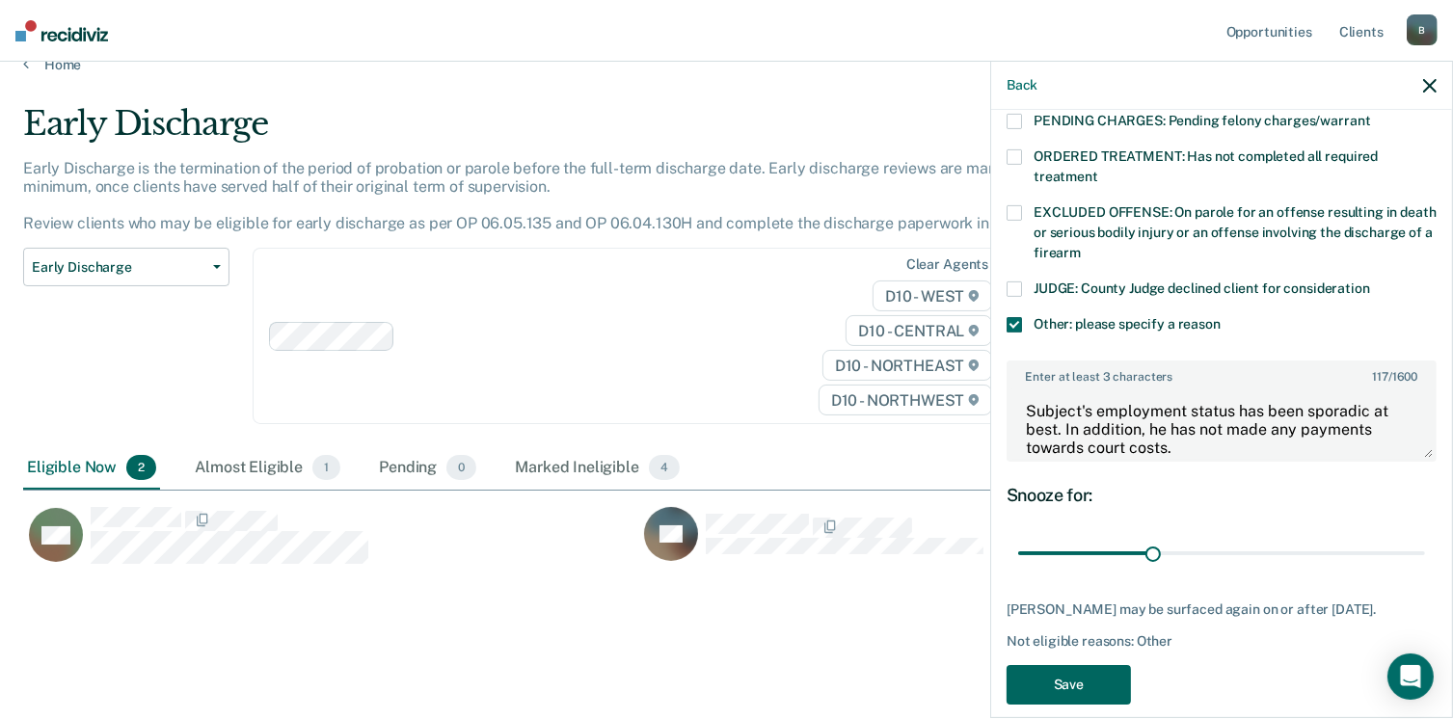
click at [1019, 665] on button "Save" at bounding box center [1069, 685] width 124 height 40
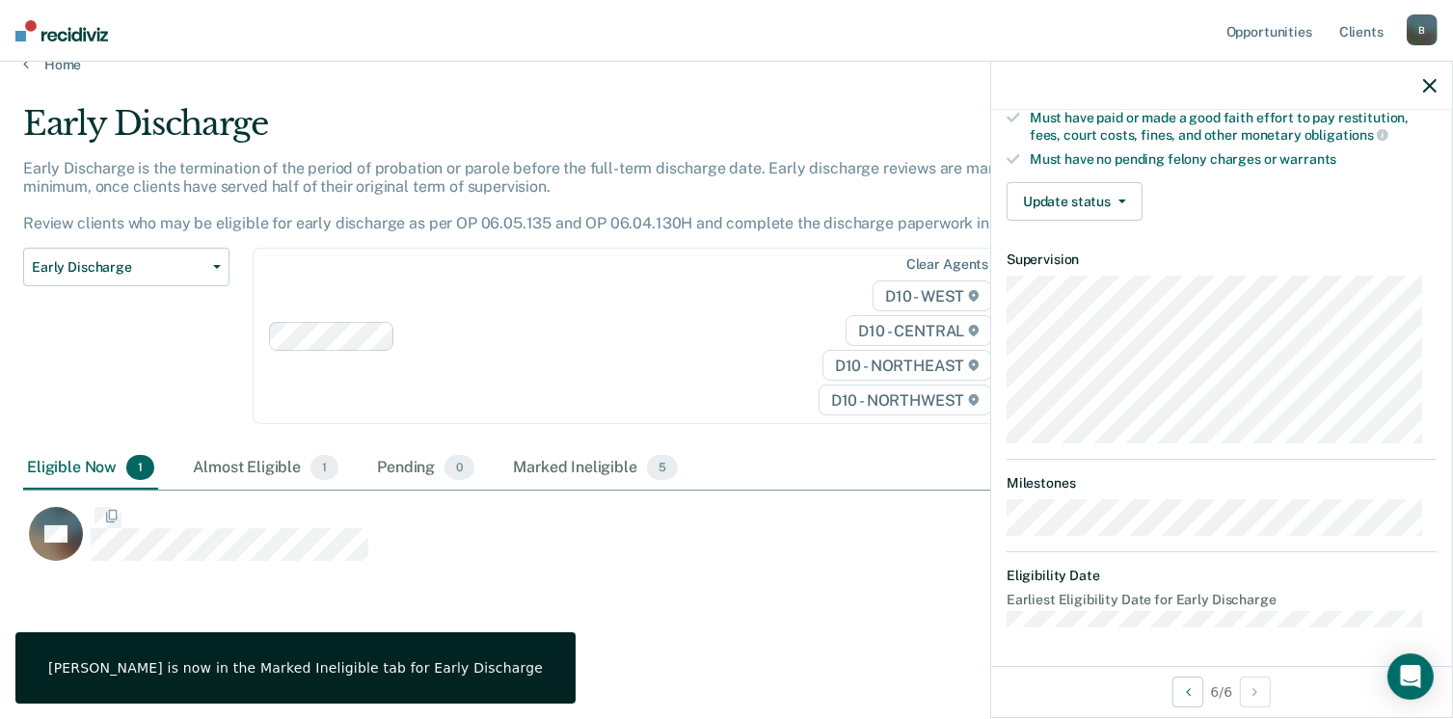
scroll to position [455, 0]
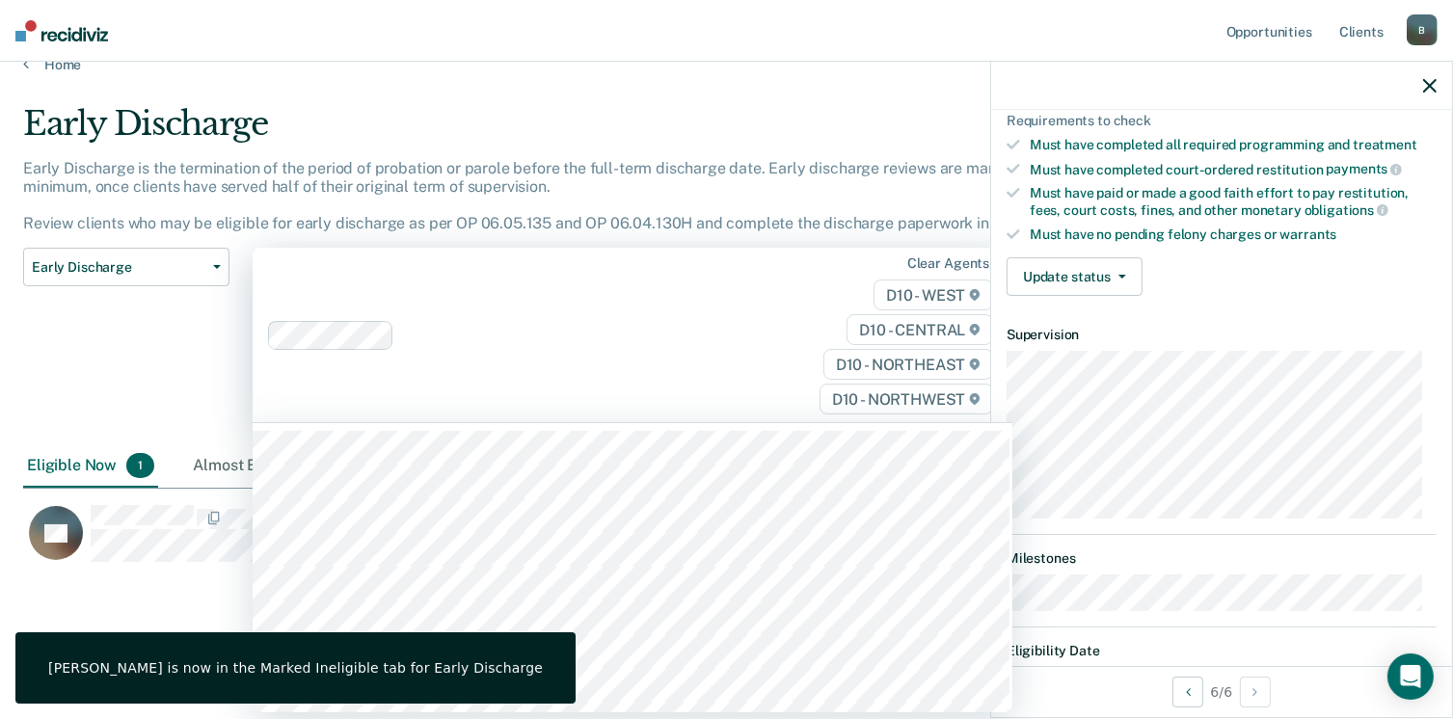
click at [495, 414] on html "Looks like you’re using Internet Explorer 11. For faster loading and a better e…" at bounding box center [726, 330] width 1453 height 719
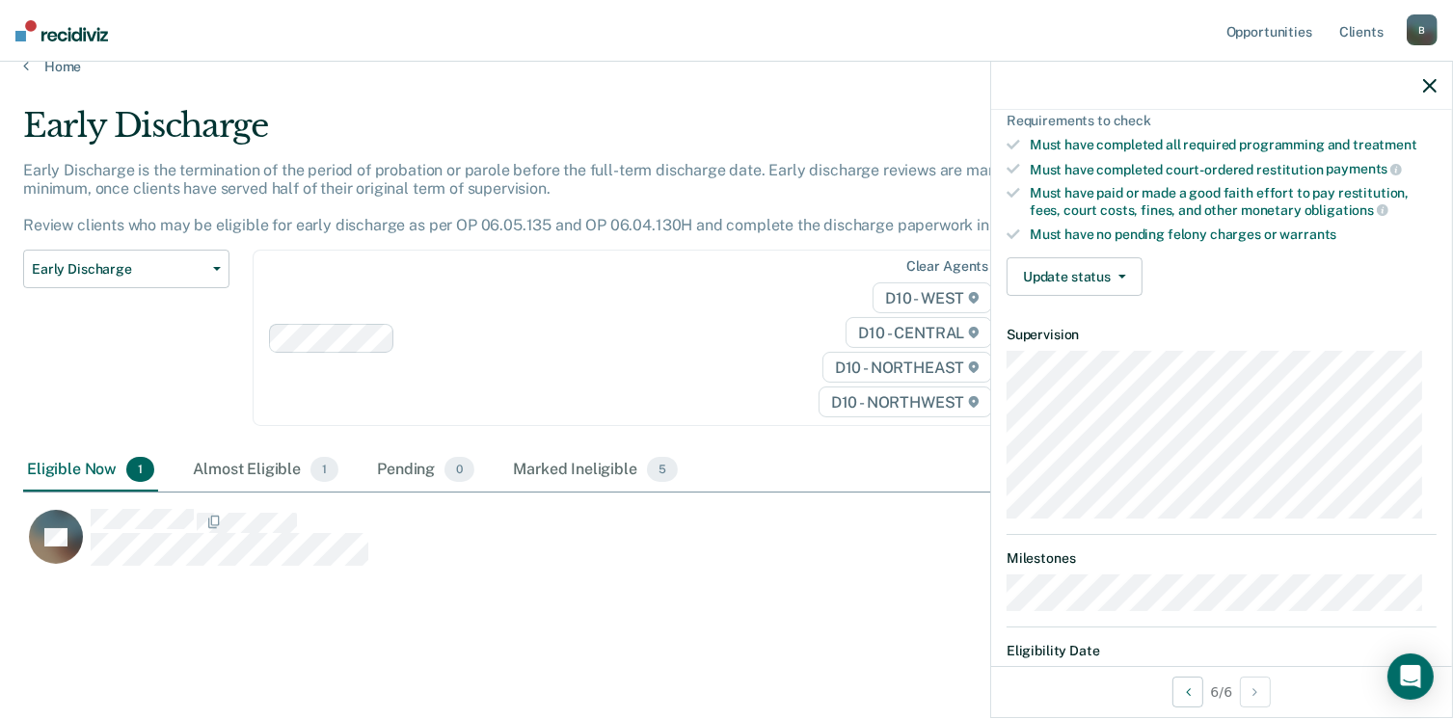
scroll to position [456, 1393]
click at [1027, 278] on button "Update status" at bounding box center [1075, 276] width 136 height 39
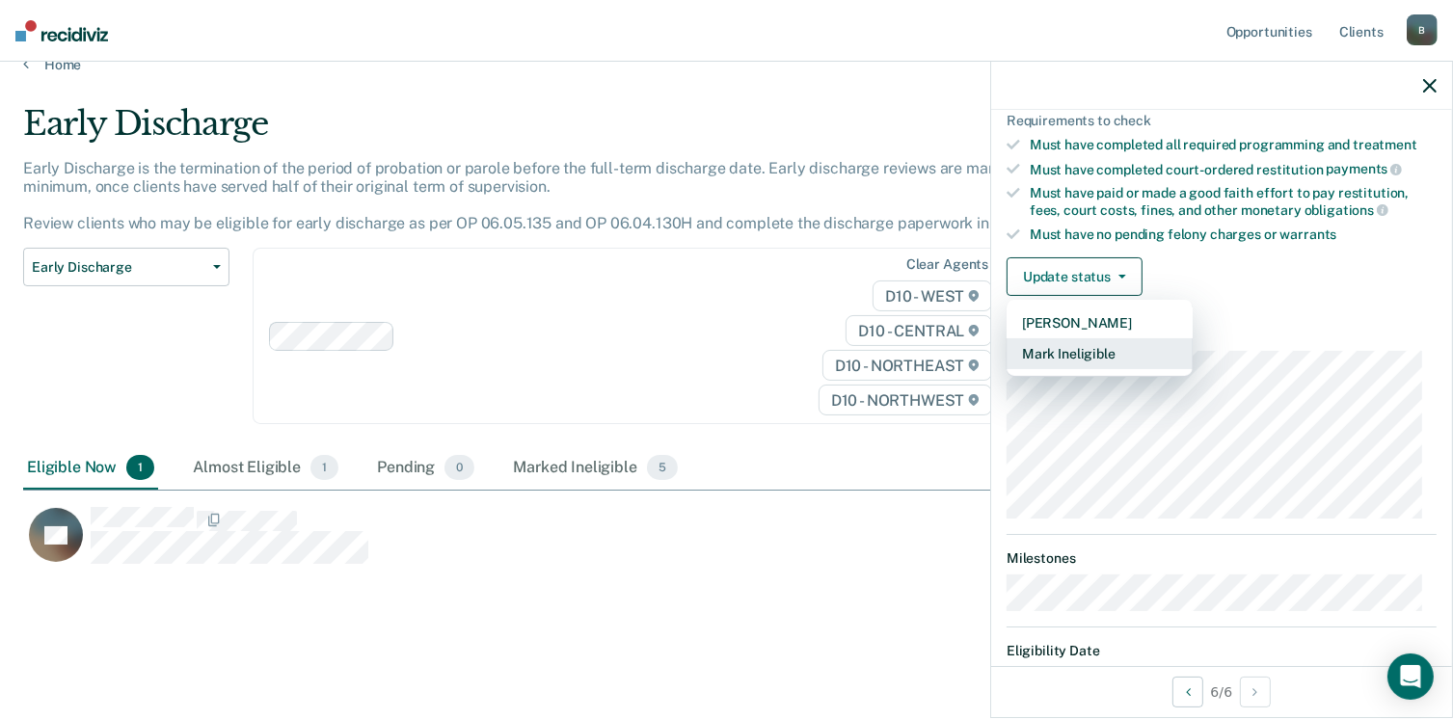
click at [1047, 340] on button "Mark Ineligible" at bounding box center [1100, 354] width 186 height 31
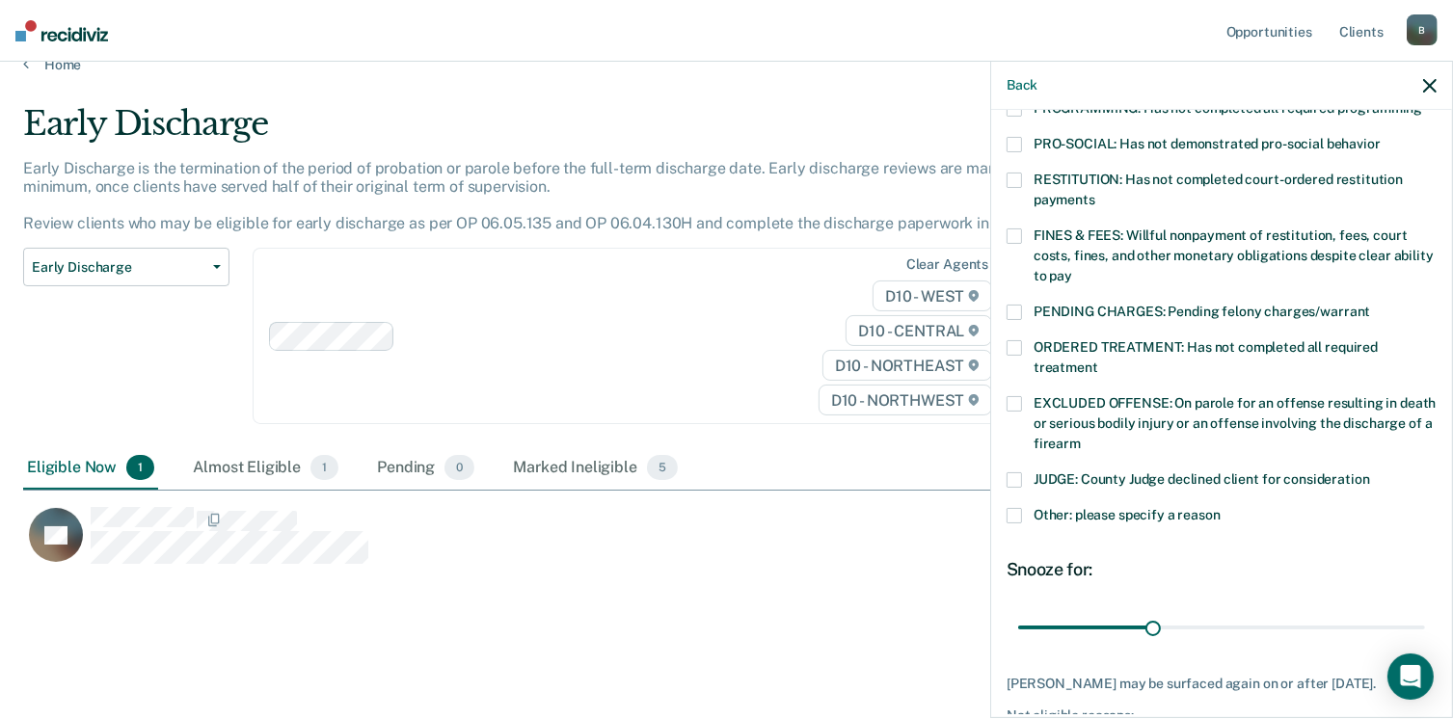
click at [1018, 508] on span at bounding box center [1014, 515] width 15 height 15
click at [1221, 508] on input "Other: please specify a reason" at bounding box center [1221, 508] width 0 height 0
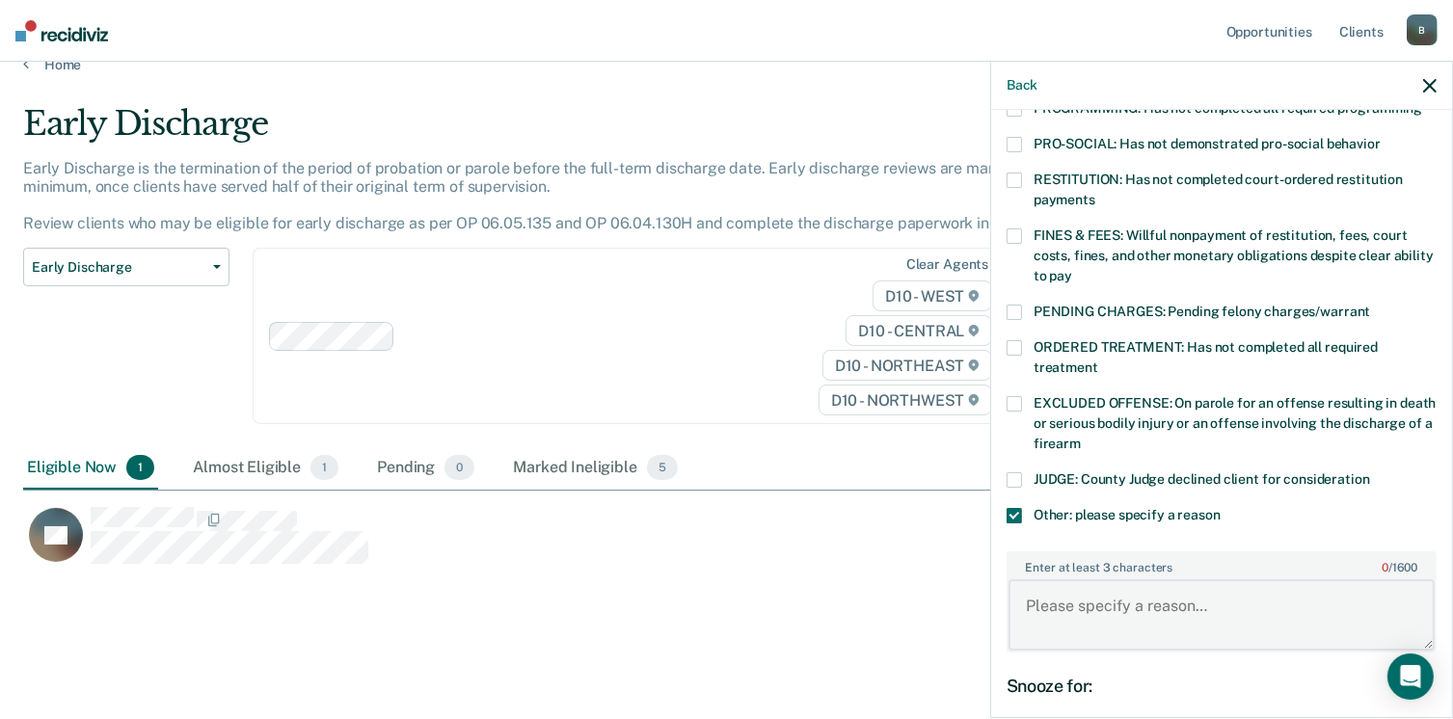
click at [1058, 592] on textarea "Enter at least 3 characters 0 / 1600" at bounding box center [1222, 615] width 426 height 71
type textarea "Class Review has been updated in coms, subject has not maintained employment as…"
click at [1436, 701] on div "JM Which of the following requirements has [PERSON_NAME] not met? [MEDICAL_DATA…" at bounding box center [1221, 412] width 461 height 605
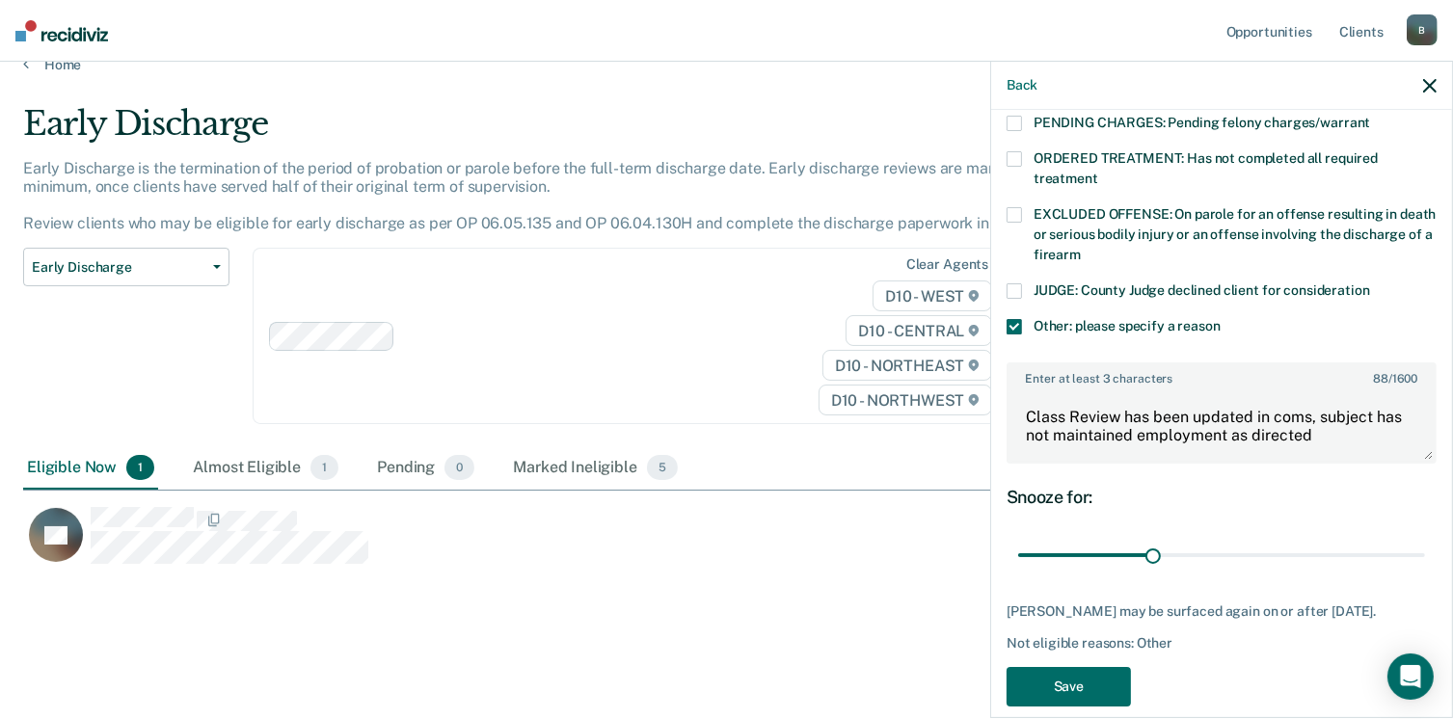
scroll to position [646, 0]
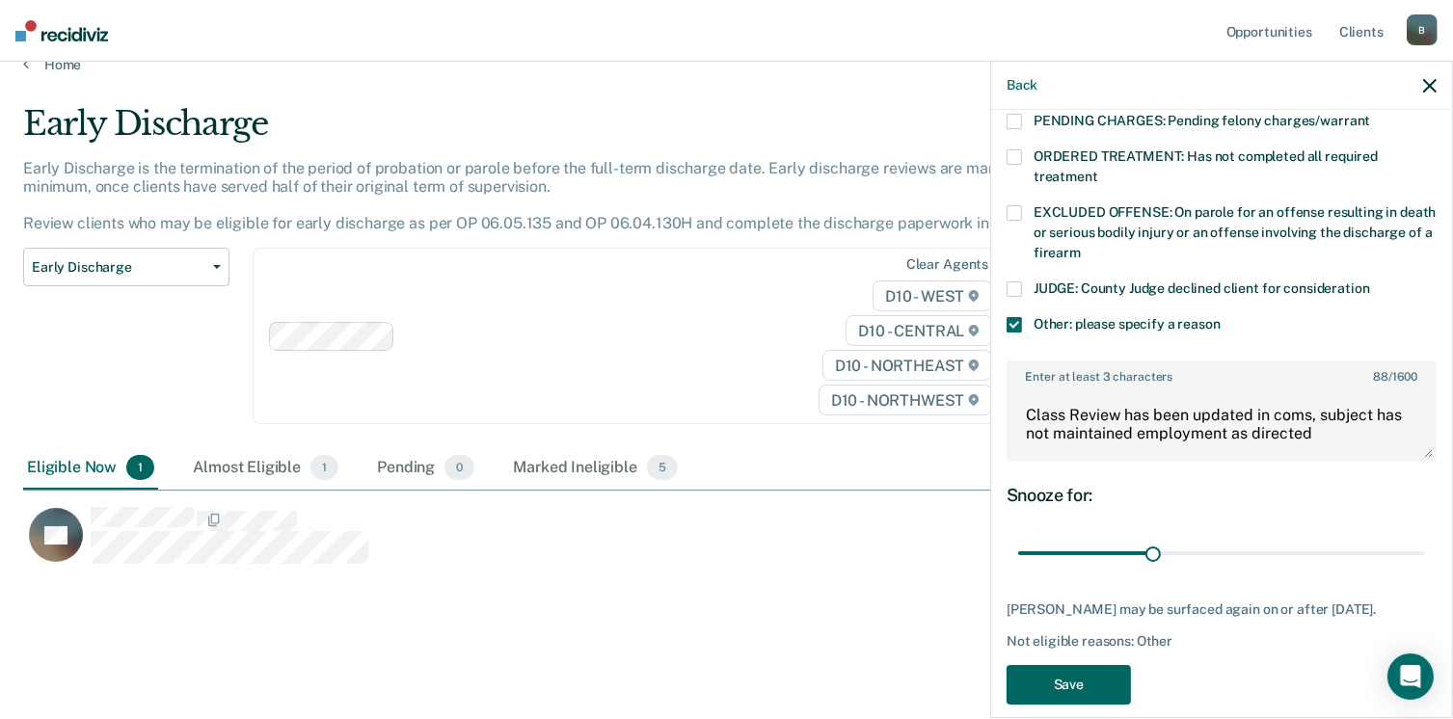
click at [1066, 669] on button "Save" at bounding box center [1069, 685] width 124 height 40
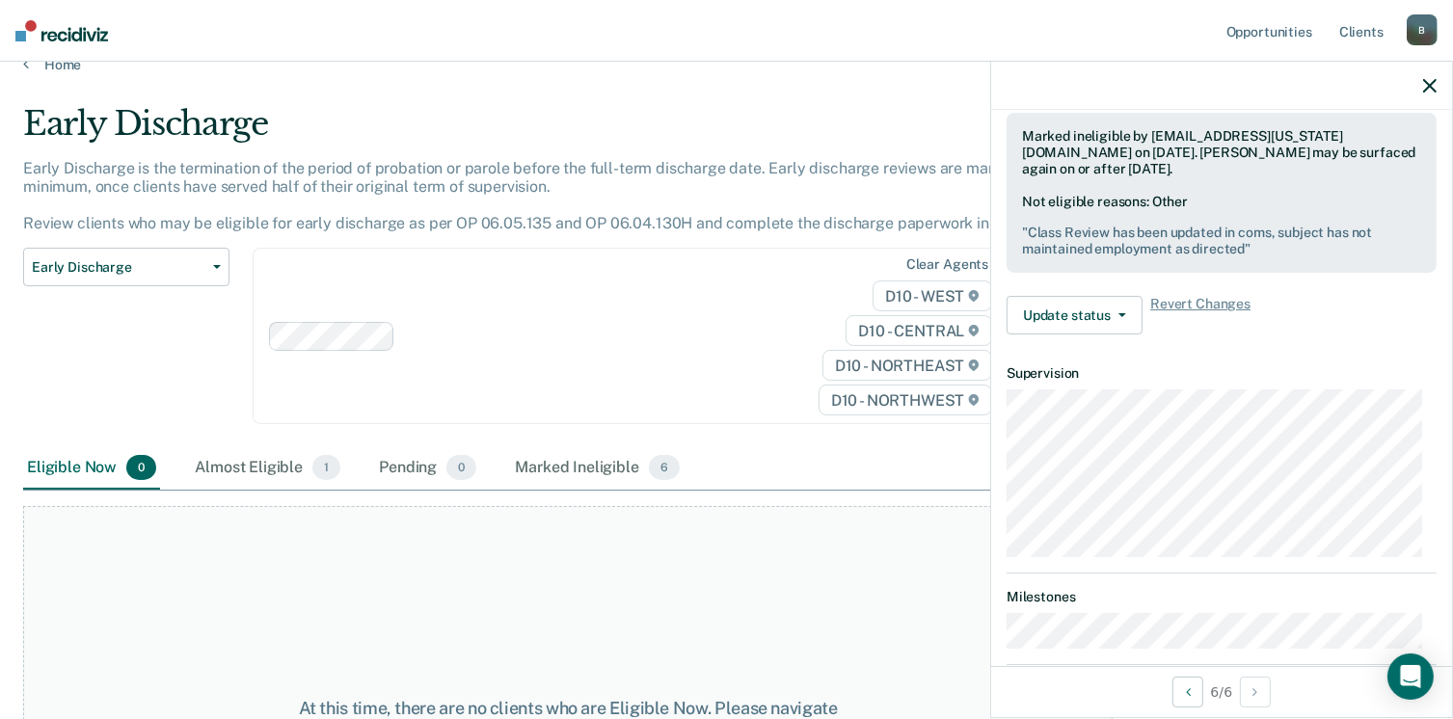
scroll to position [440, 0]
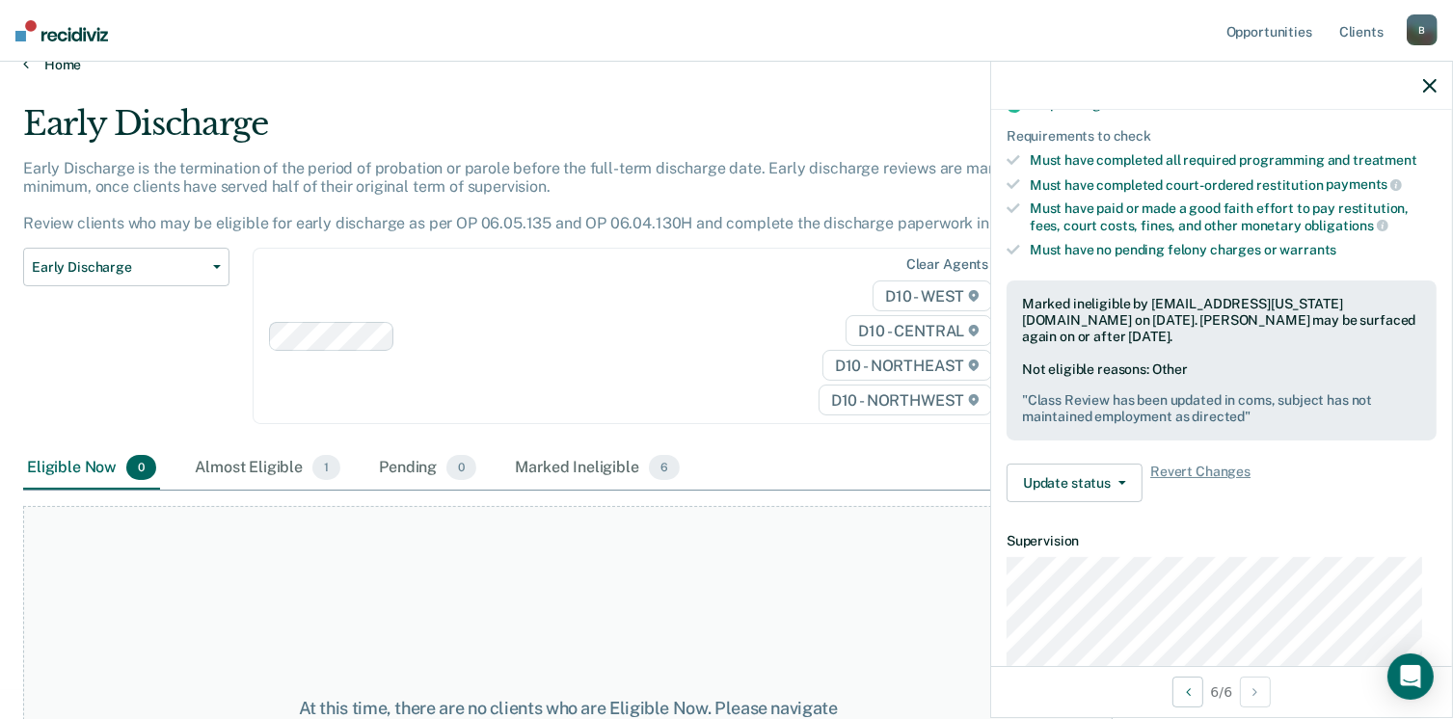
click at [31, 68] on link "Home" at bounding box center [726, 64] width 1407 height 17
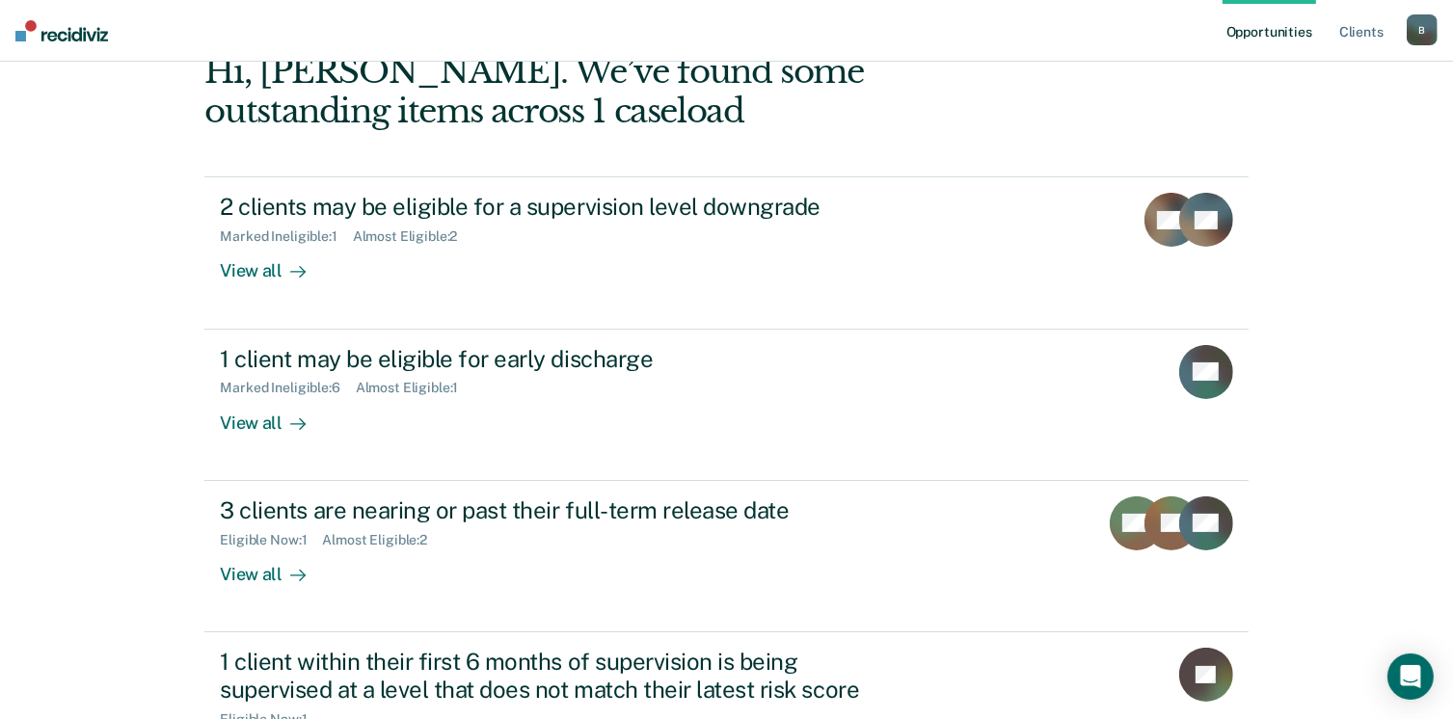
scroll to position [218, 0]
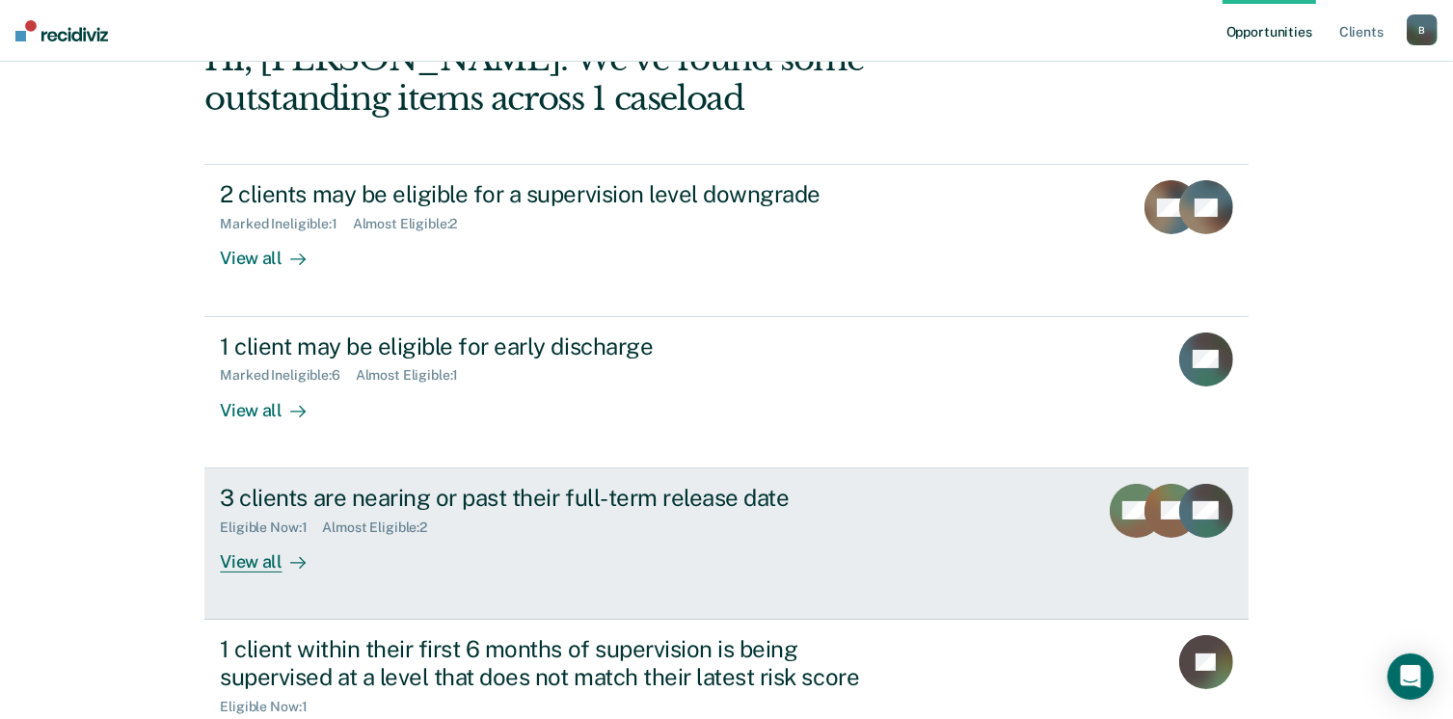
click at [251, 559] on div "View all" at bounding box center [274, 554] width 108 height 38
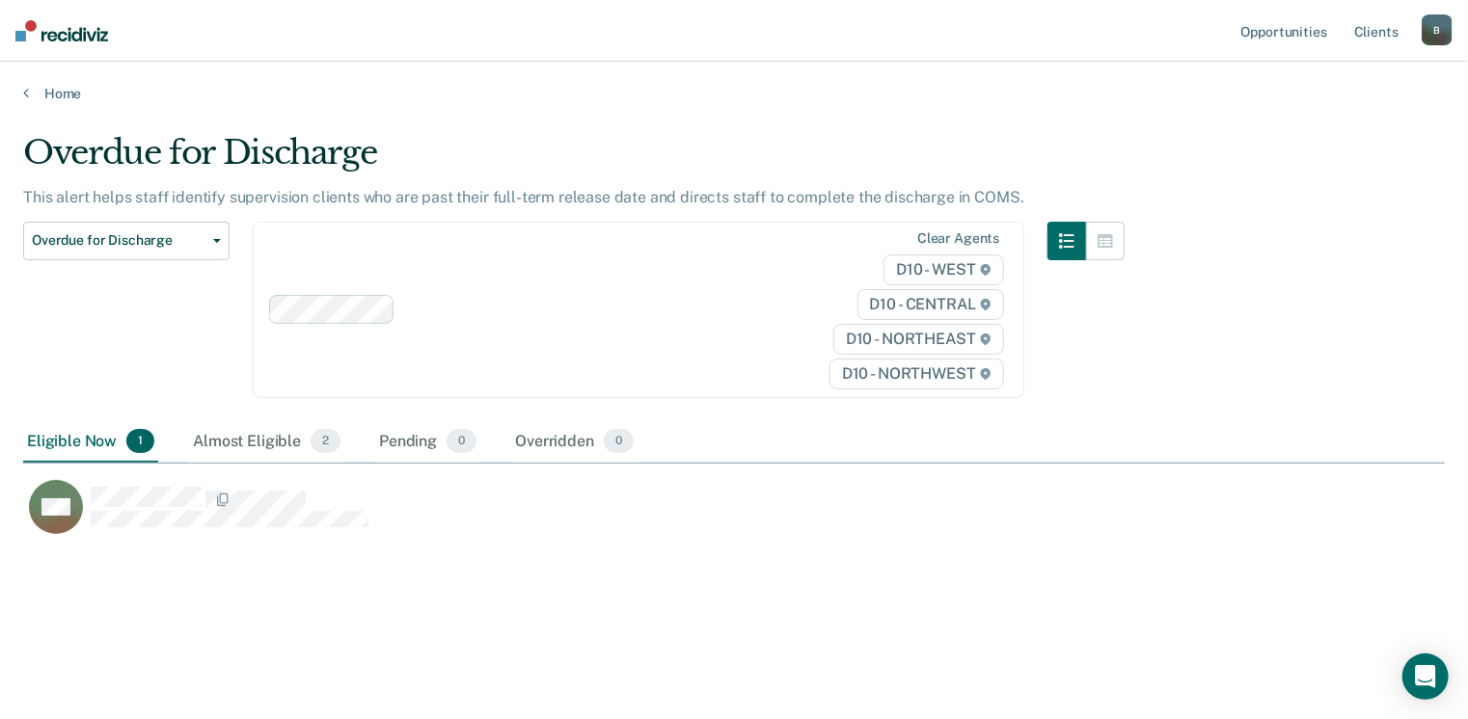
scroll to position [427, 1407]
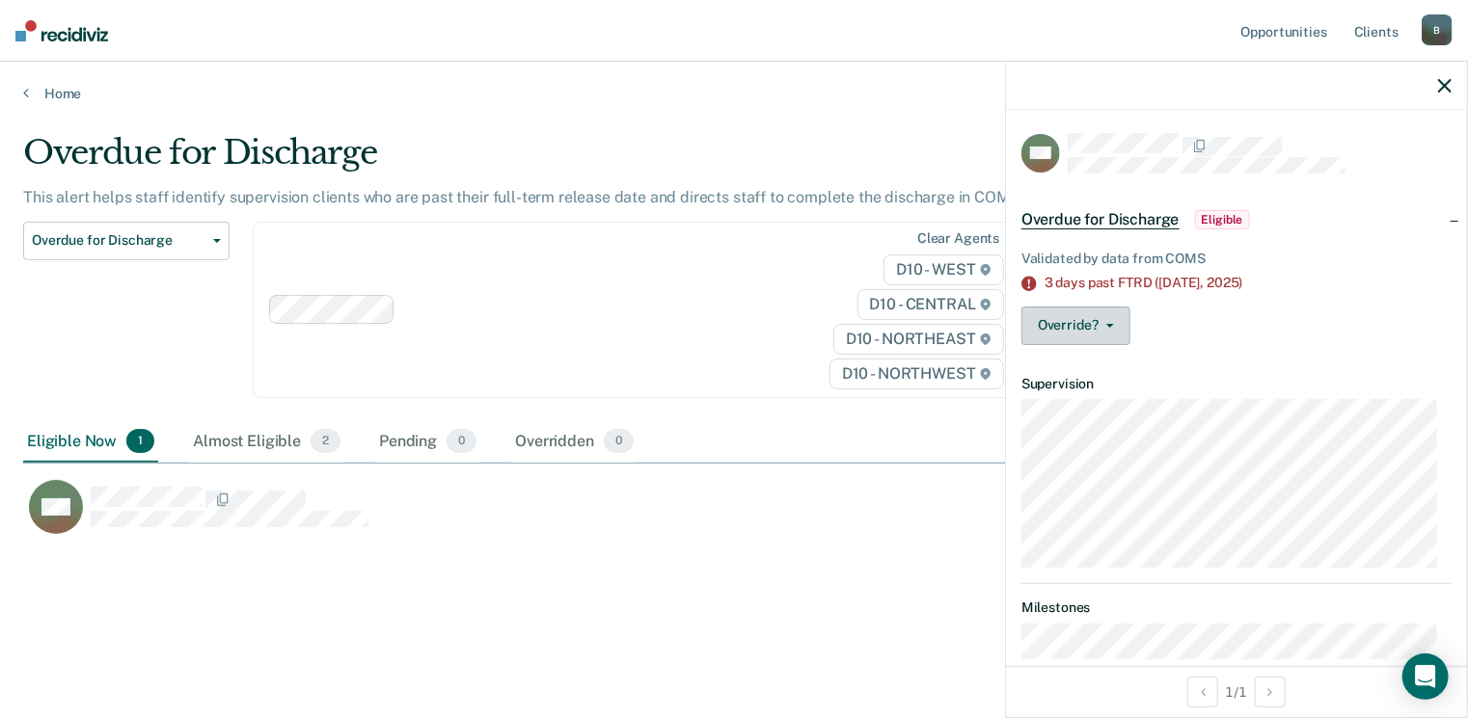
click at [1103, 320] on button "Override?" at bounding box center [1075, 326] width 109 height 39
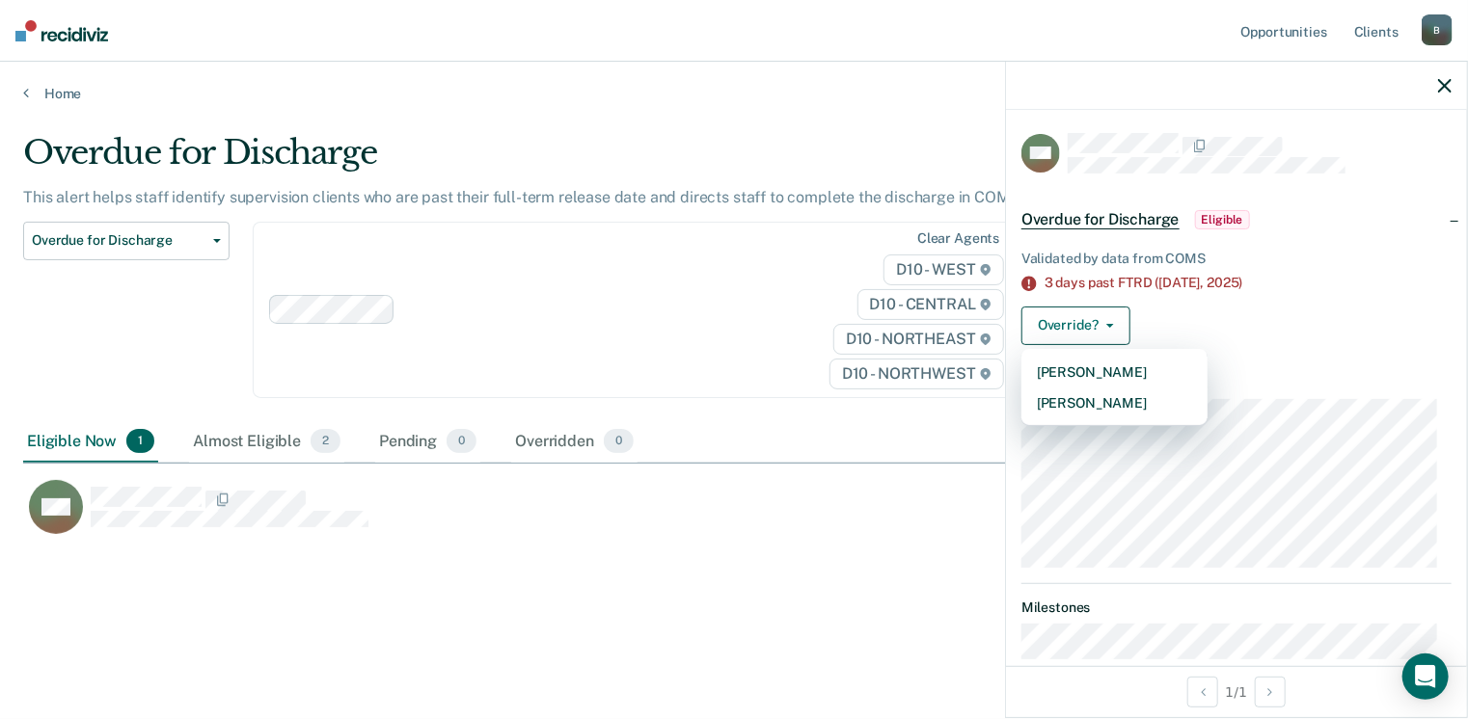
click at [1258, 326] on div "Override? [PERSON_NAME] Mark Overridden" at bounding box center [1236, 326] width 430 height 39
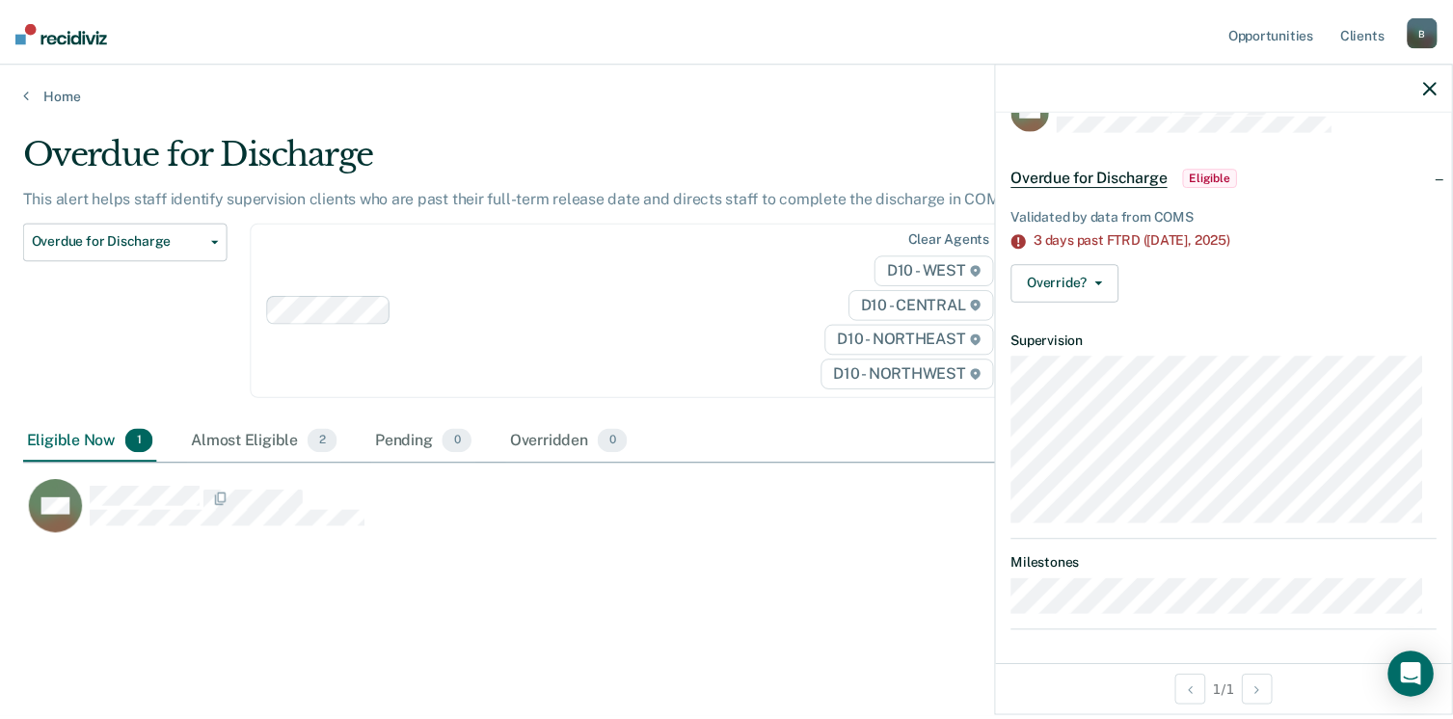
scroll to position [44, 0]
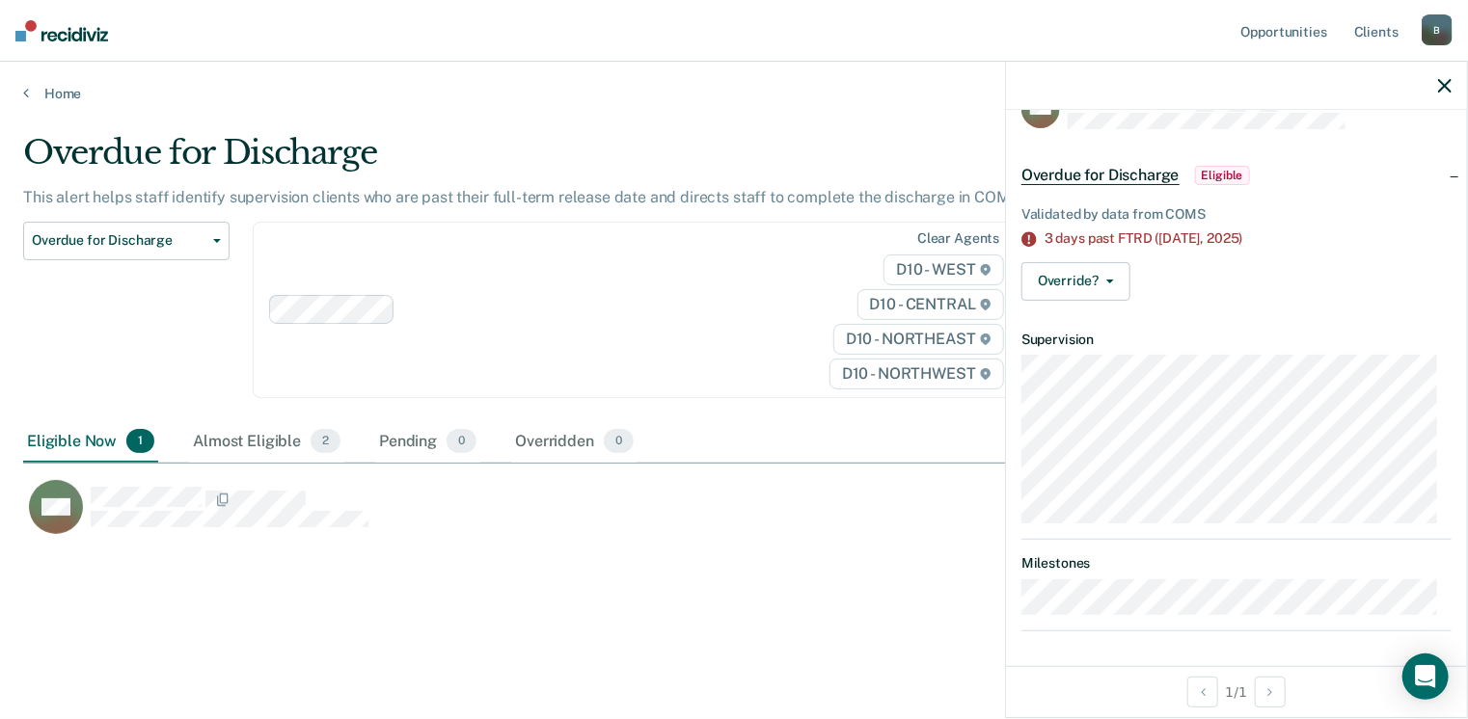
click at [20, 98] on div "Home" at bounding box center [734, 82] width 1468 height 41
click at [26, 95] on icon at bounding box center [26, 92] width 6 height 15
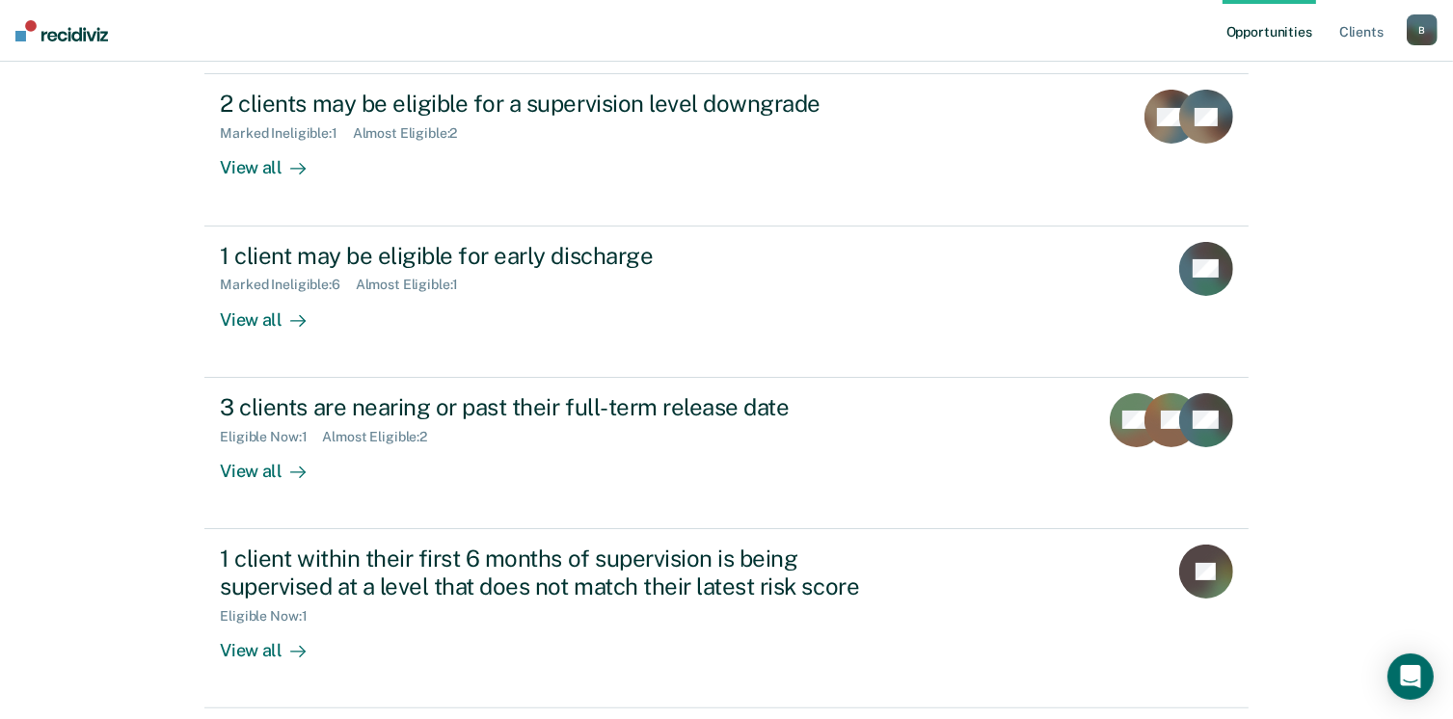
scroll to position [321, 0]
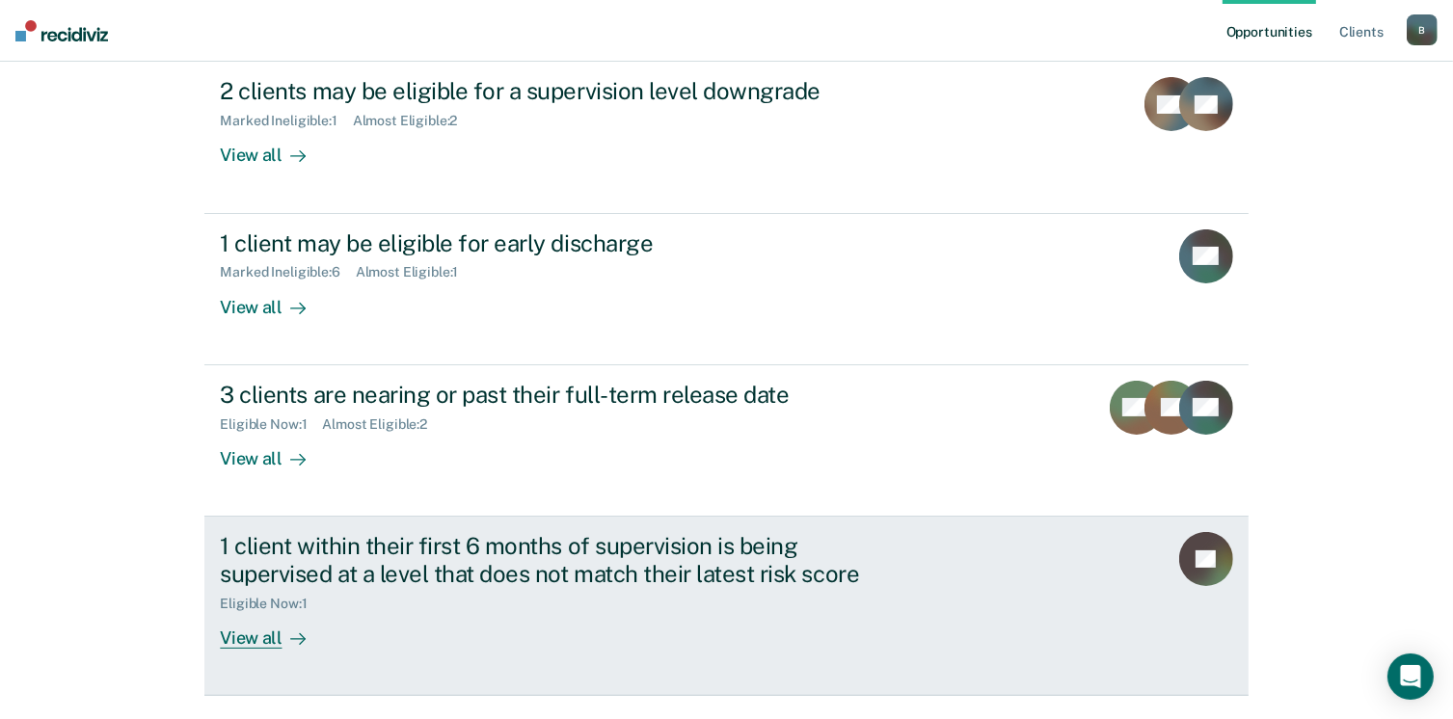
click at [260, 641] on div "View all" at bounding box center [274, 630] width 108 height 38
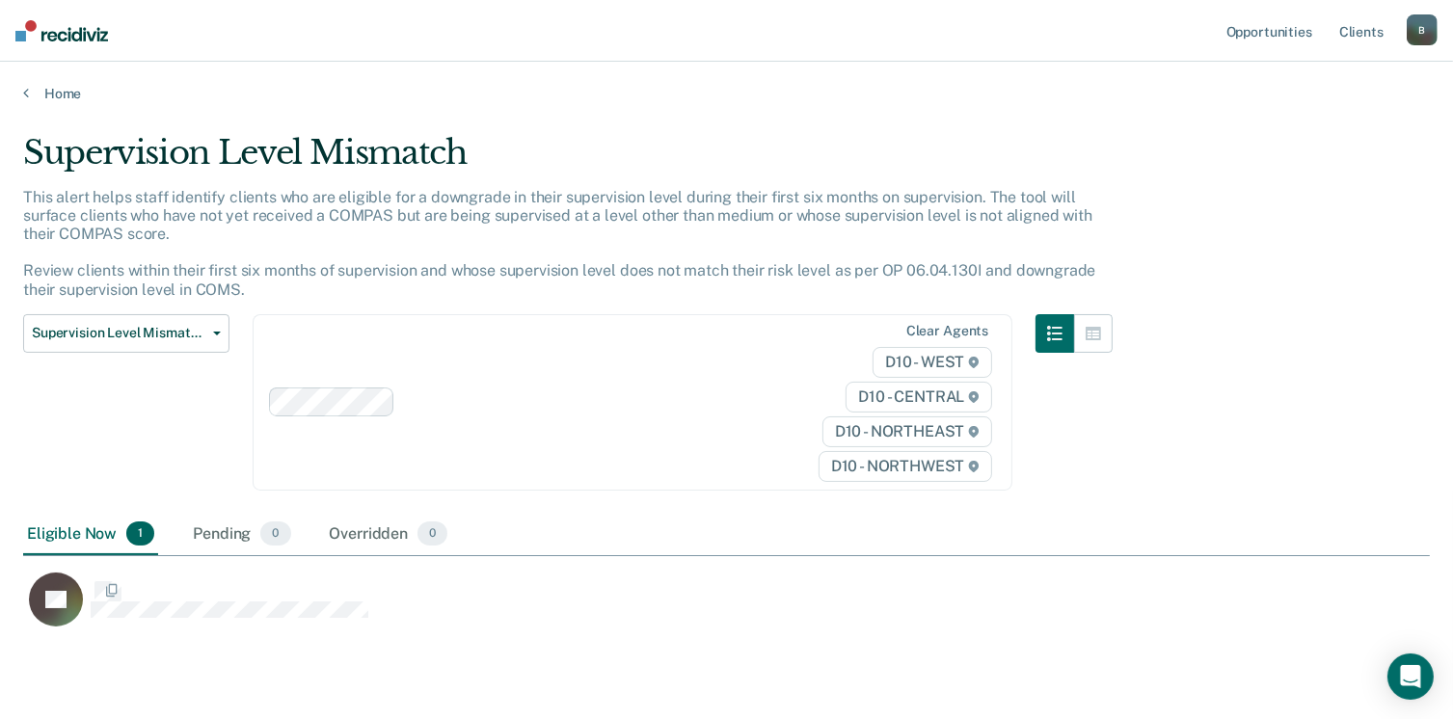
scroll to position [494, 1393]
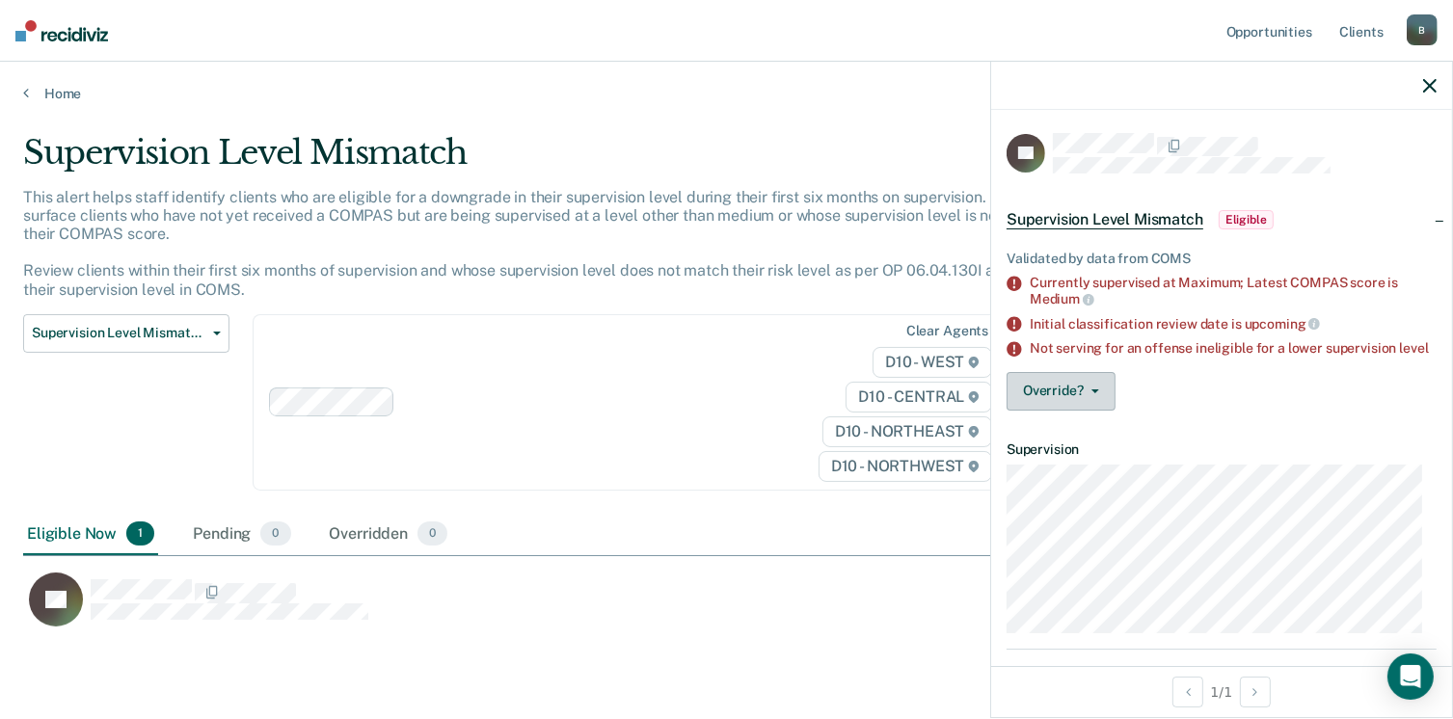
click at [1099, 410] on button "Override?" at bounding box center [1061, 391] width 109 height 39
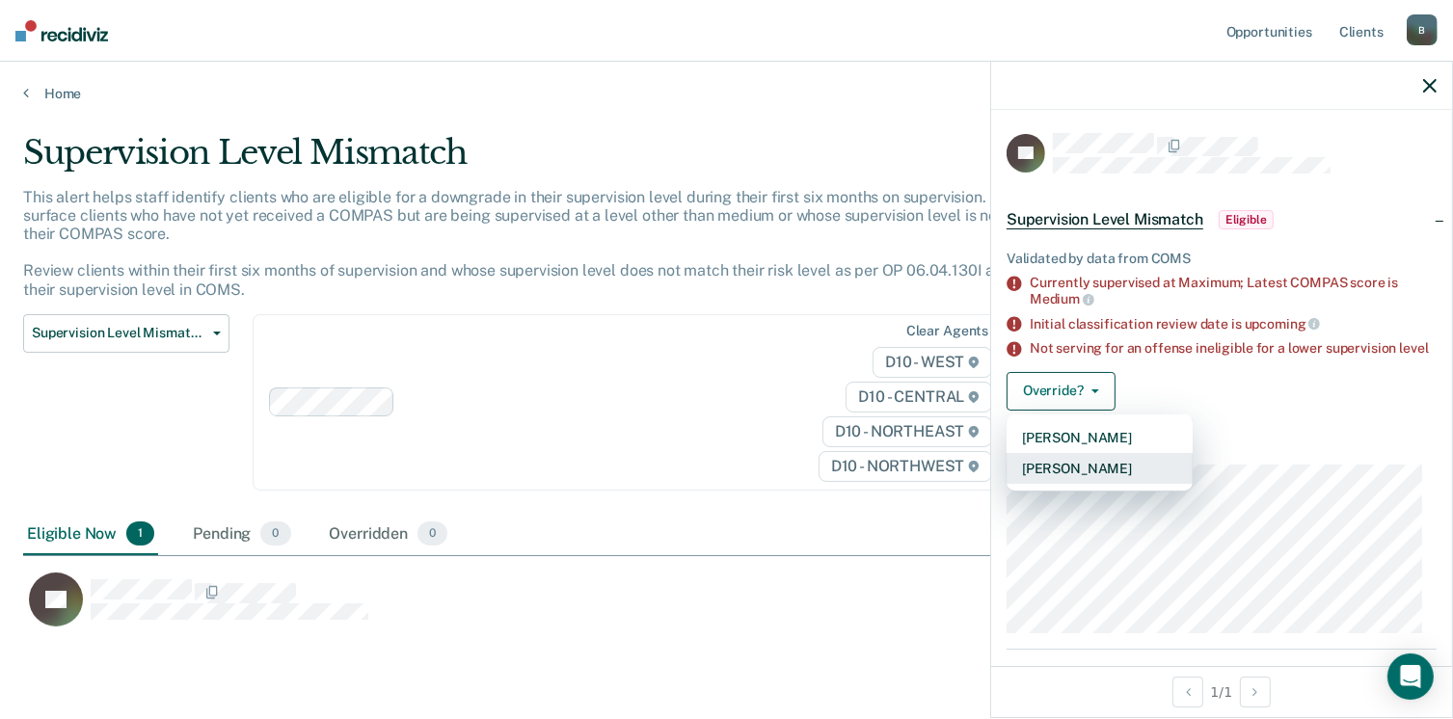
click at [1092, 484] on button "[PERSON_NAME]" at bounding box center [1100, 468] width 186 height 31
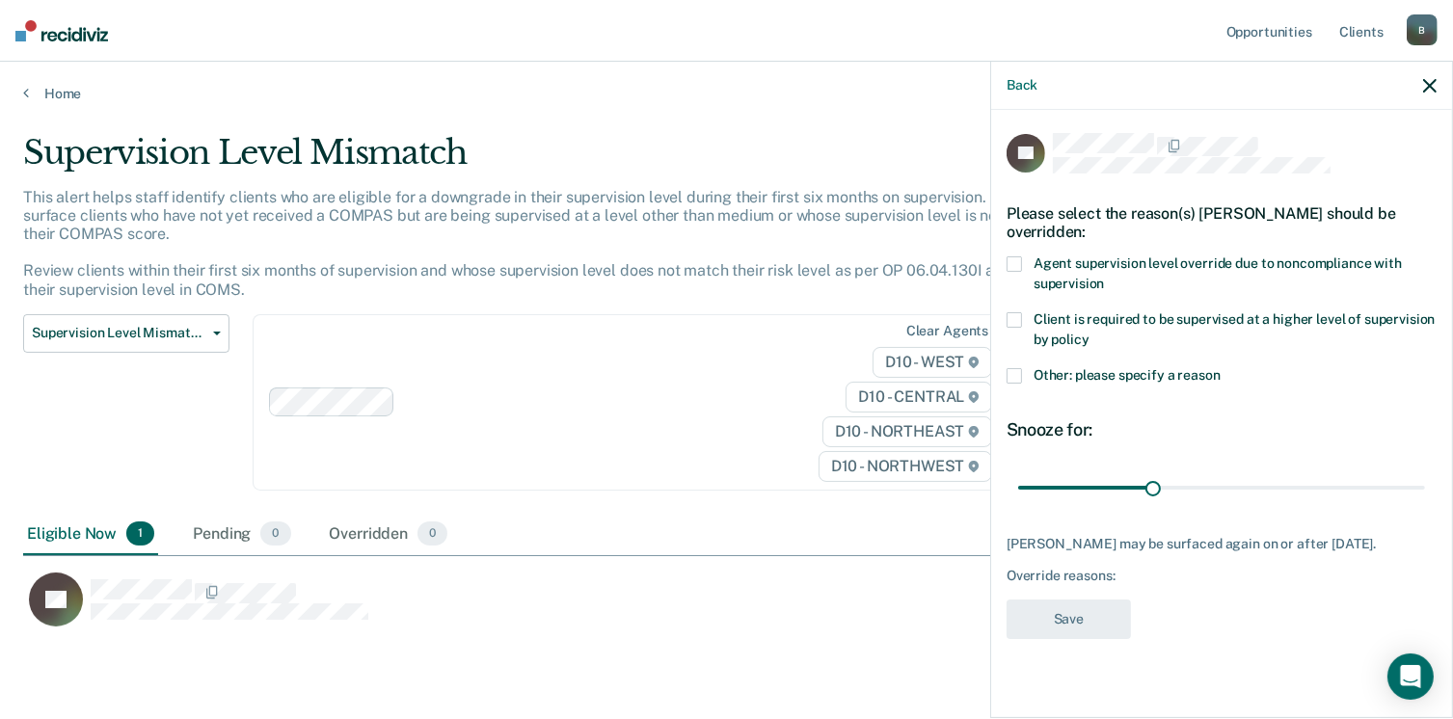
click at [1003, 377] on div "JG Please select the reason(s) [PERSON_NAME] should be overridden: Agent superv…" at bounding box center [1221, 412] width 461 height 605
click at [1005, 377] on div "JG Please select the reason(s) [PERSON_NAME] should be overridden: Agent superv…" at bounding box center [1221, 412] width 461 height 605
click at [1011, 376] on span at bounding box center [1014, 375] width 15 height 15
click at [1221, 368] on input "Other: please specify a reason" at bounding box center [1221, 368] width 0 height 0
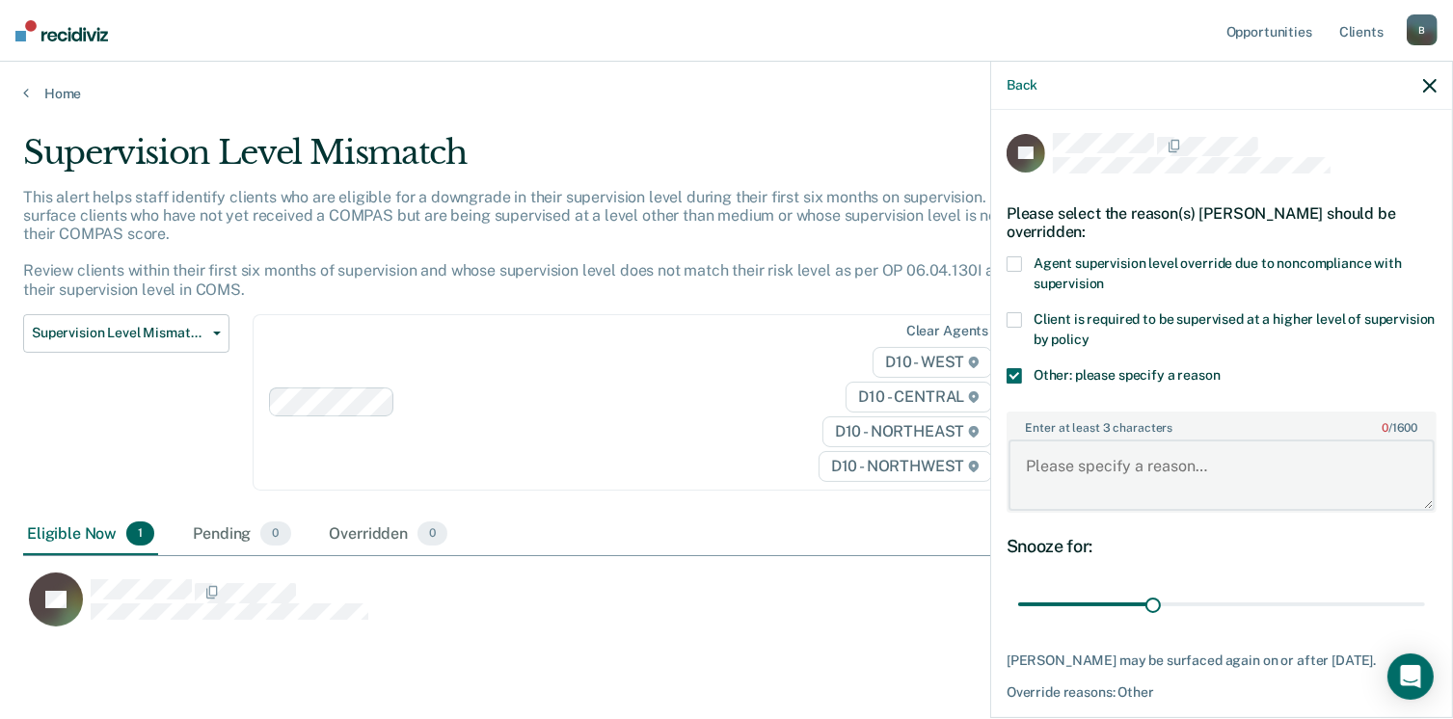
click at [1049, 465] on textarea "Enter at least 3 characters 0 / 1600" at bounding box center [1222, 475] width 426 height 71
type textarea "Subject is being drug tested on a biweekly basis, he's unemployed and has not m…"
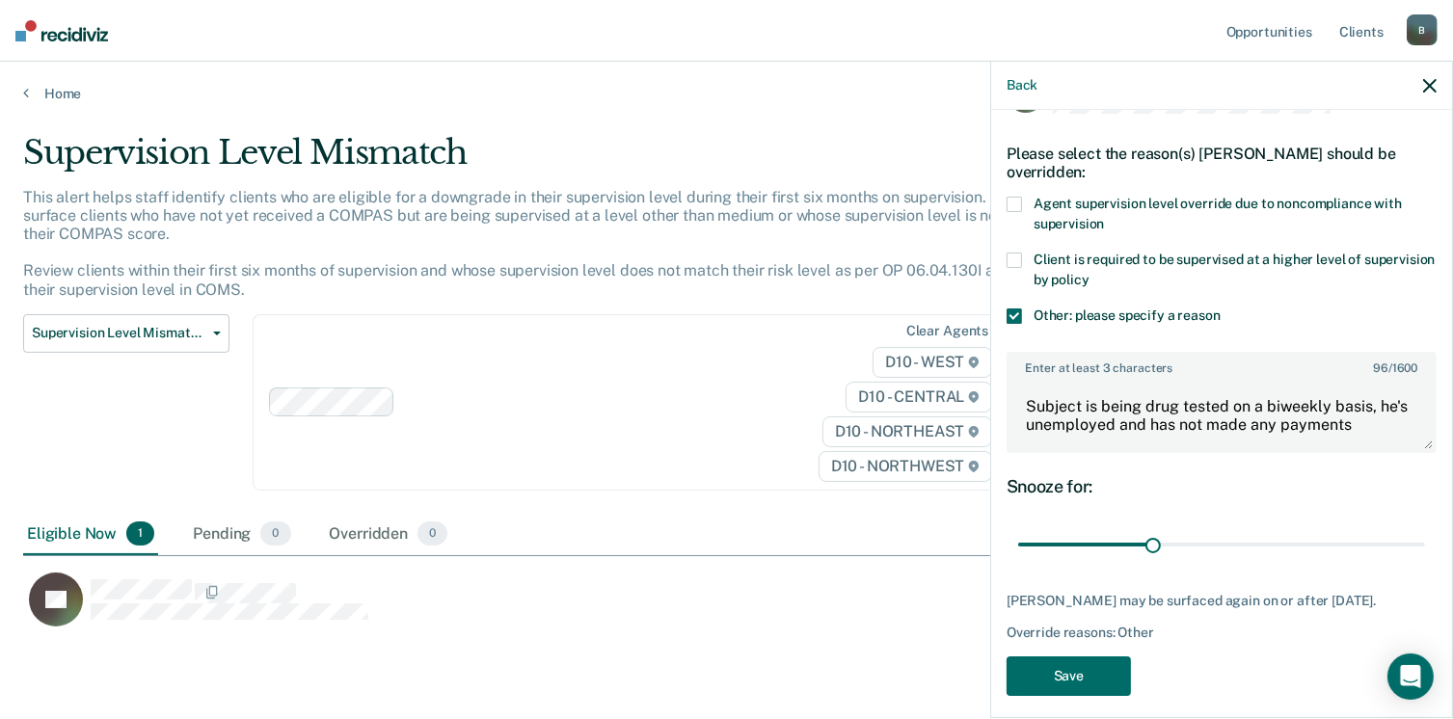
scroll to position [71, 0]
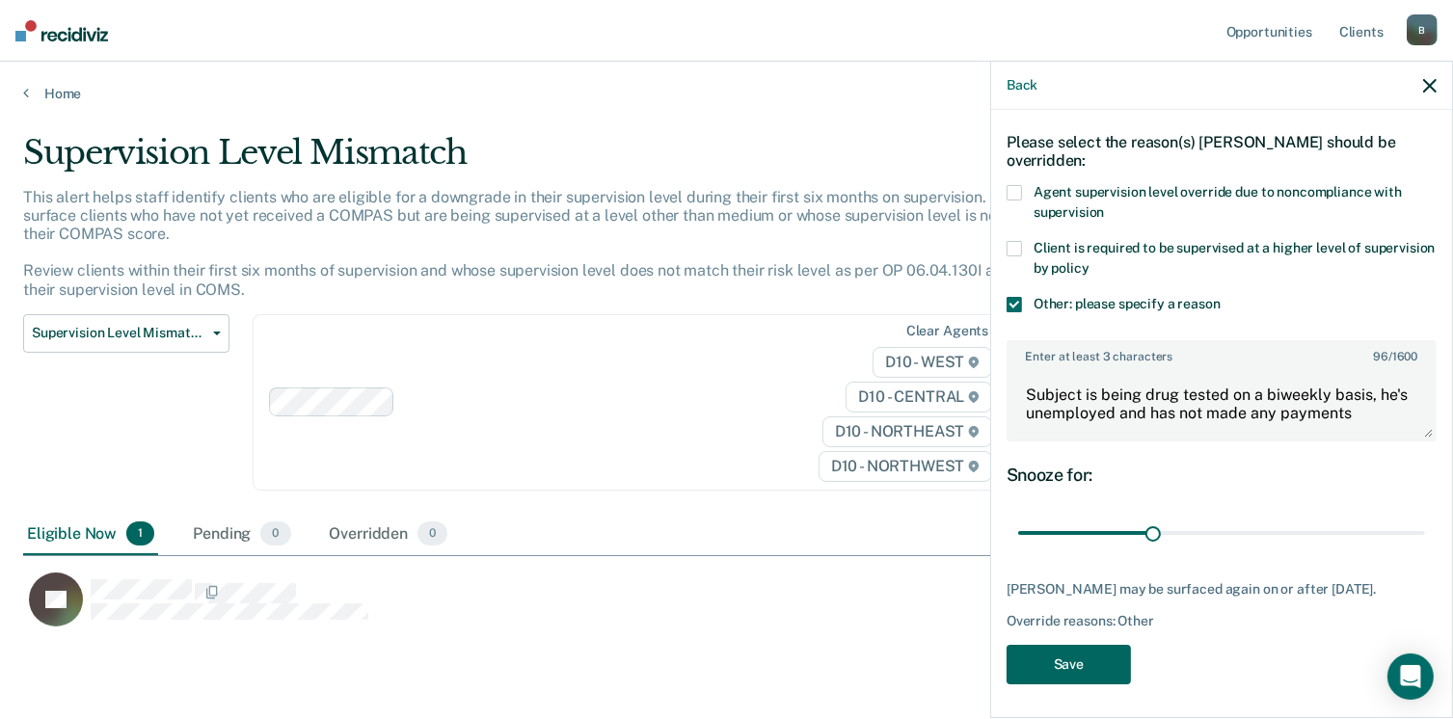
click at [1083, 649] on button "Save" at bounding box center [1069, 665] width 124 height 40
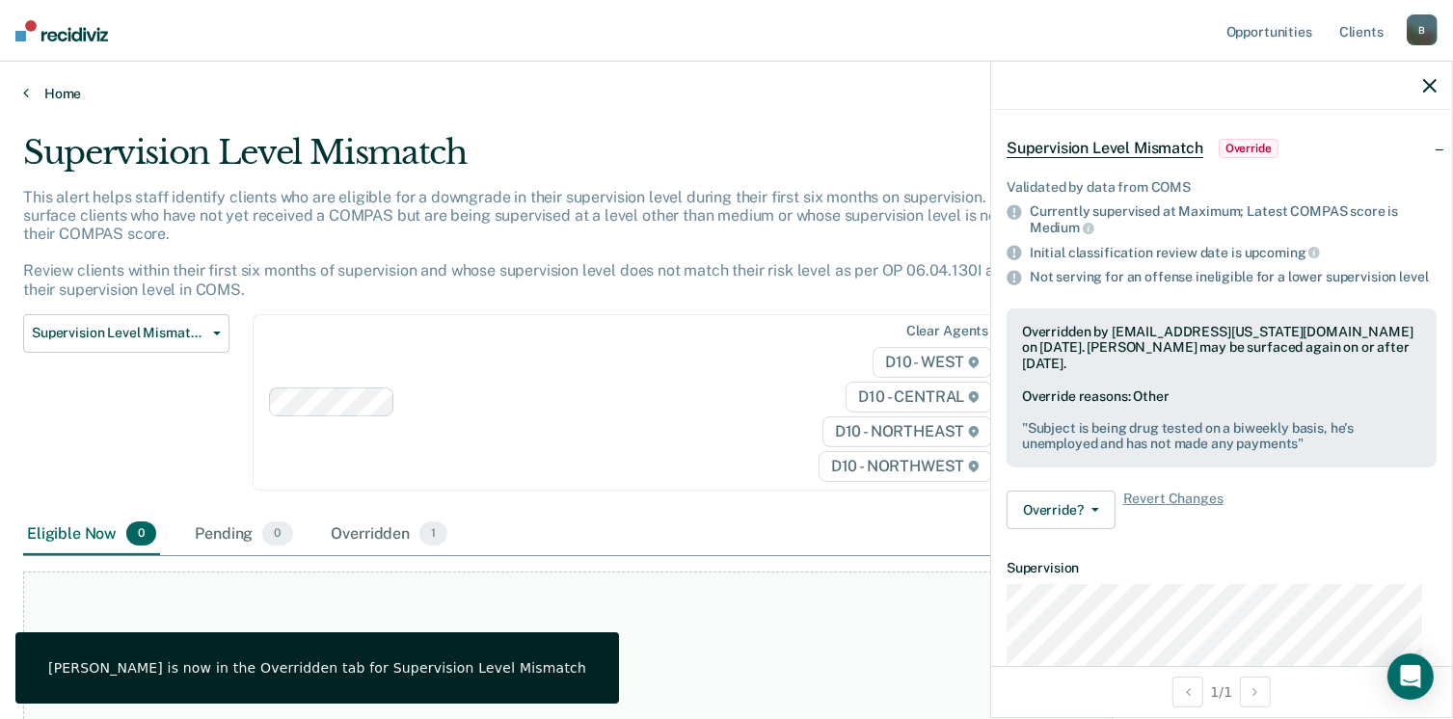
click at [47, 96] on link "Home" at bounding box center [726, 93] width 1407 height 17
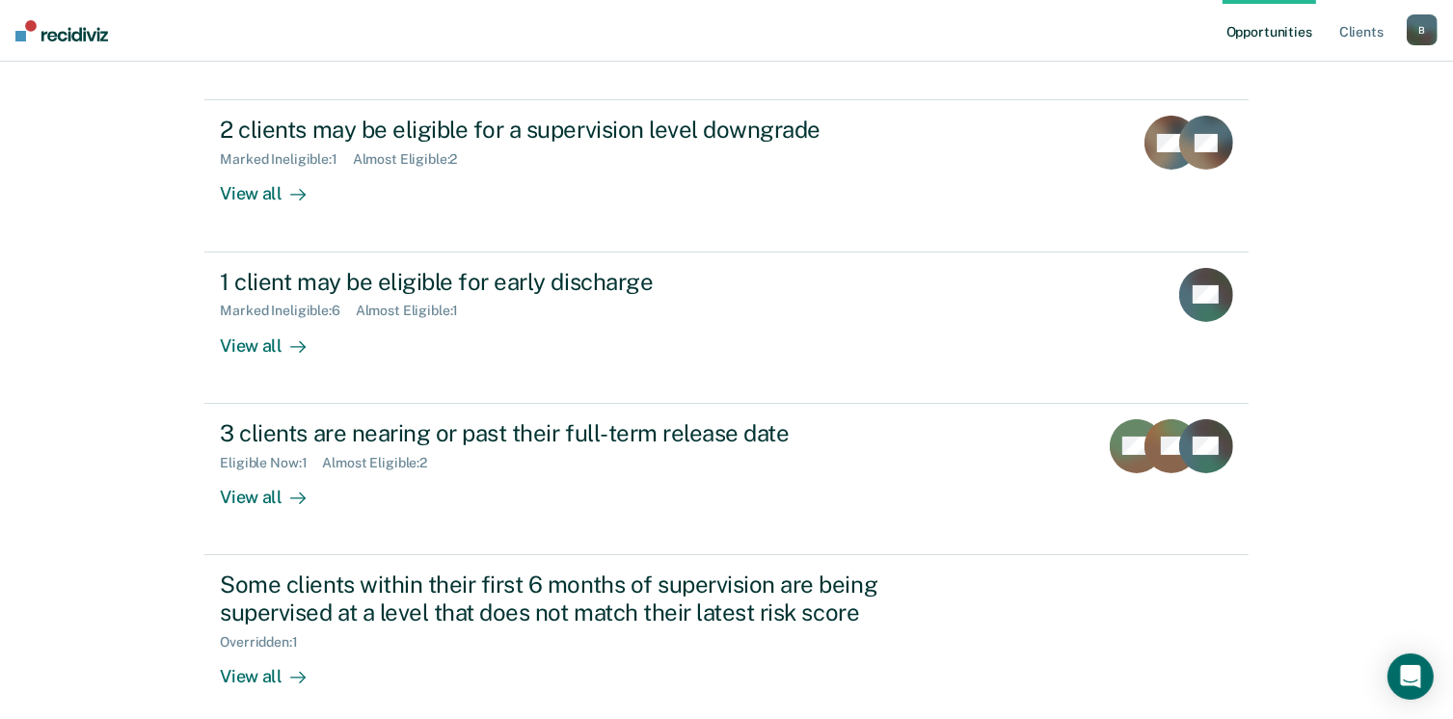
scroll to position [386, 0]
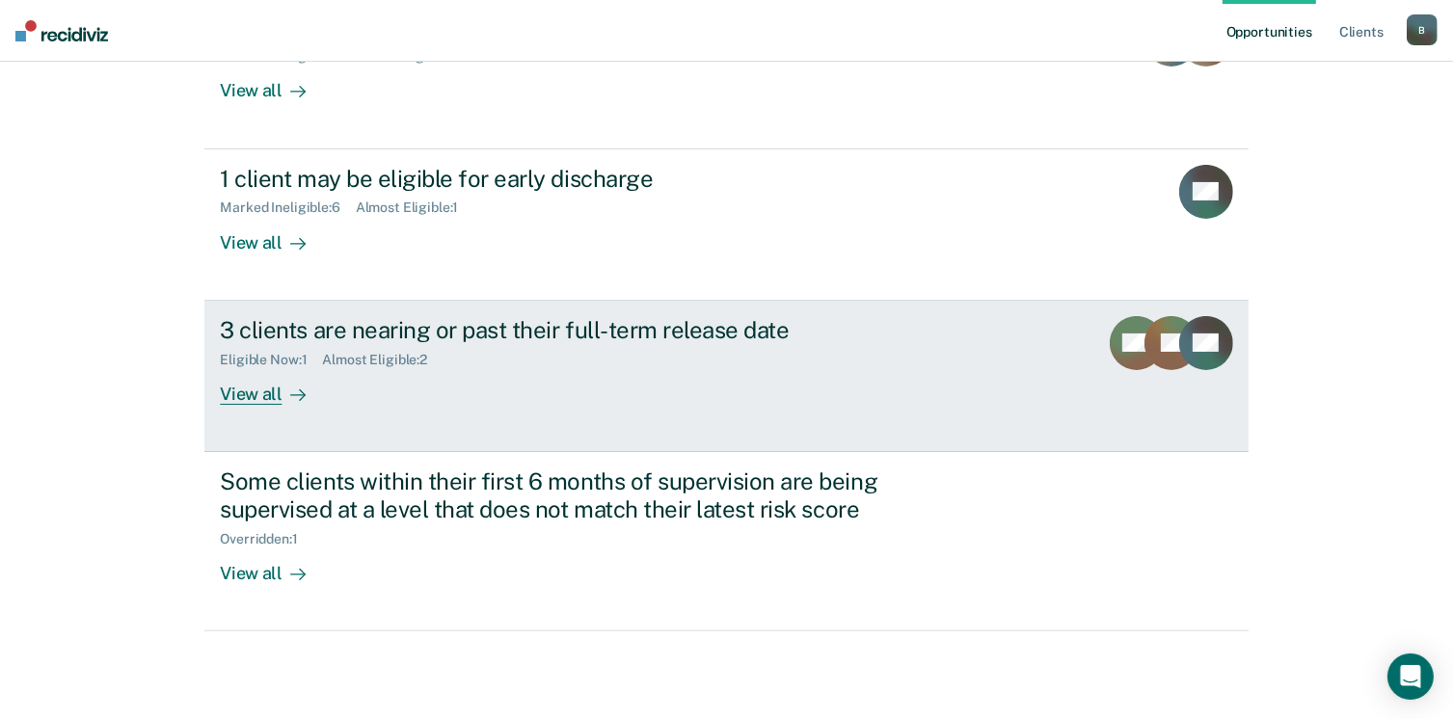
click at [246, 394] on div "View all" at bounding box center [274, 386] width 108 height 38
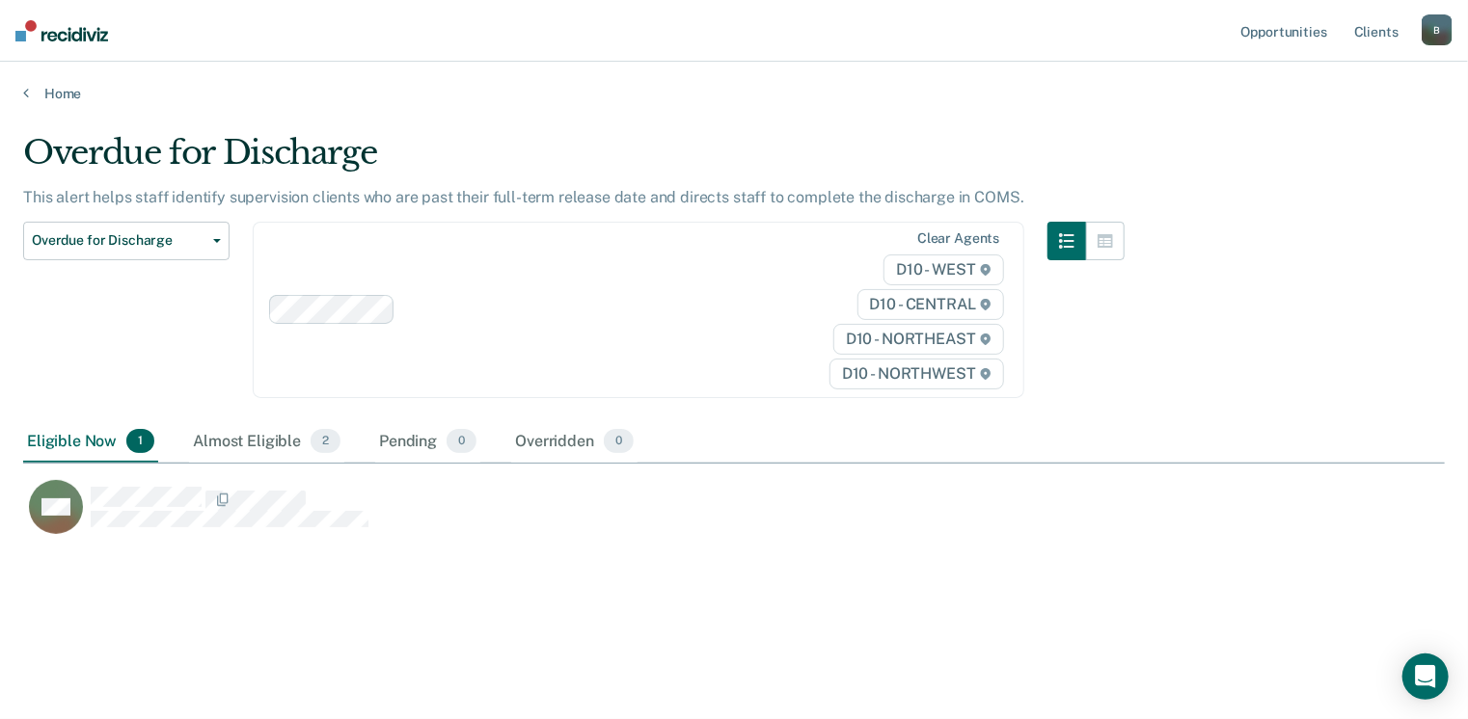
scroll to position [427, 1407]
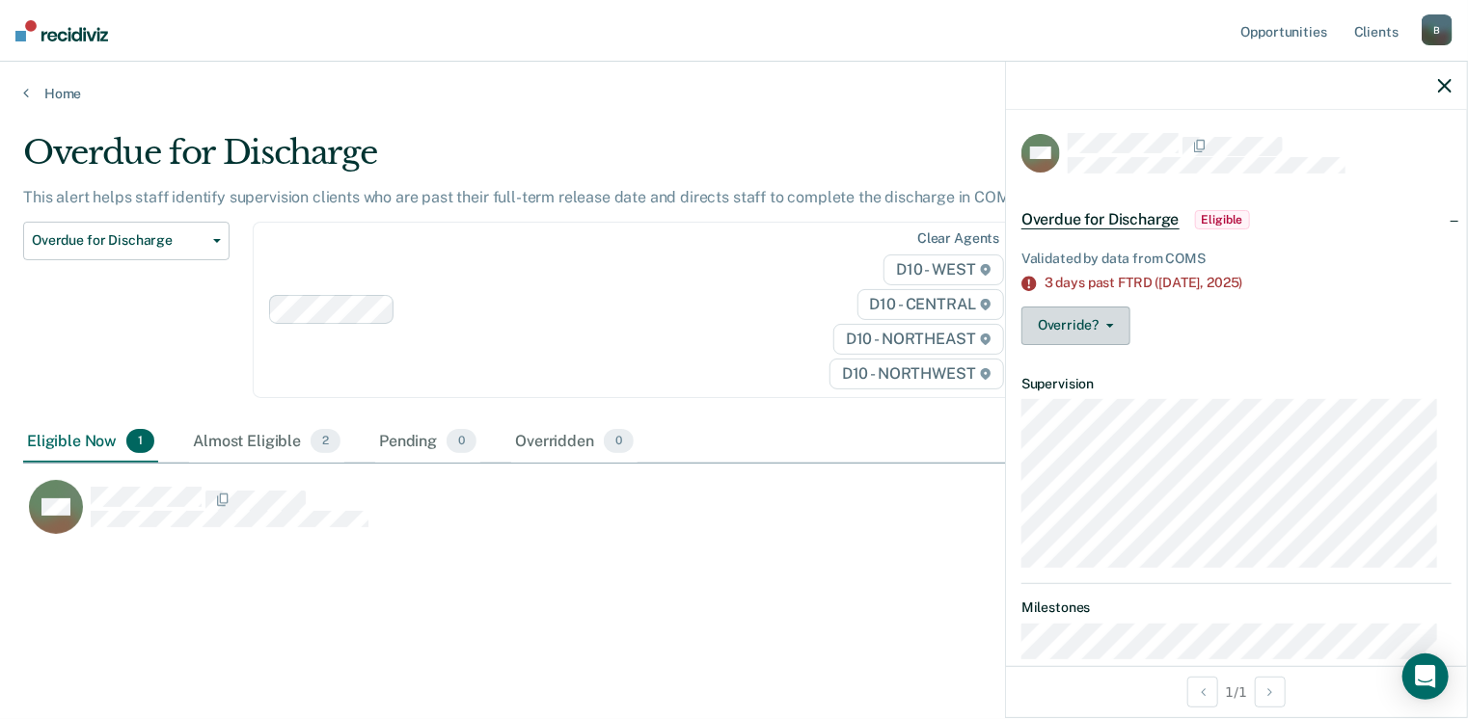
click at [1083, 316] on button "Override?" at bounding box center [1075, 326] width 109 height 39
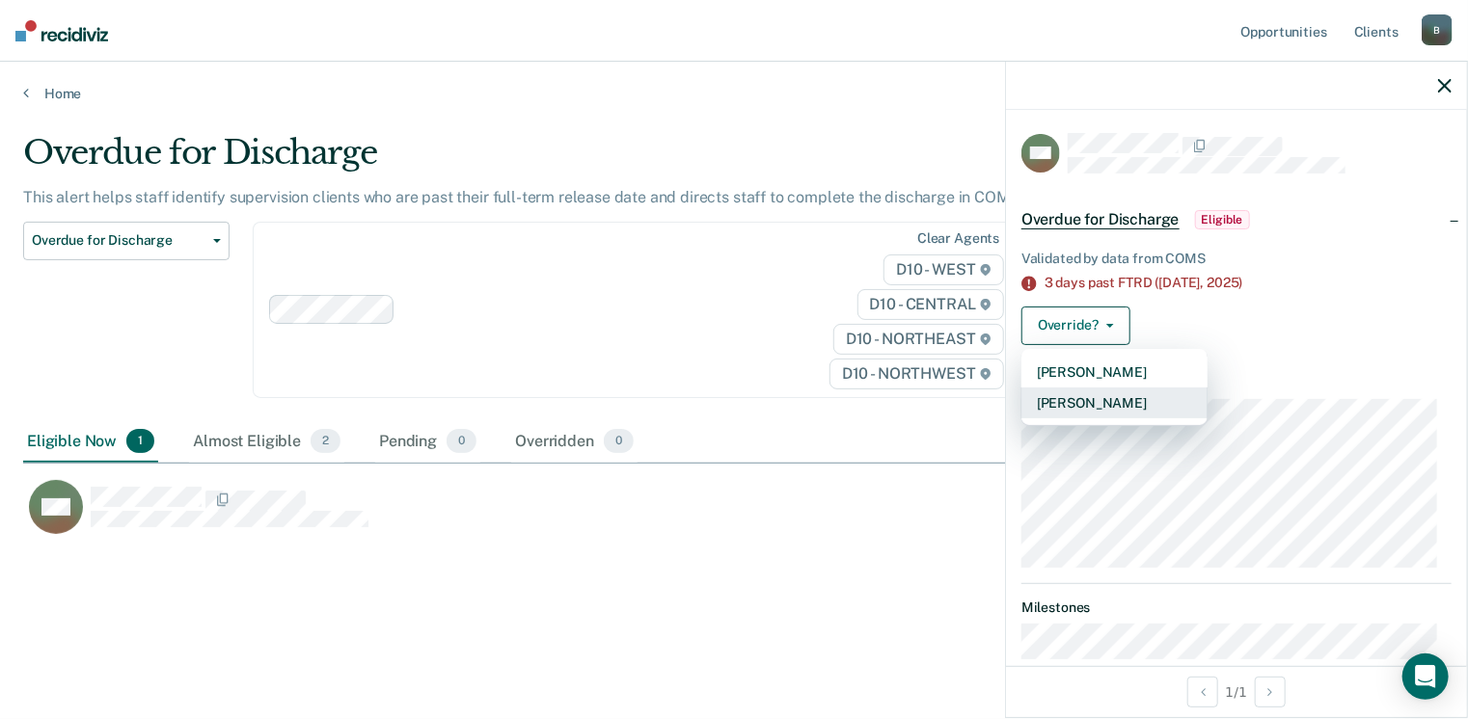
click at [1119, 408] on button "[PERSON_NAME]" at bounding box center [1114, 403] width 186 height 31
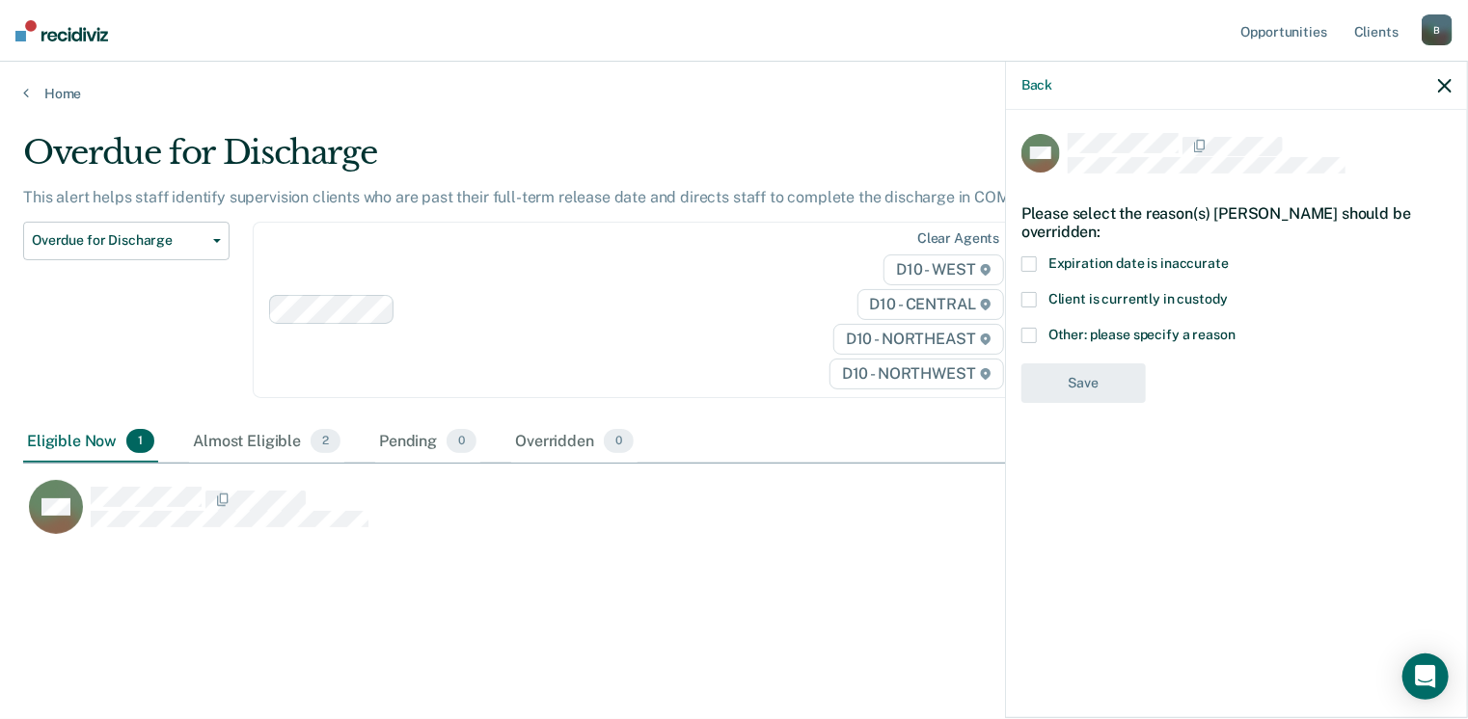
click at [1441, 84] on icon "button" at bounding box center [1445, 86] width 14 height 14
